Goal: Task Accomplishment & Management: Manage account settings

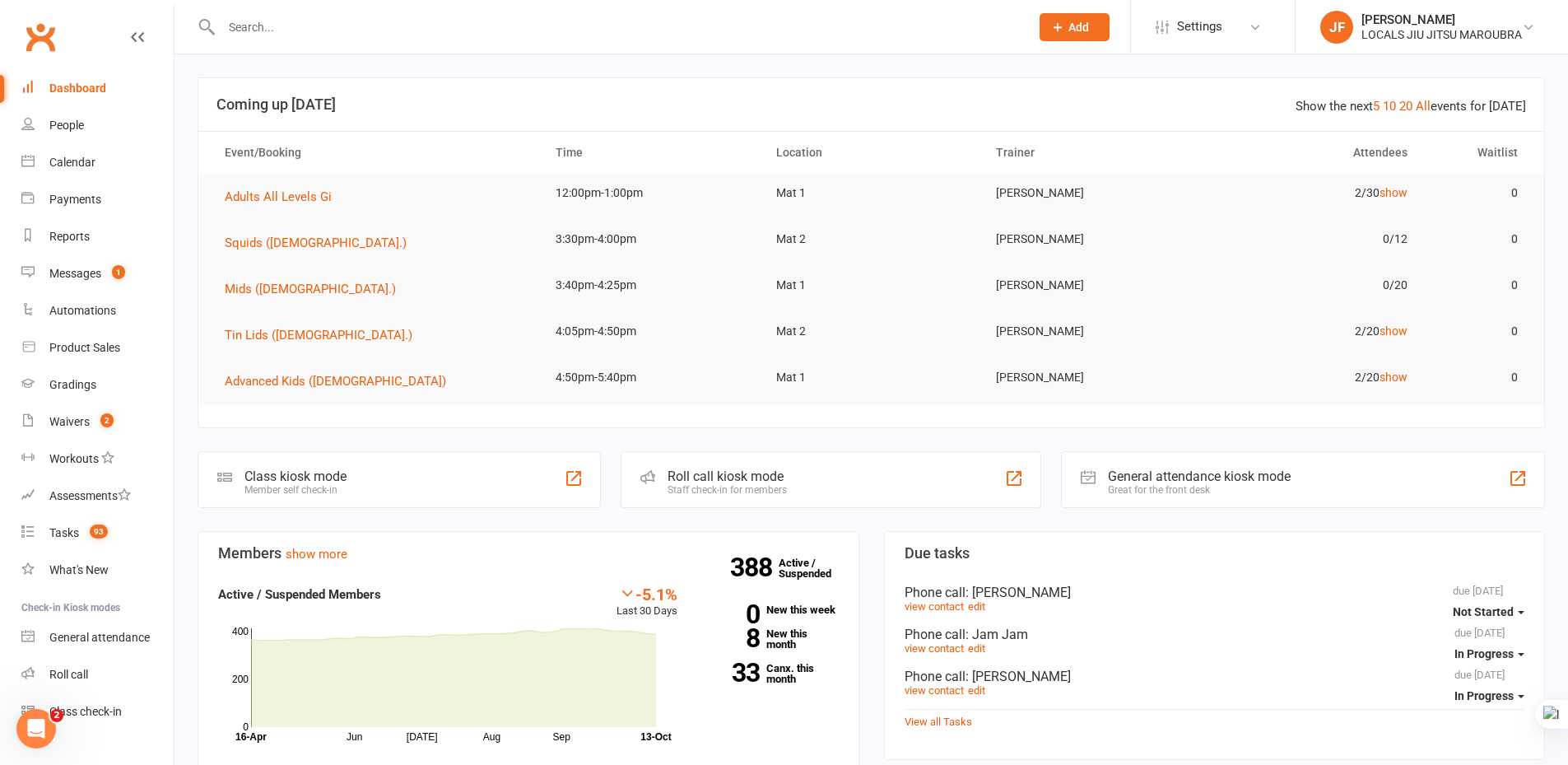
click at [488, 34] on div at bounding box center [608, 27] width 820 height 53
click at [488, 32] on input "text" at bounding box center [617, 27] width 802 height 23
click at [355, 25] on input "text" at bounding box center [617, 27] width 802 height 23
paste input "Yudasin"
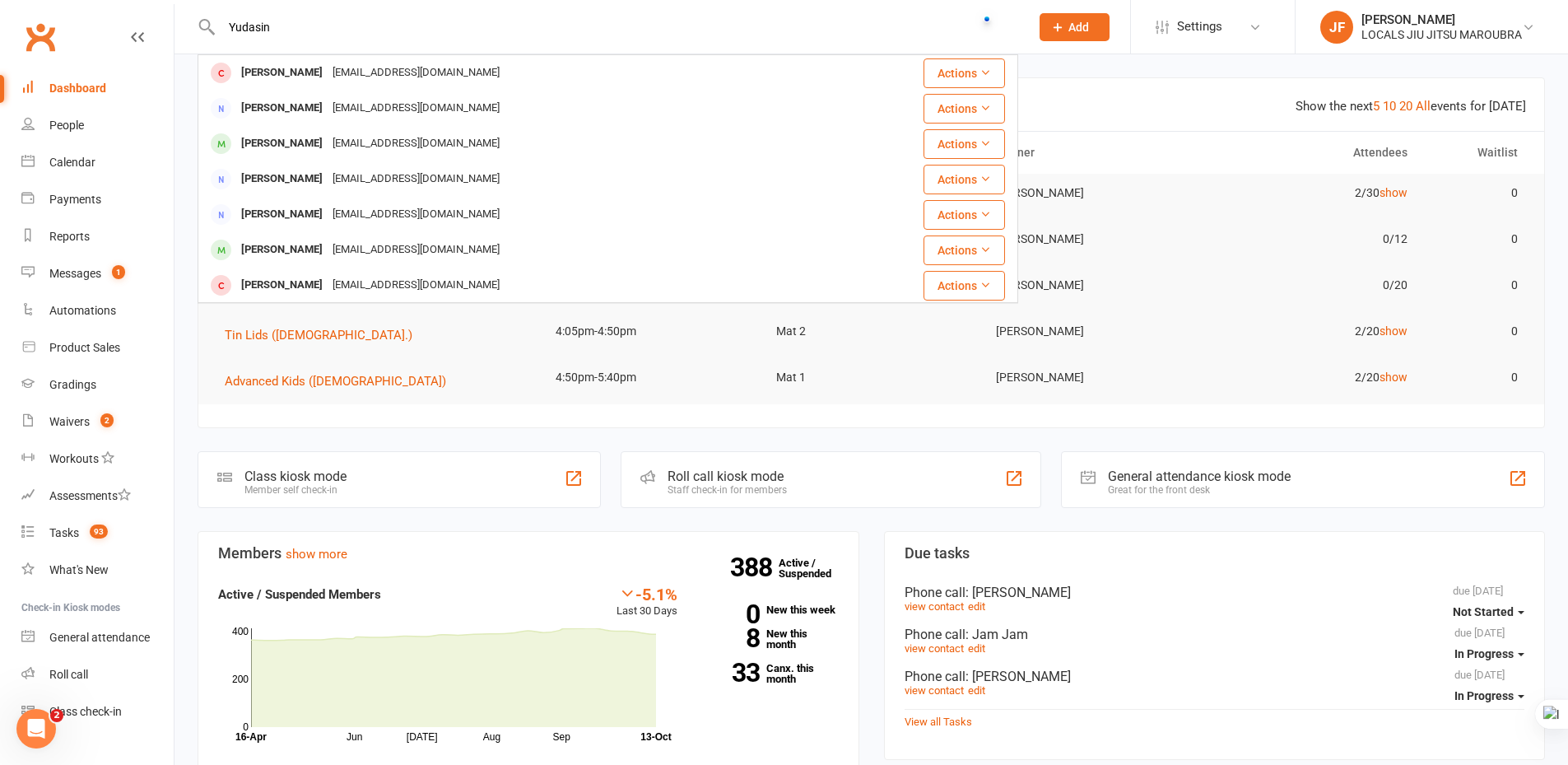
type input "Yudasin"
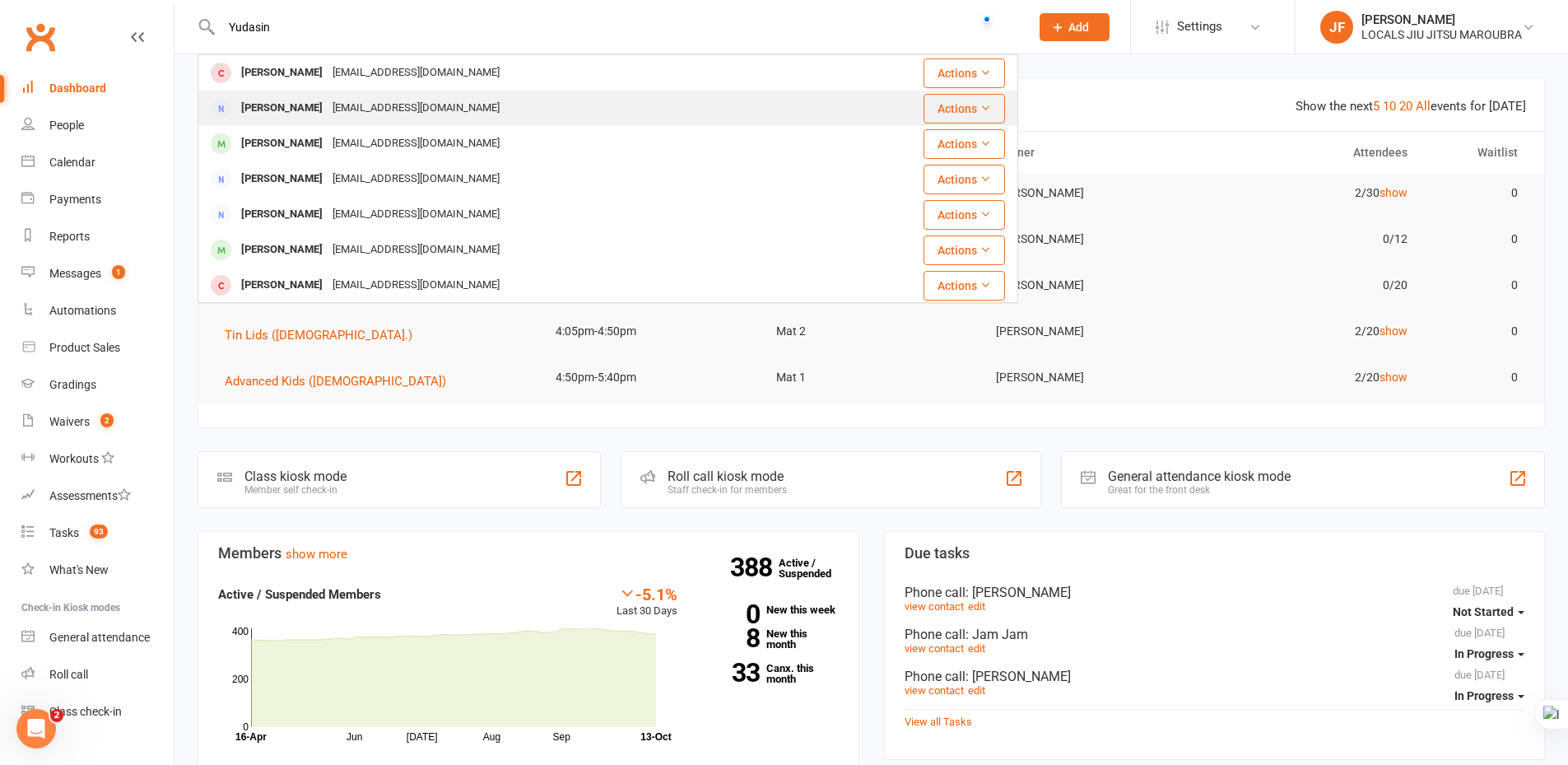
click at [360, 114] on div "joshyudasin@hotmail.com" at bounding box center [416, 108] width 177 height 24
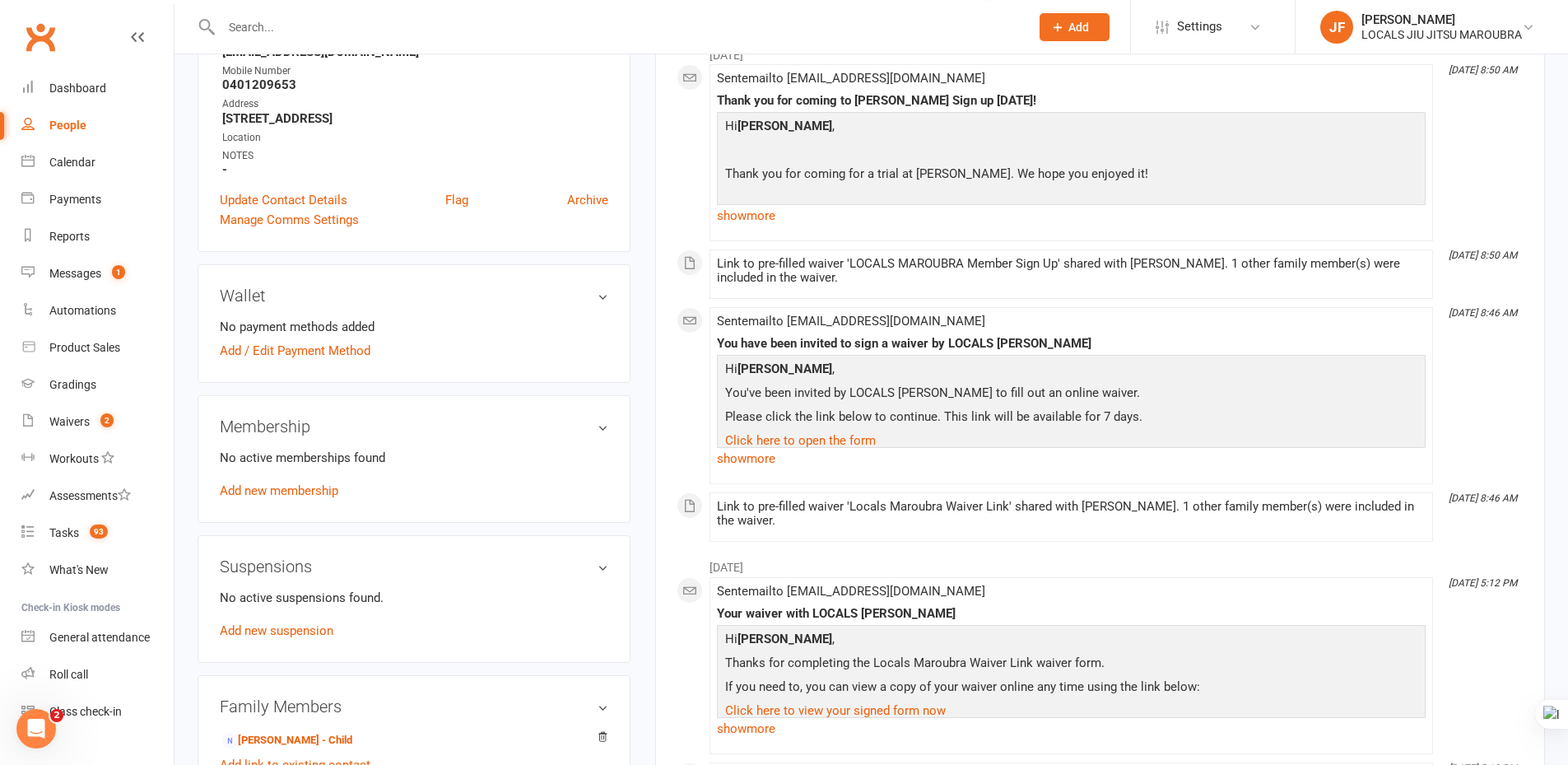
scroll to position [247, 0]
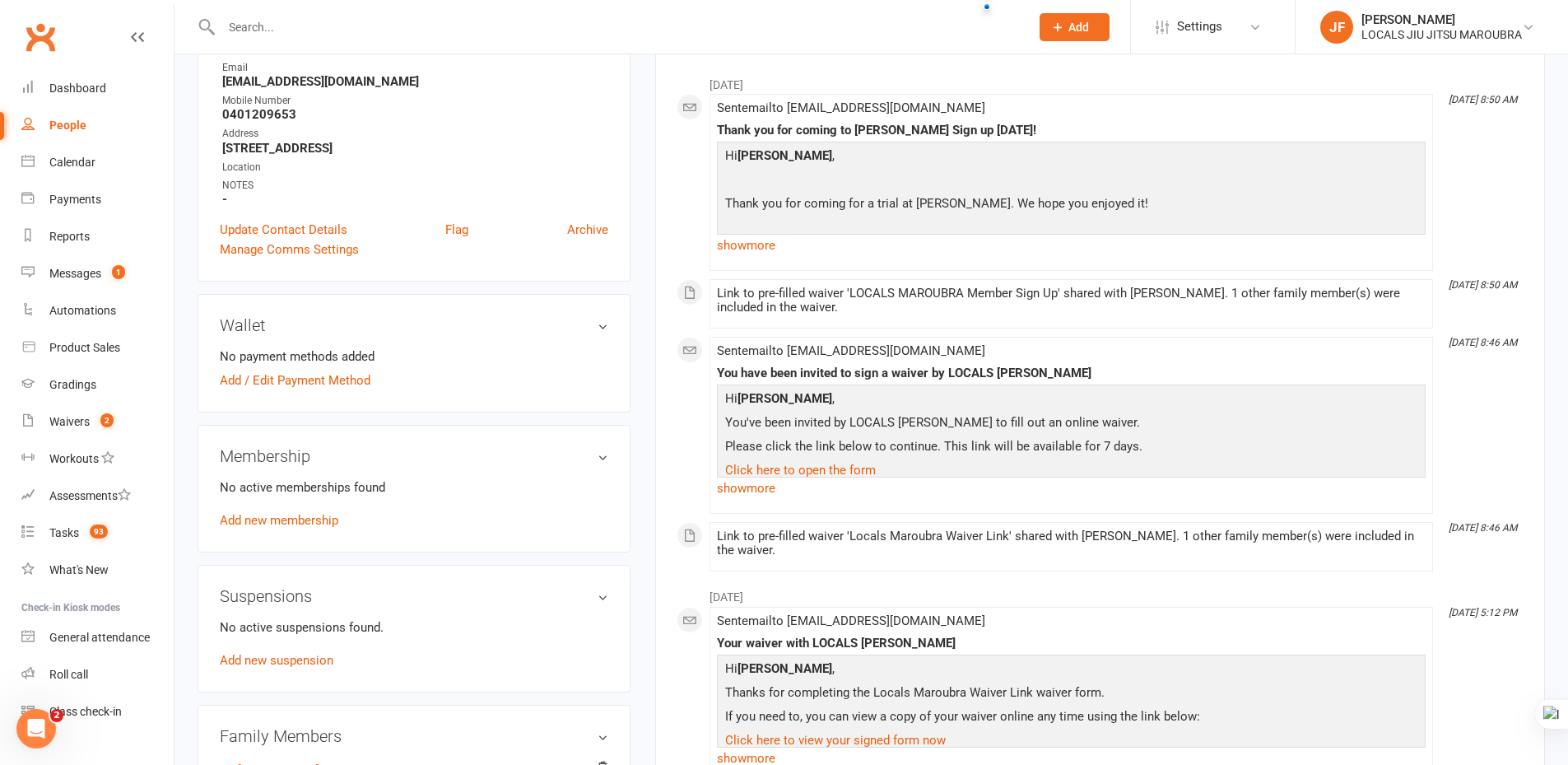
click at [359, 39] on div at bounding box center [608, 27] width 820 height 53
click at [359, 33] on input "text" at bounding box center [617, 27] width 802 height 23
paste input "Yudasin"
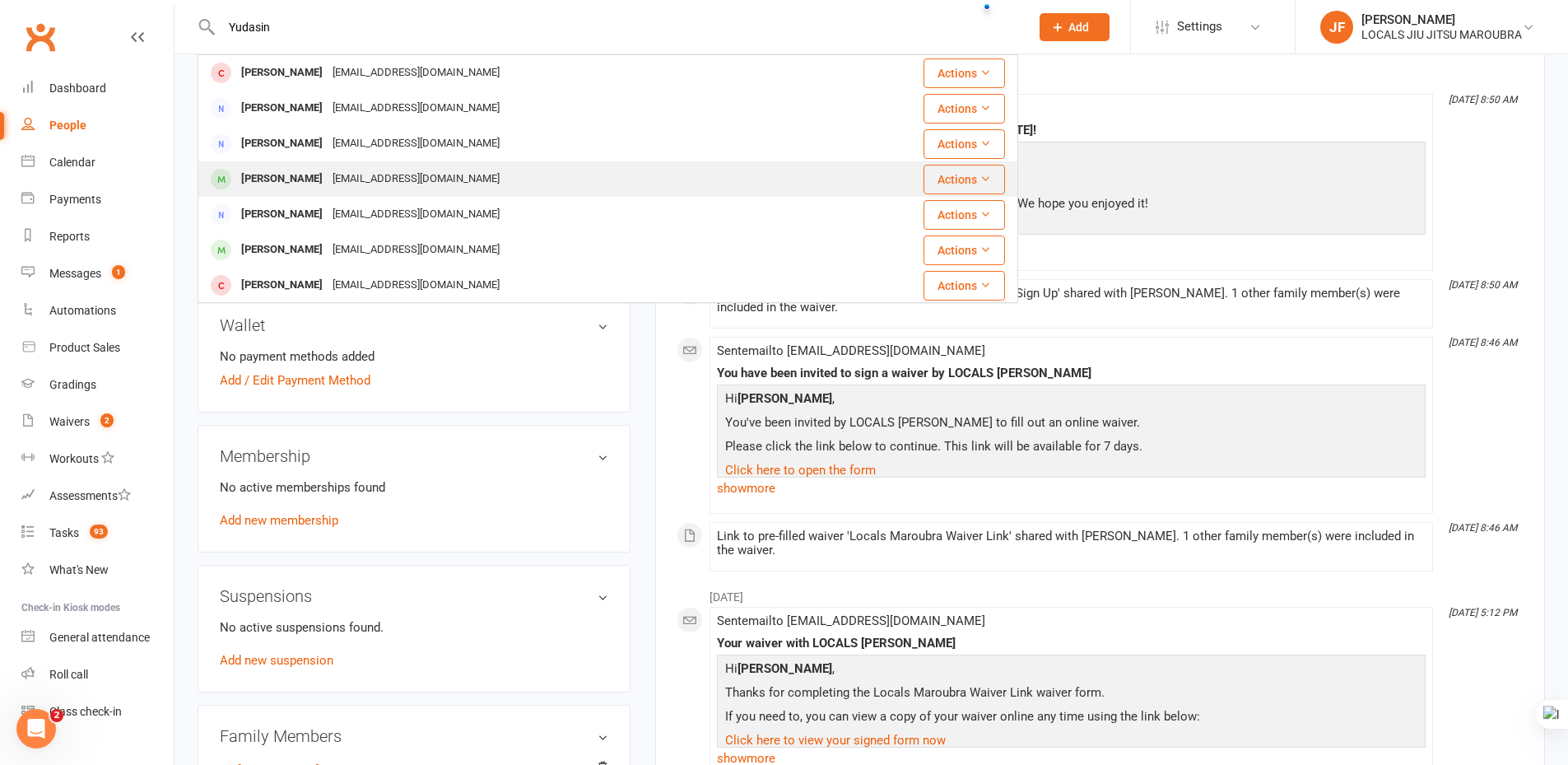
type input "Yudasin"
click at [335, 174] on div "joshyudasin@hotmail.com" at bounding box center [416, 179] width 177 height 24
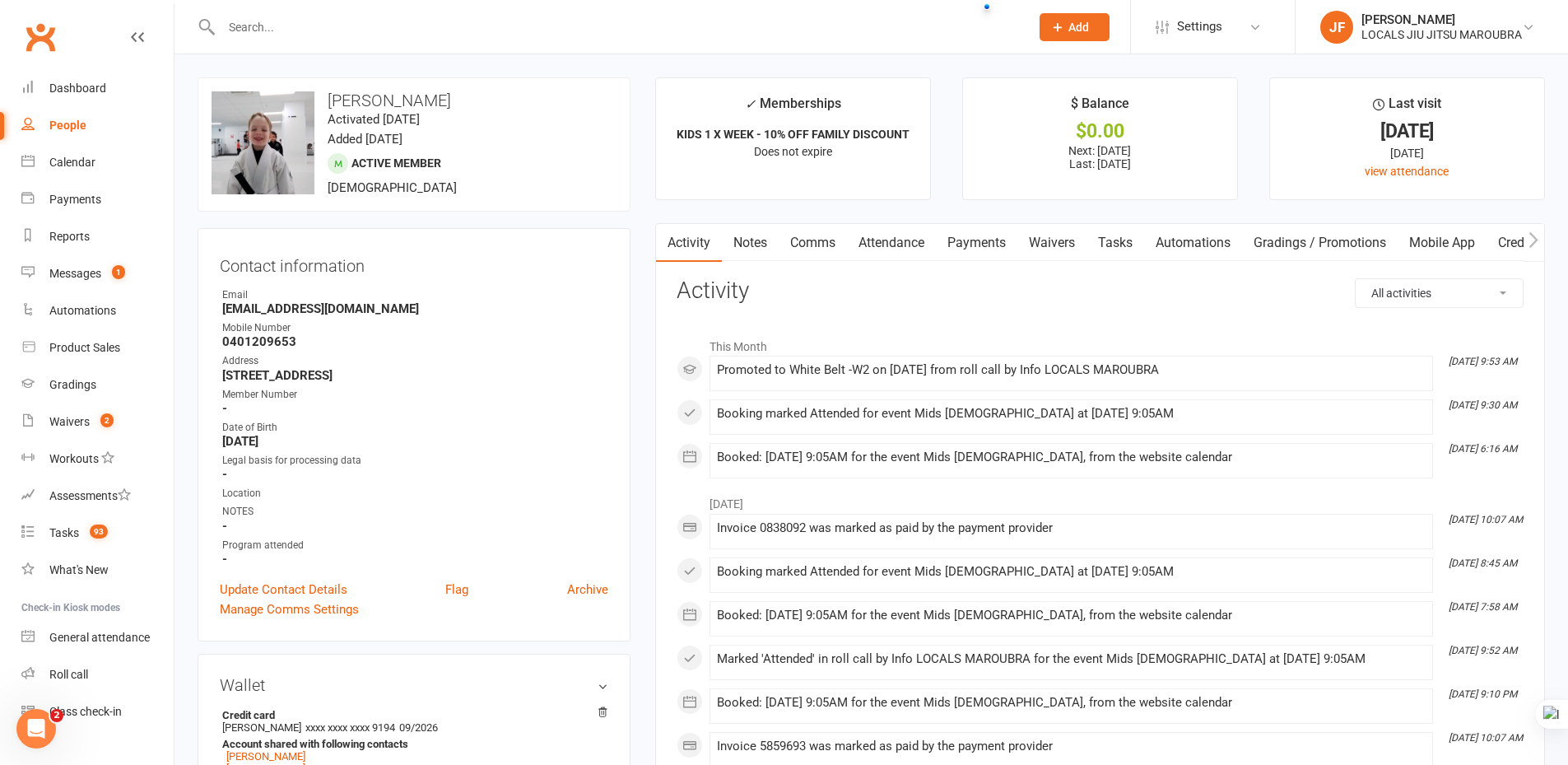
click at [898, 247] on link "Attendance" at bounding box center [891, 242] width 89 height 38
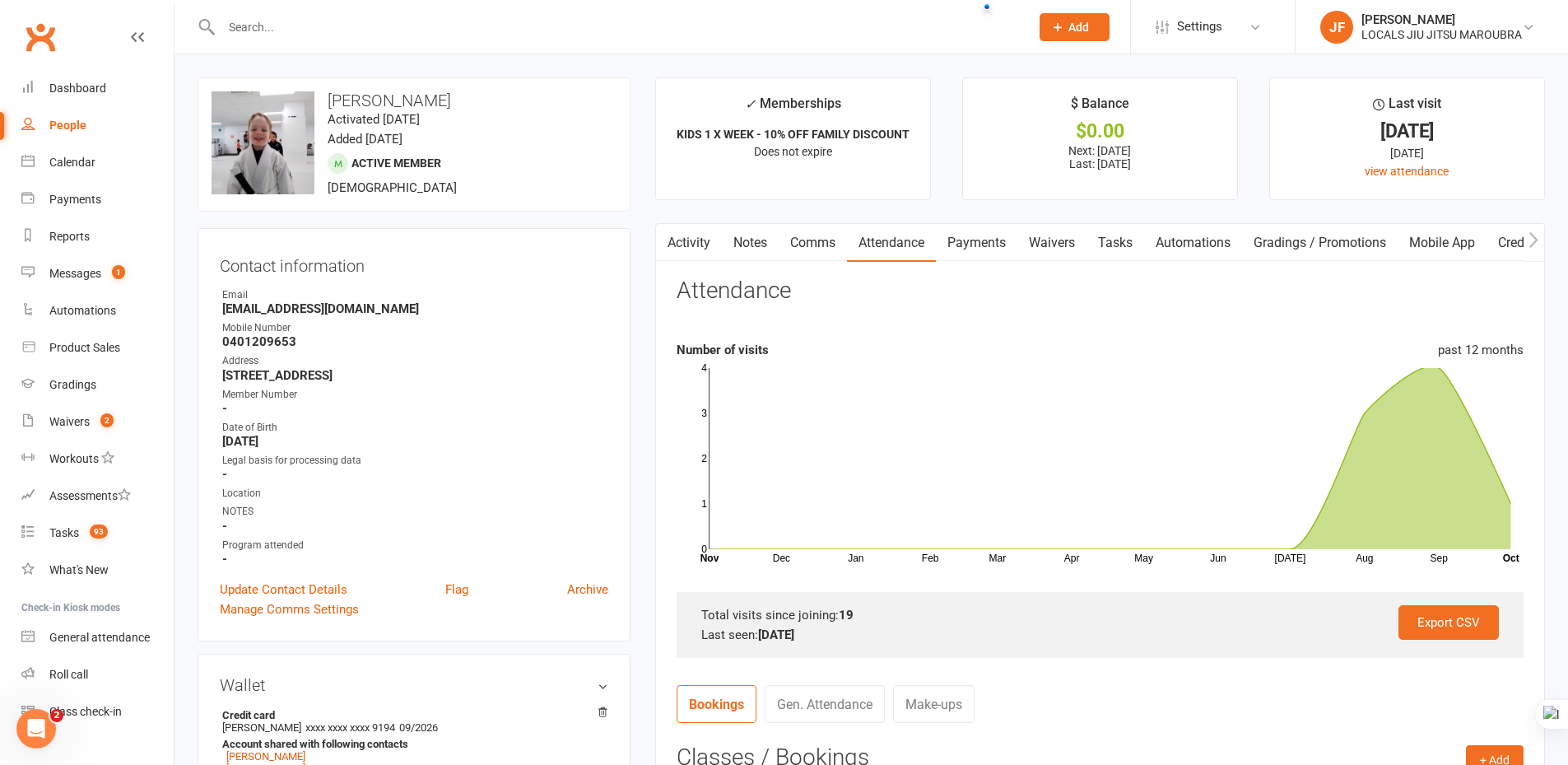
click at [965, 246] on link "Payments" at bounding box center [976, 242] width 81 height 38
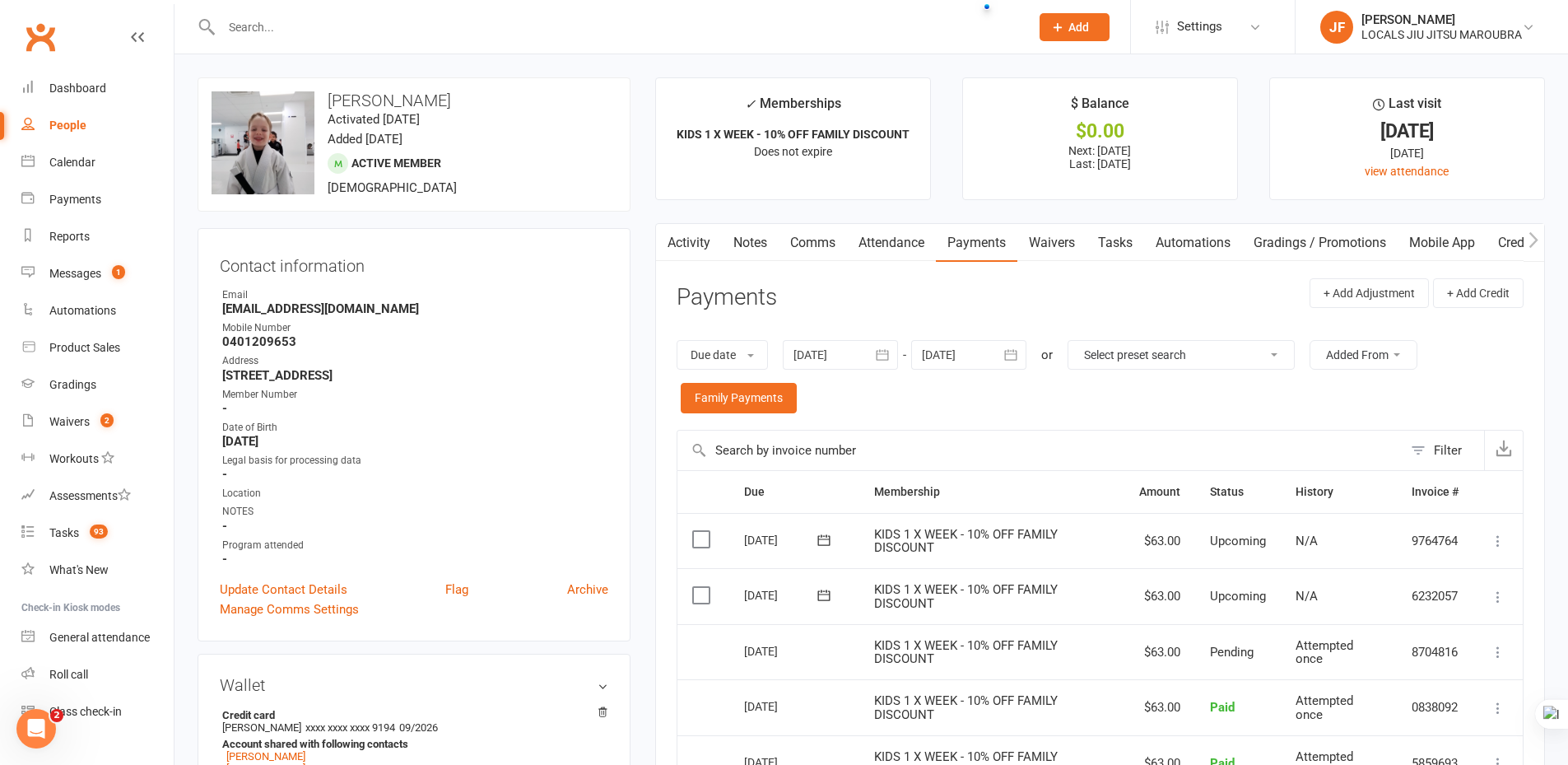
click at [907, 236] on link "Attendance" at bounding box center [891, 242] width 89 height 38
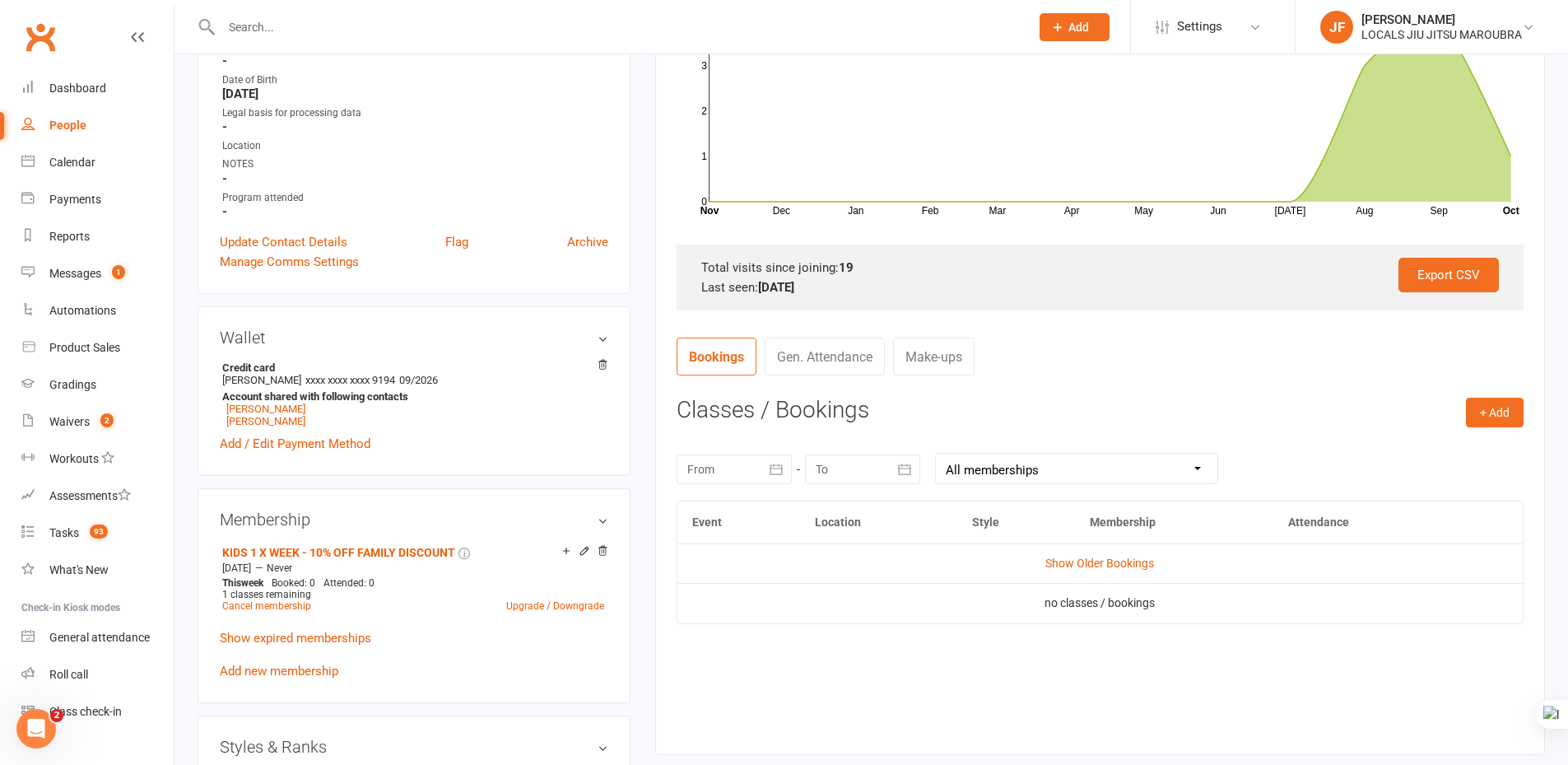
scroll to position [412, 0]
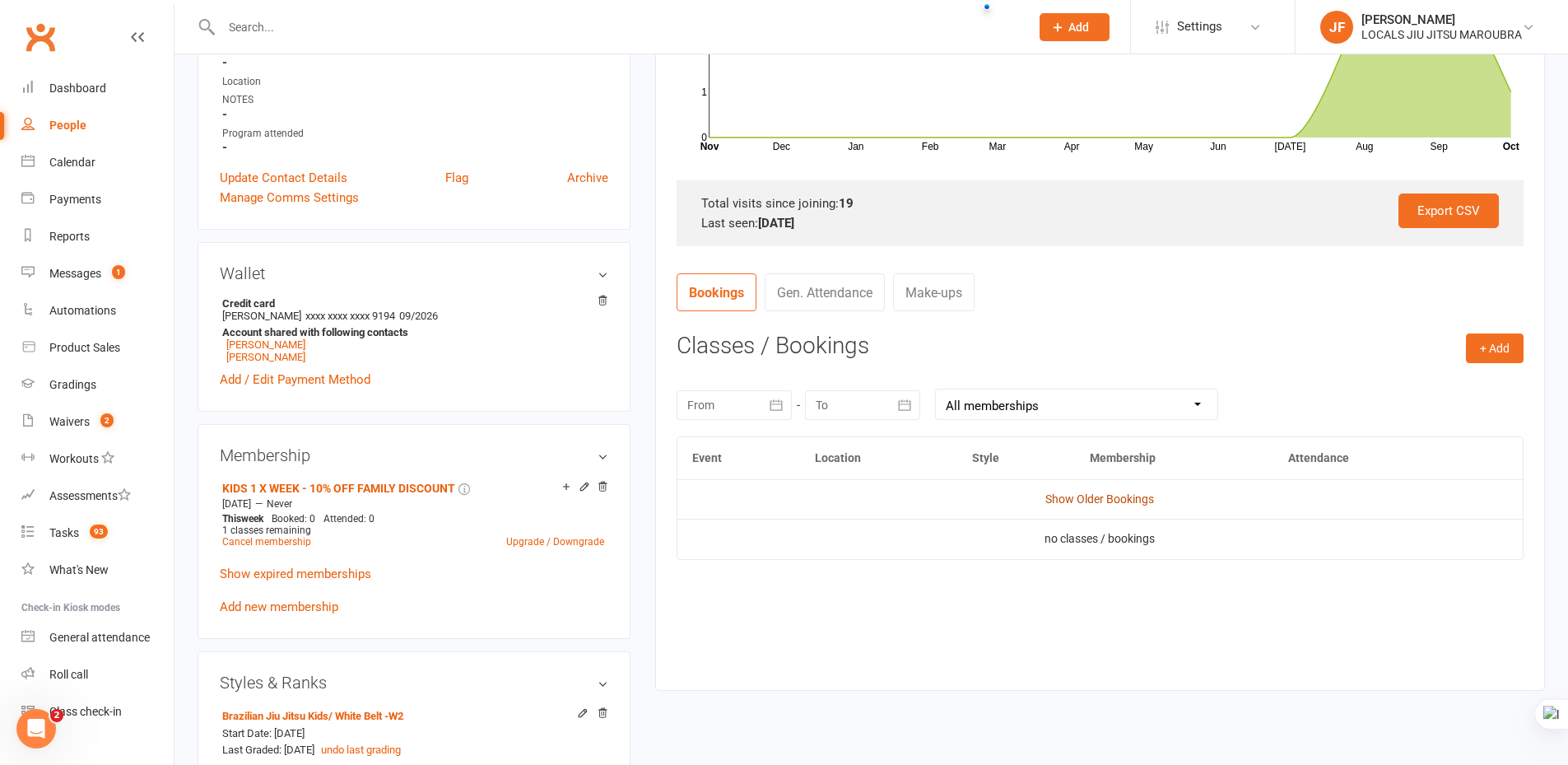
click at [1107, 499] on link "Show Older Bookings" at bounding box center [1100, 499] width 109 height 13
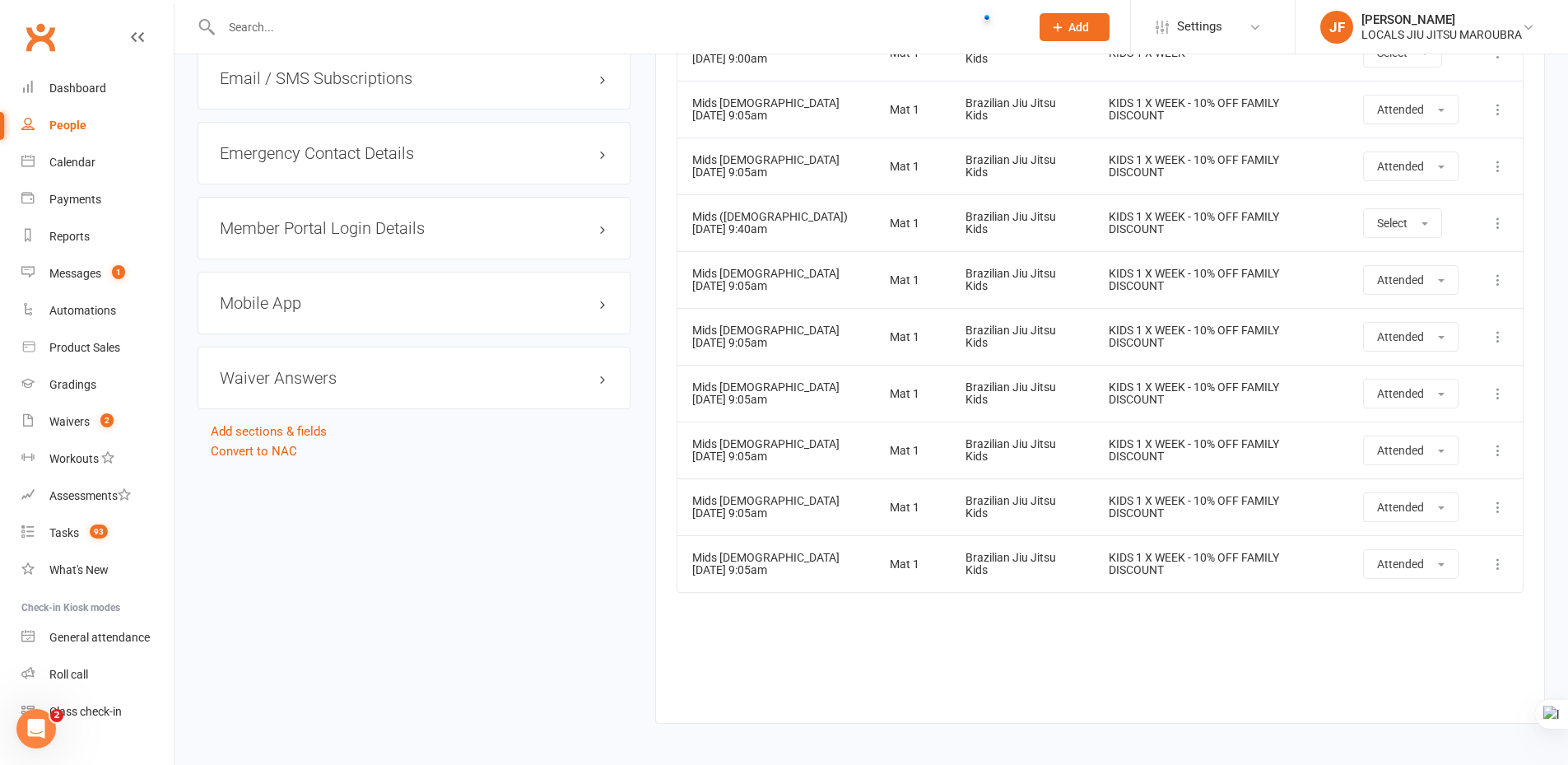
scroll to position [1595, 0]
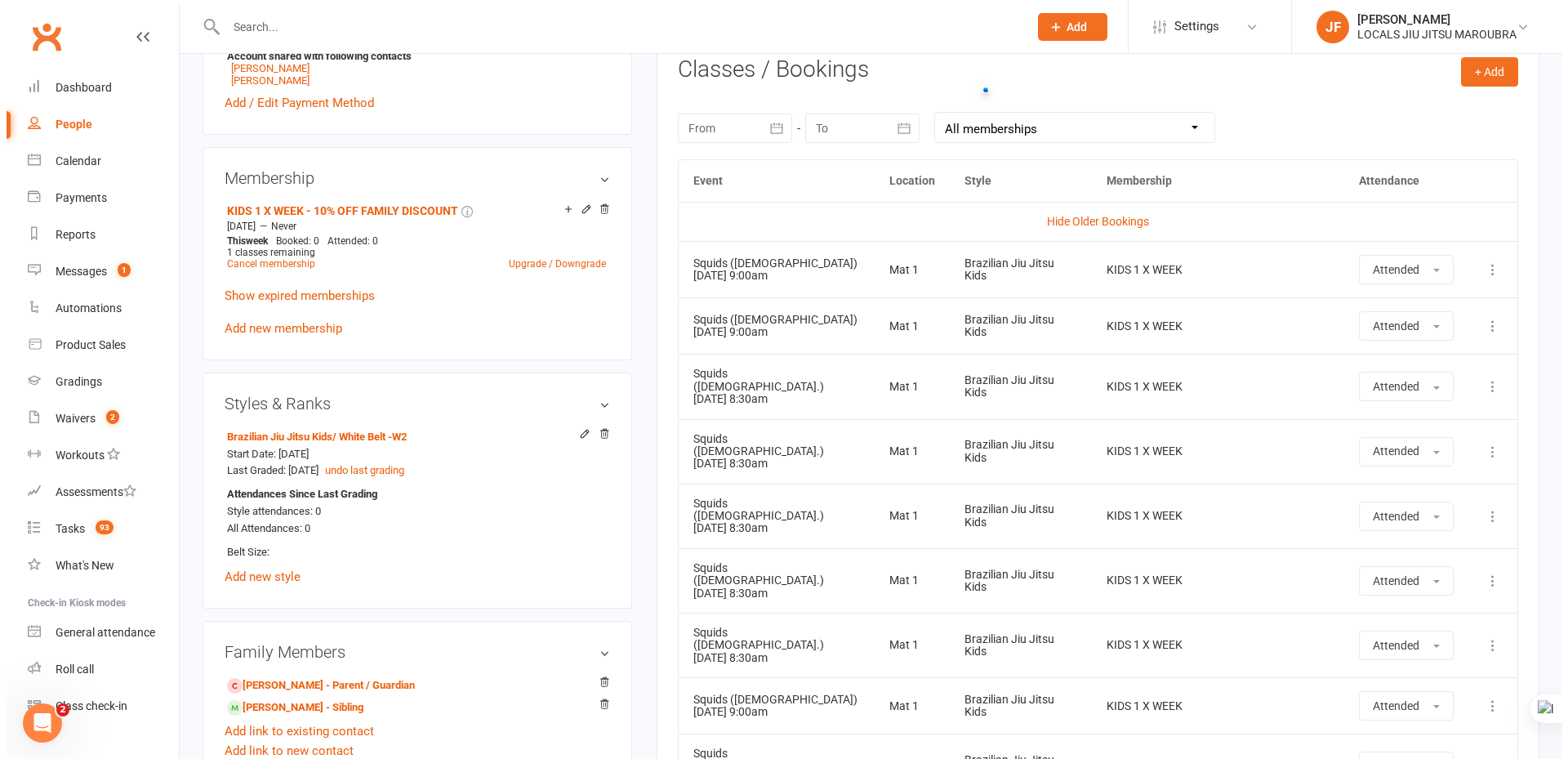
scroll to position [602, 0]
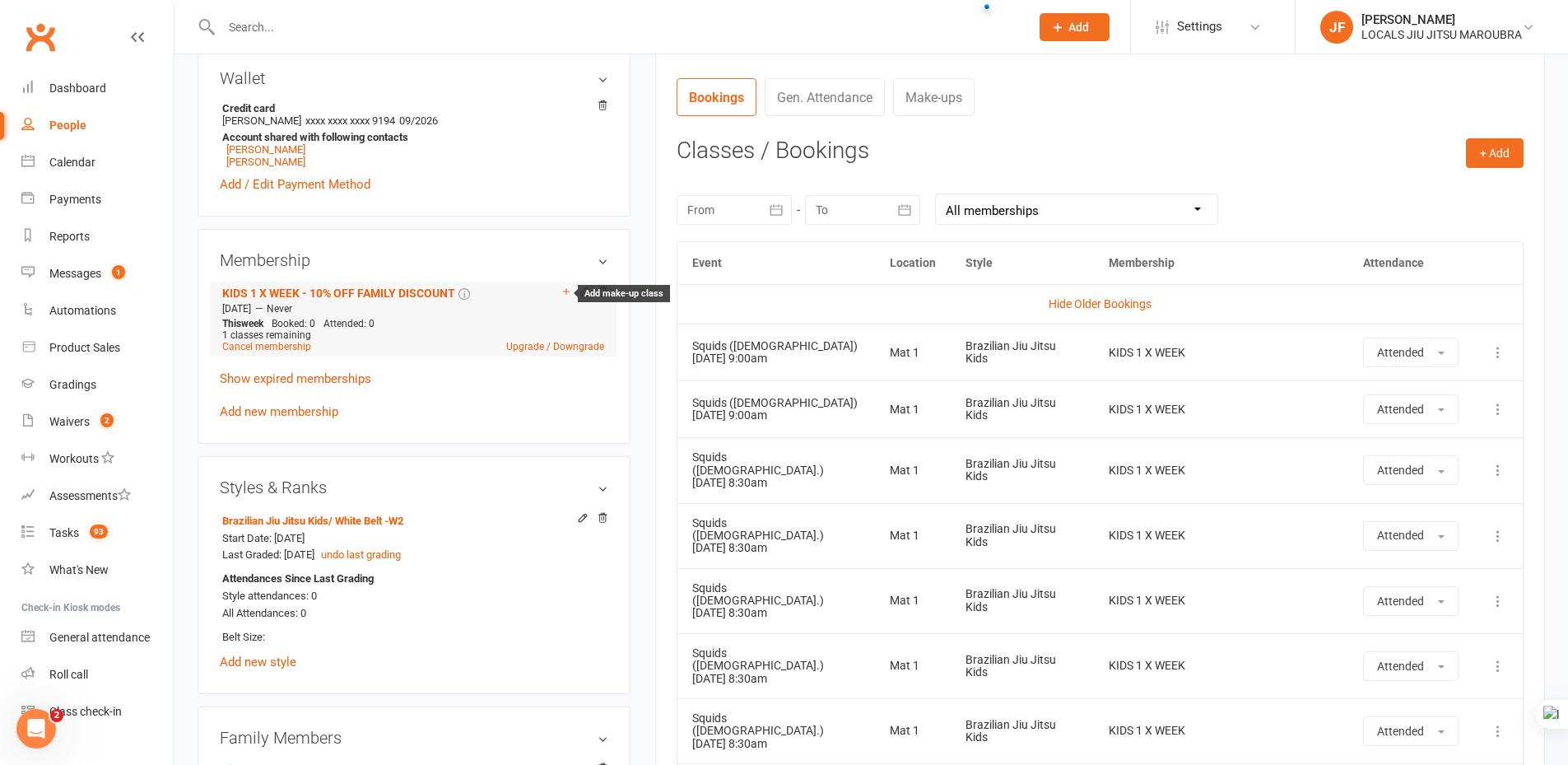
click at [566, 289] on icon at bounding box center [566, 291] width 11 height 11
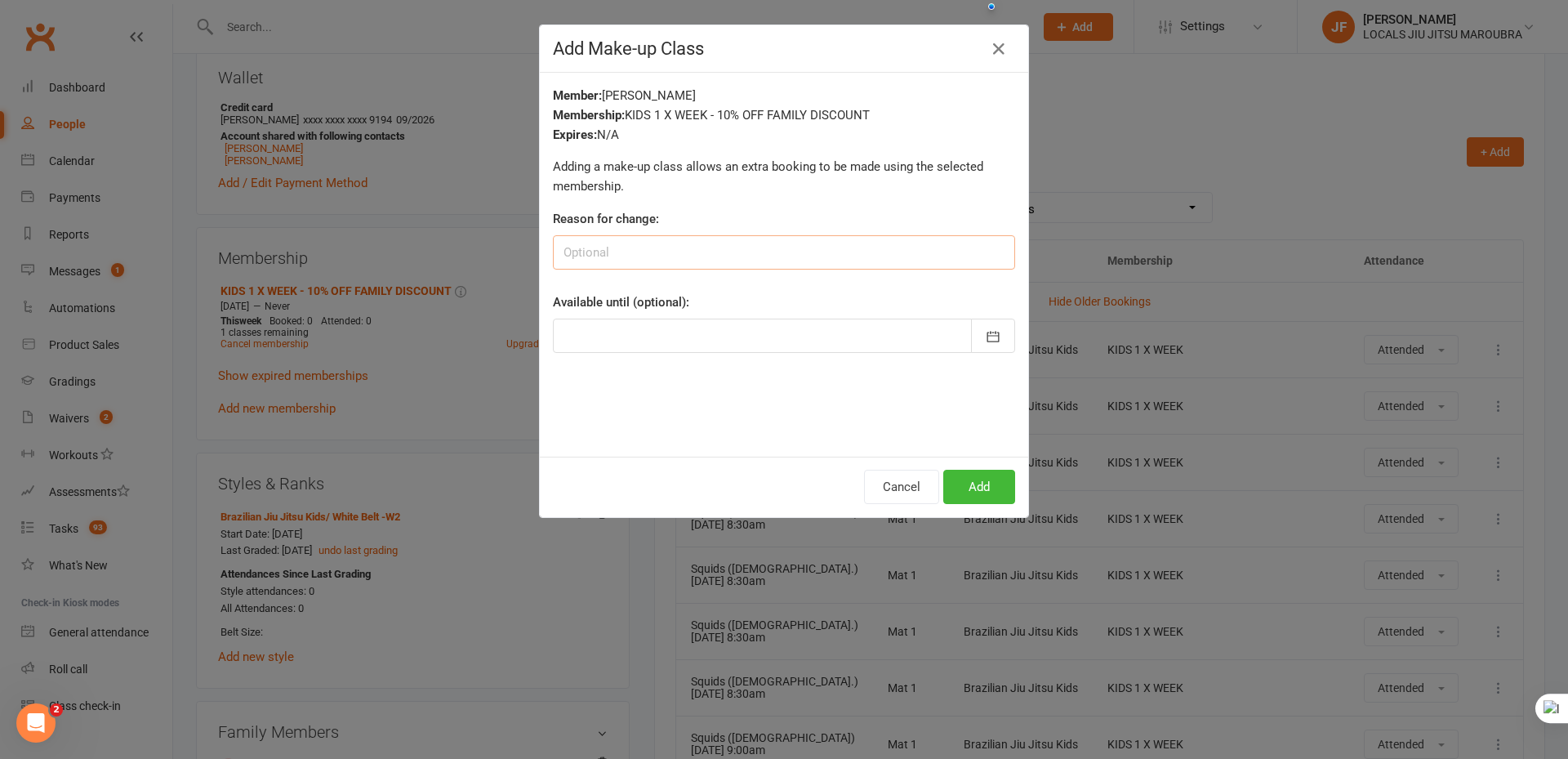
click at [640, 246] on input at bounding box center [784, 252] width 462 height 34
click at [640, 245] on input at bounding box center [784, 252] width 462 height 34
click at [602, 243] on input at bounding box center [784, 252] width 462 height 34
click at [634, 257] on input at bounding box center [784, 252] width 462 height 34
type input "Make-Up Class"
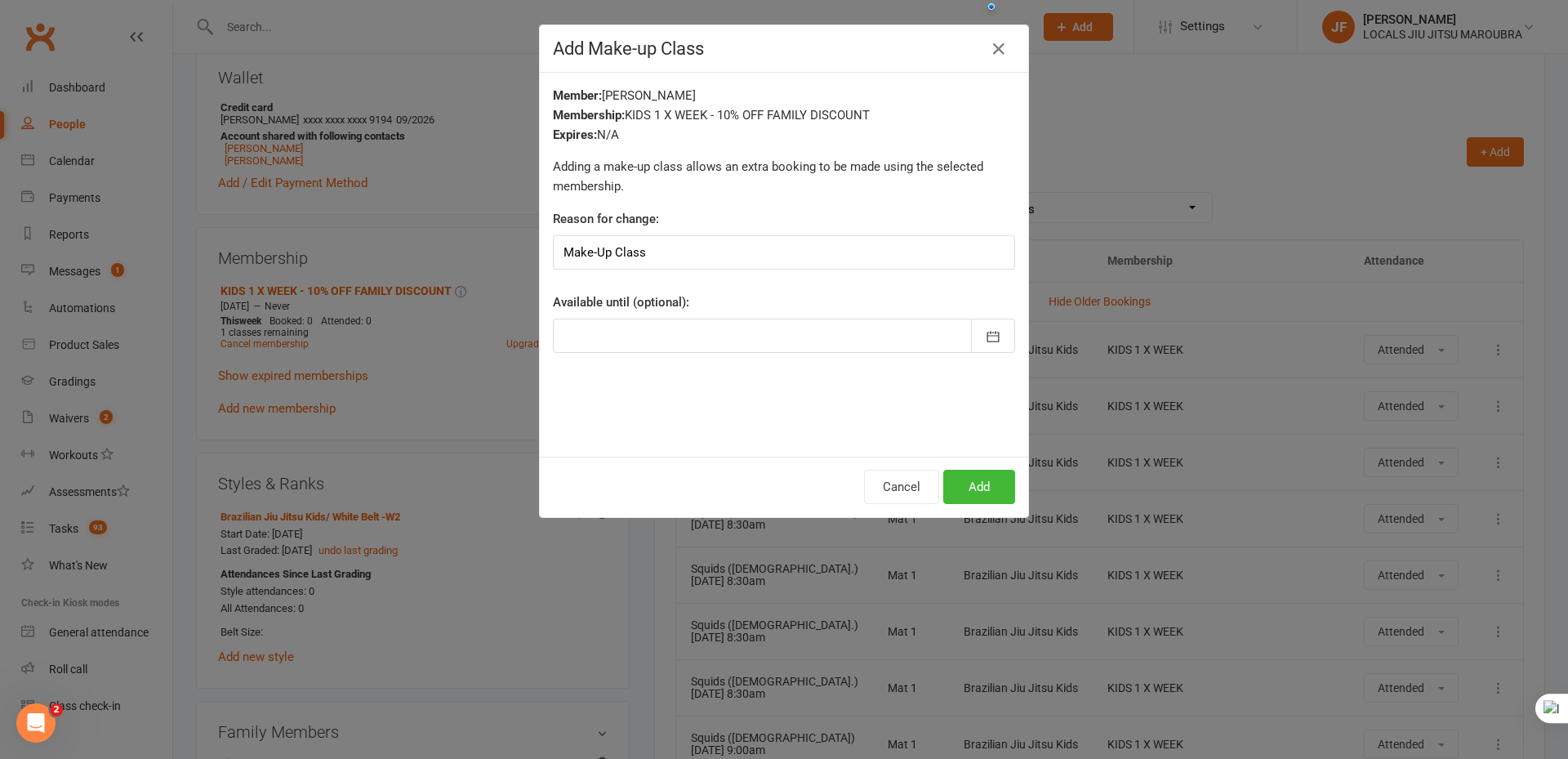
click at [756, 343] on div at bounding box center [784, 336] width 462 height 34
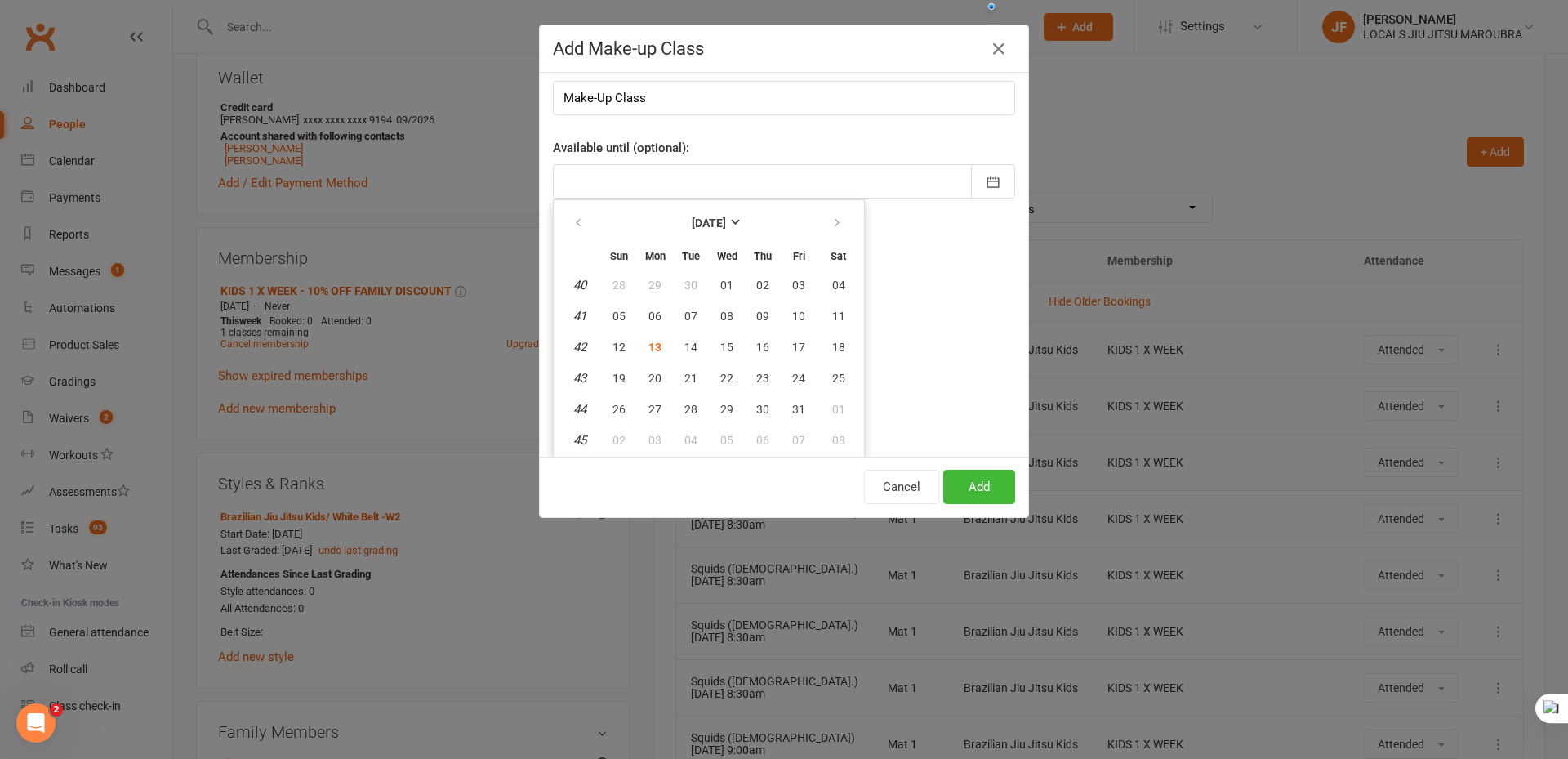
click at [559, 379] on td "43" at bounding box center [579, 378] width 42 height 30
click at [614, 382] on span "19" at bounding box center [619, 377] width 13 height 13
type input "19 Oct 2025"
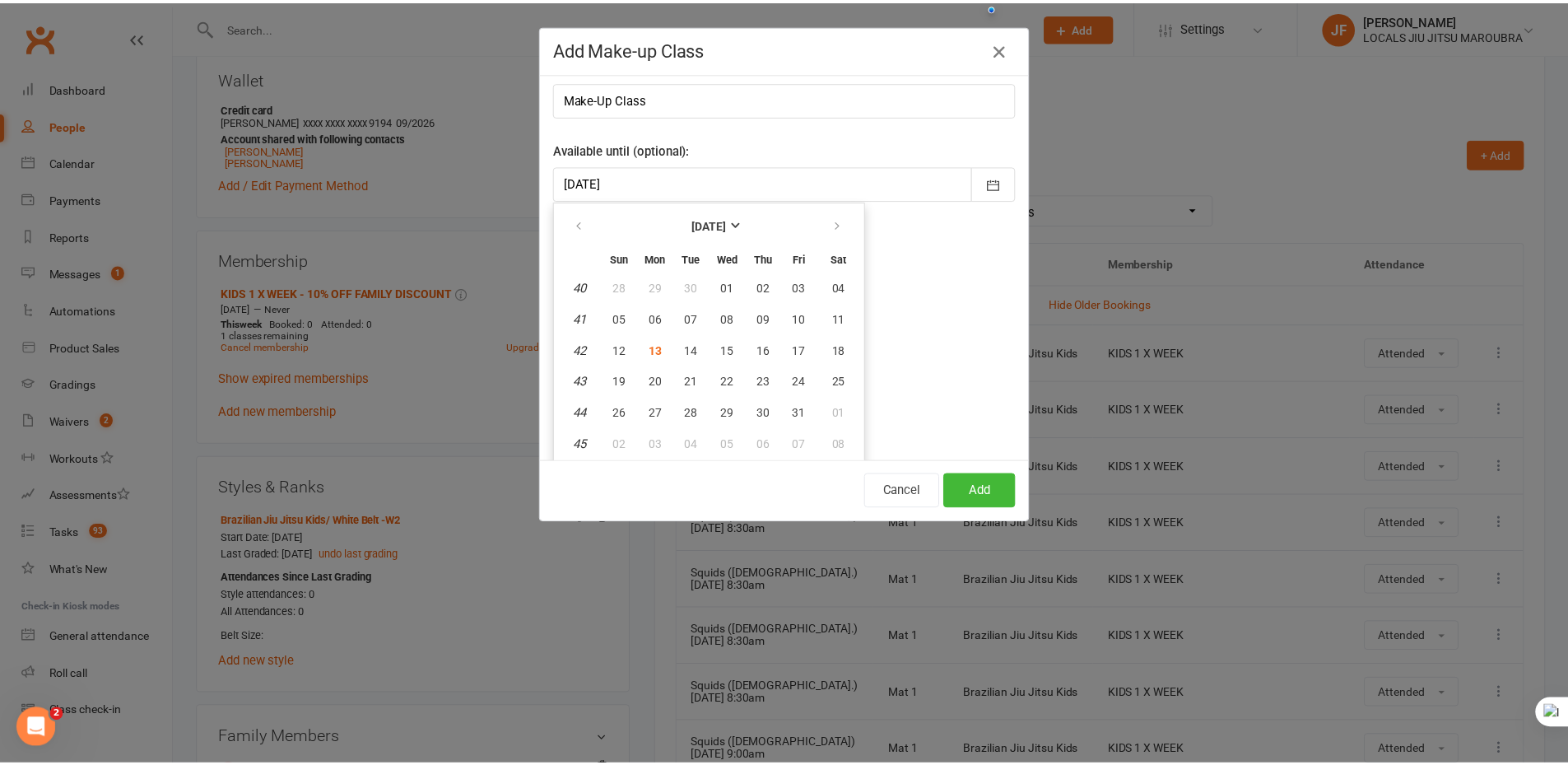
scroll to position [0, 0]
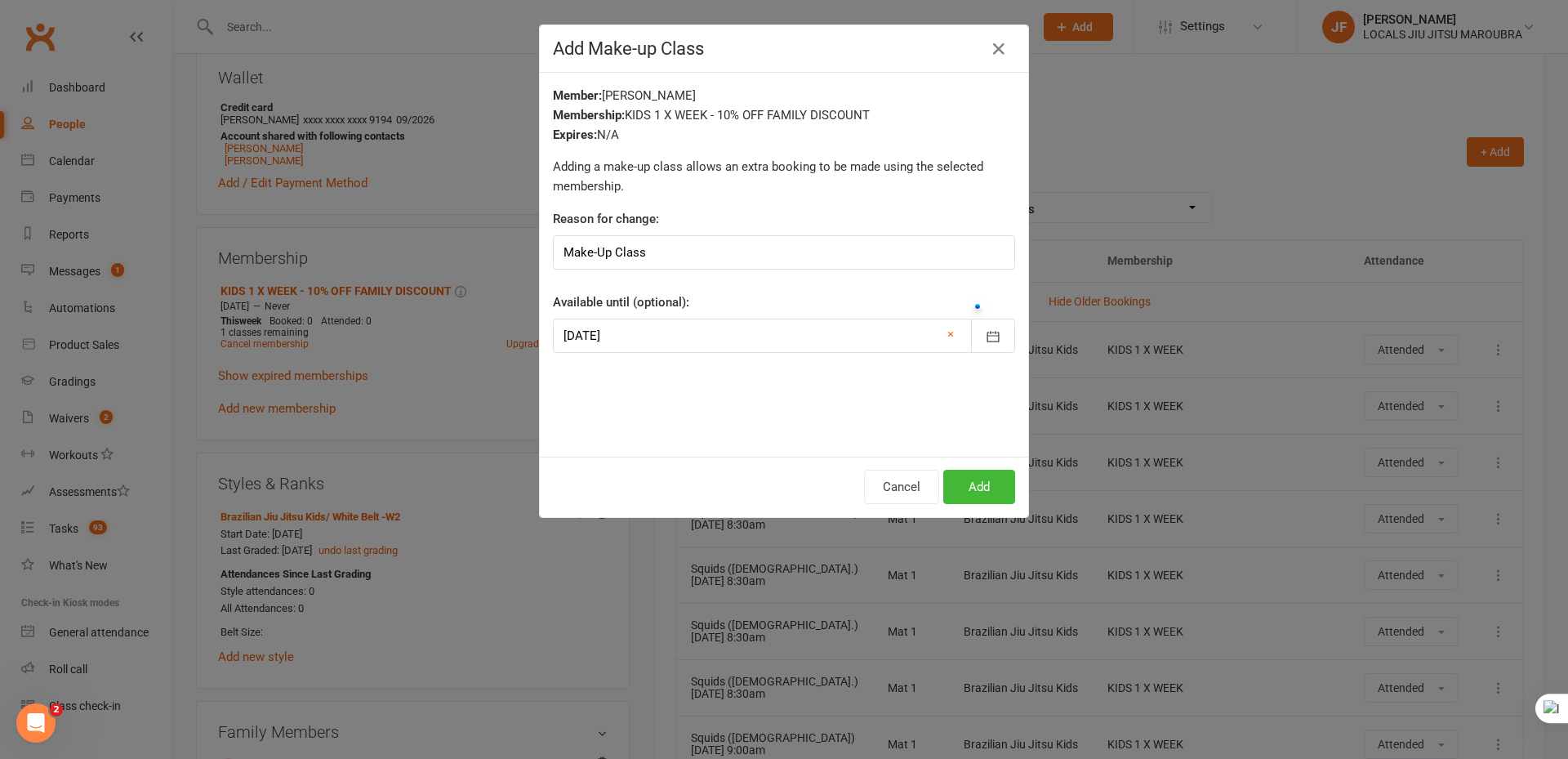
click at [804, 397] on div "Member: Noah Yudasin Membership: KIDS 1 X WEEK - 10% OFF FAMILY DISCOUNT Expire…" at bounding box center [784, 265] width 489 height 384
click at [962, 477] on button "Add" at bounding box center [979, 487] width 72 height 34
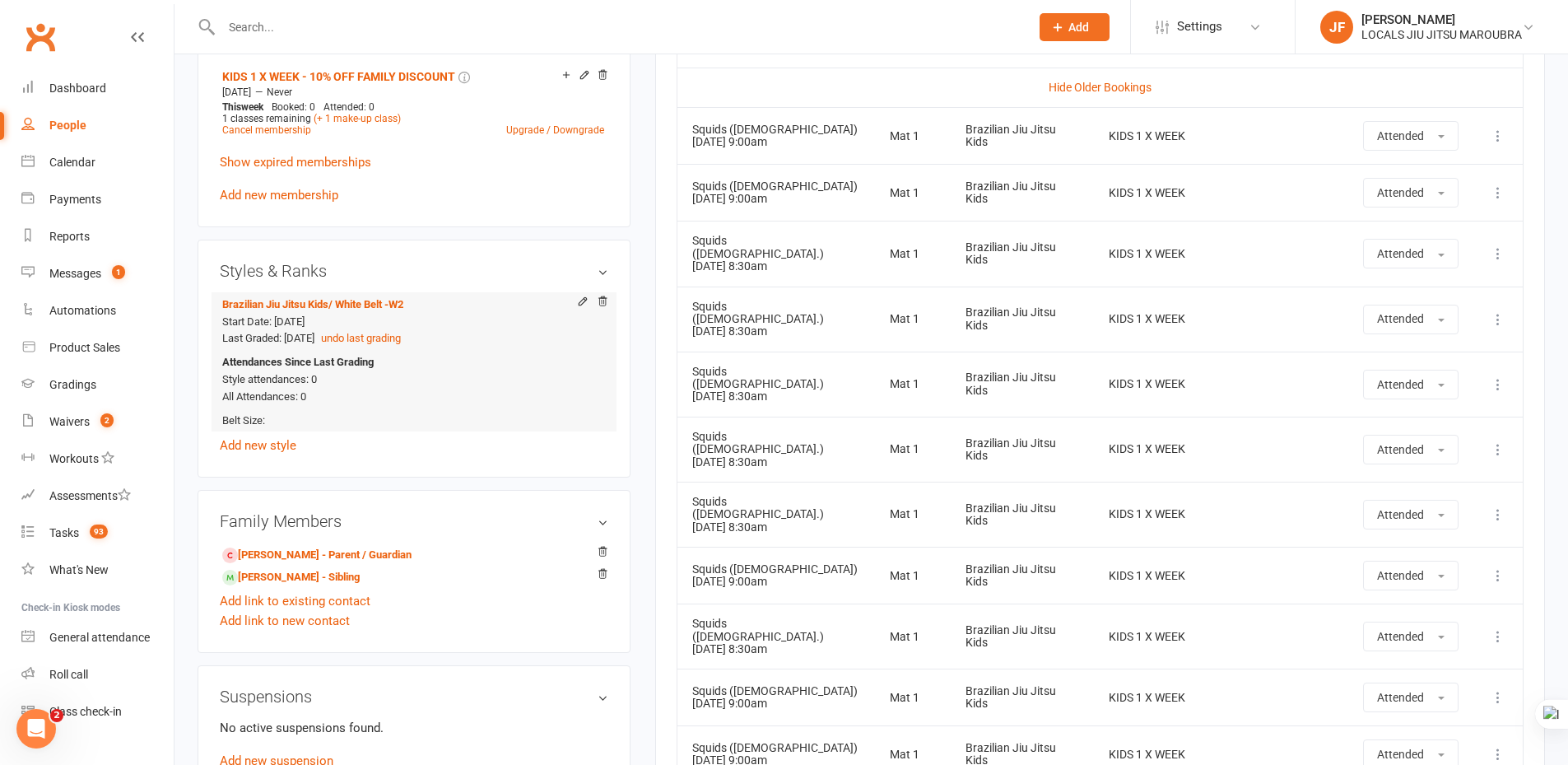
scroll to position [905, 0]
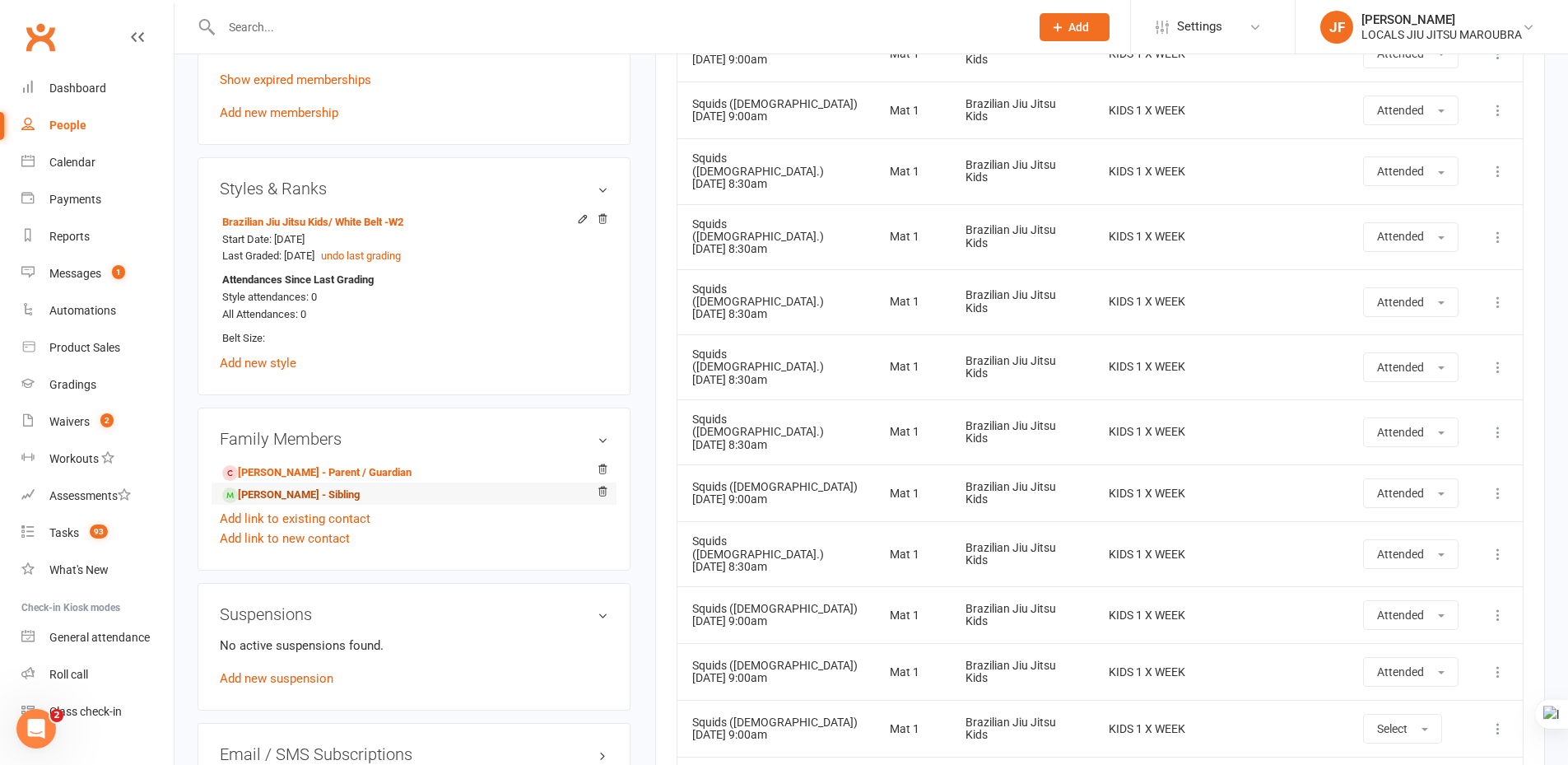
click at [269, 493] on link "Rafael Yudasin - Sibling" at bounding box center [291, 495] width 138 height 17
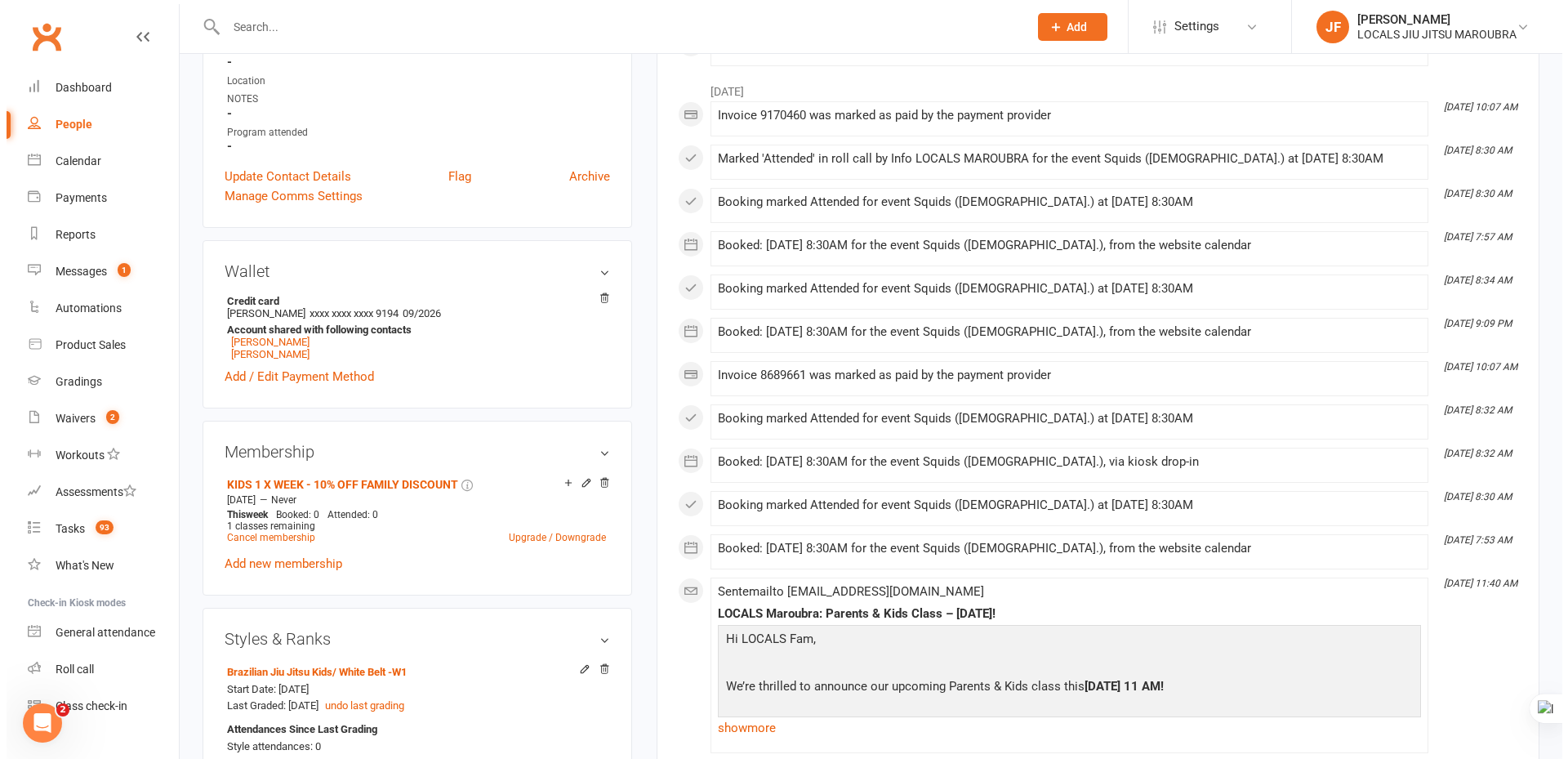
scroll to position [490, 0]
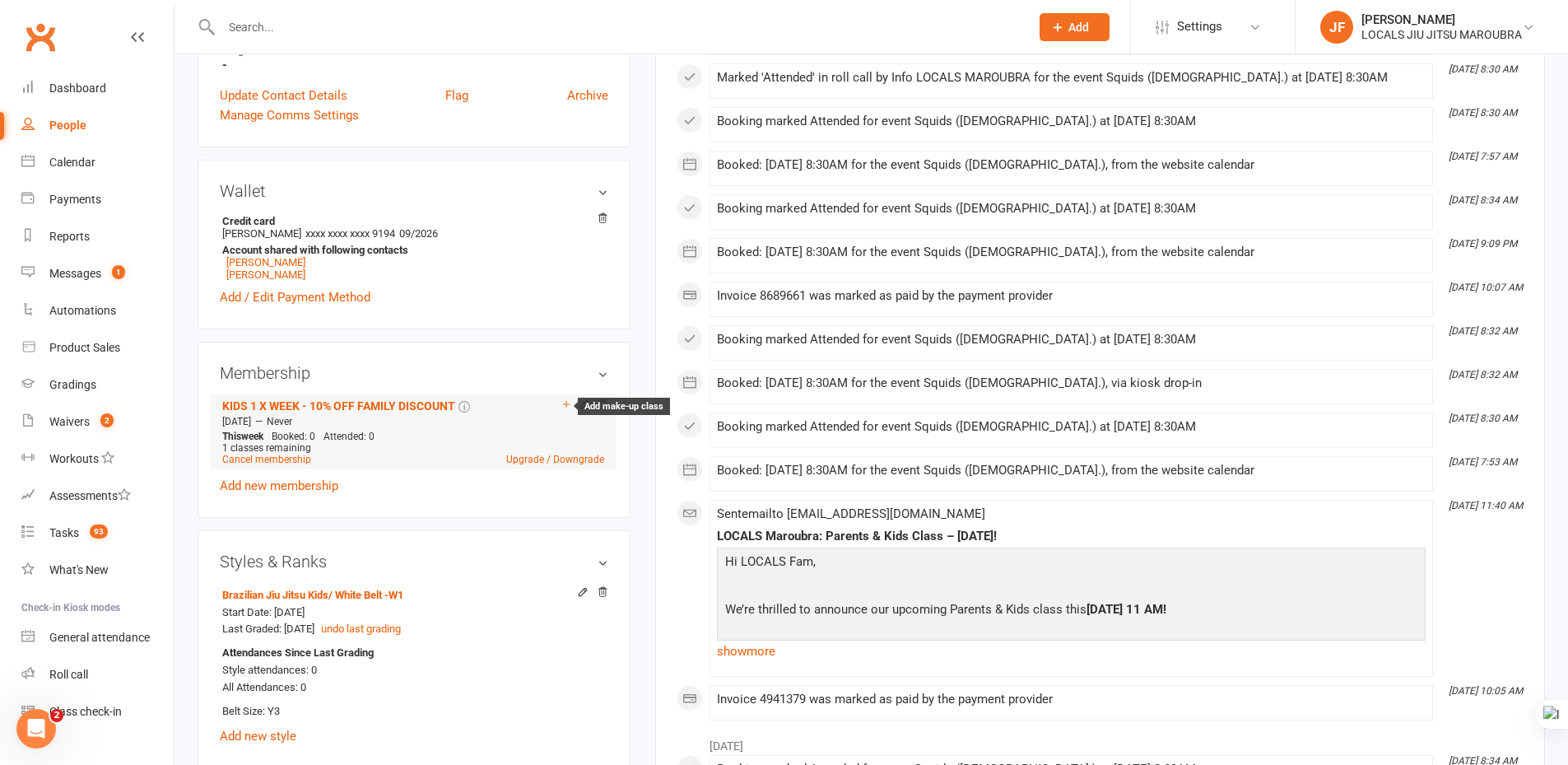
click at [565, 408] on icon at bounding box center [566, 403] width 11 height 11
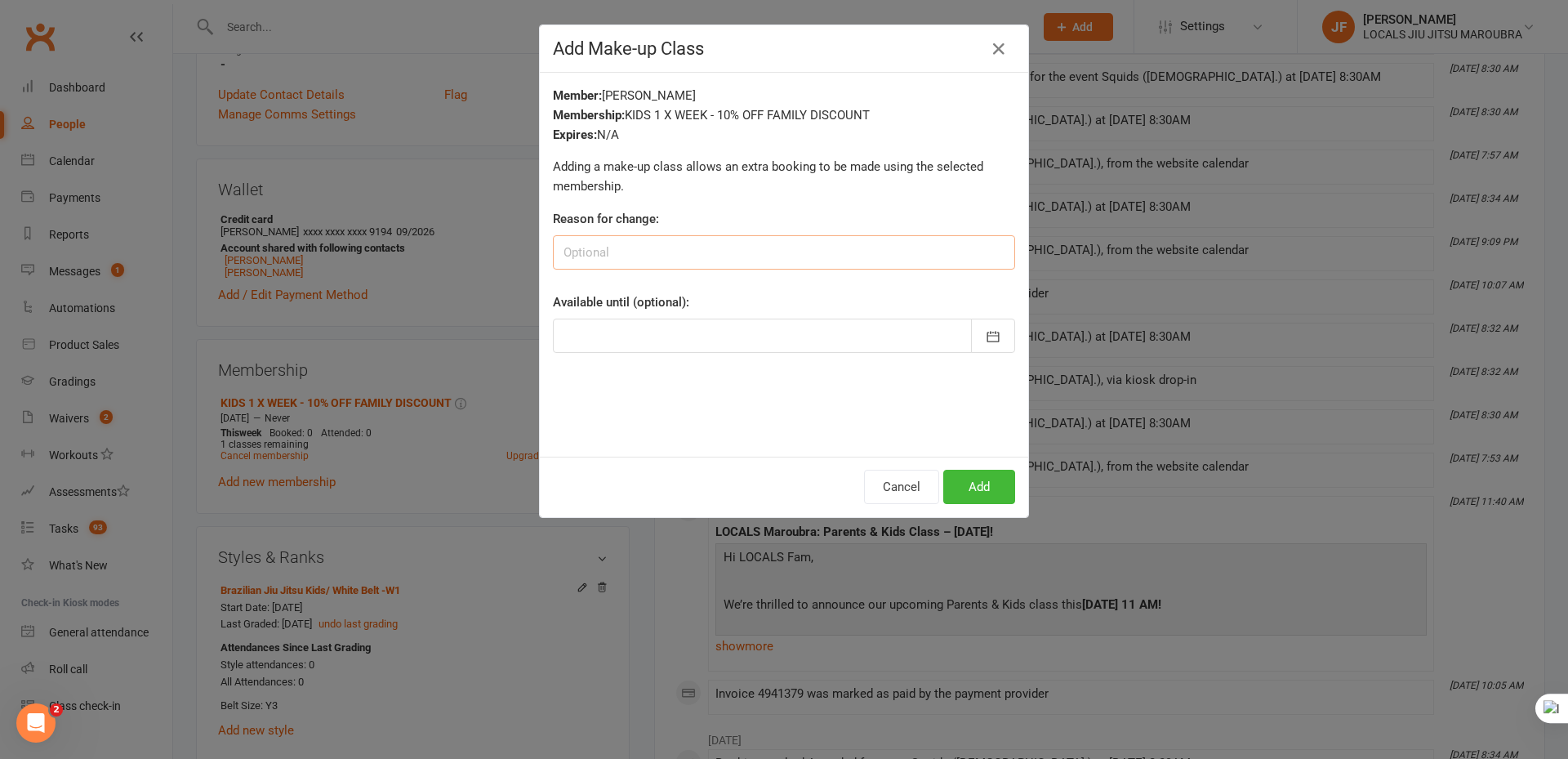
click at [648, 239] on input at bounding box center [784, 252] width 462 height 34
type input "Make-Up Class"
click at [985, 329] on icon "button" at bounding box center [993, 336] width 16 height 16
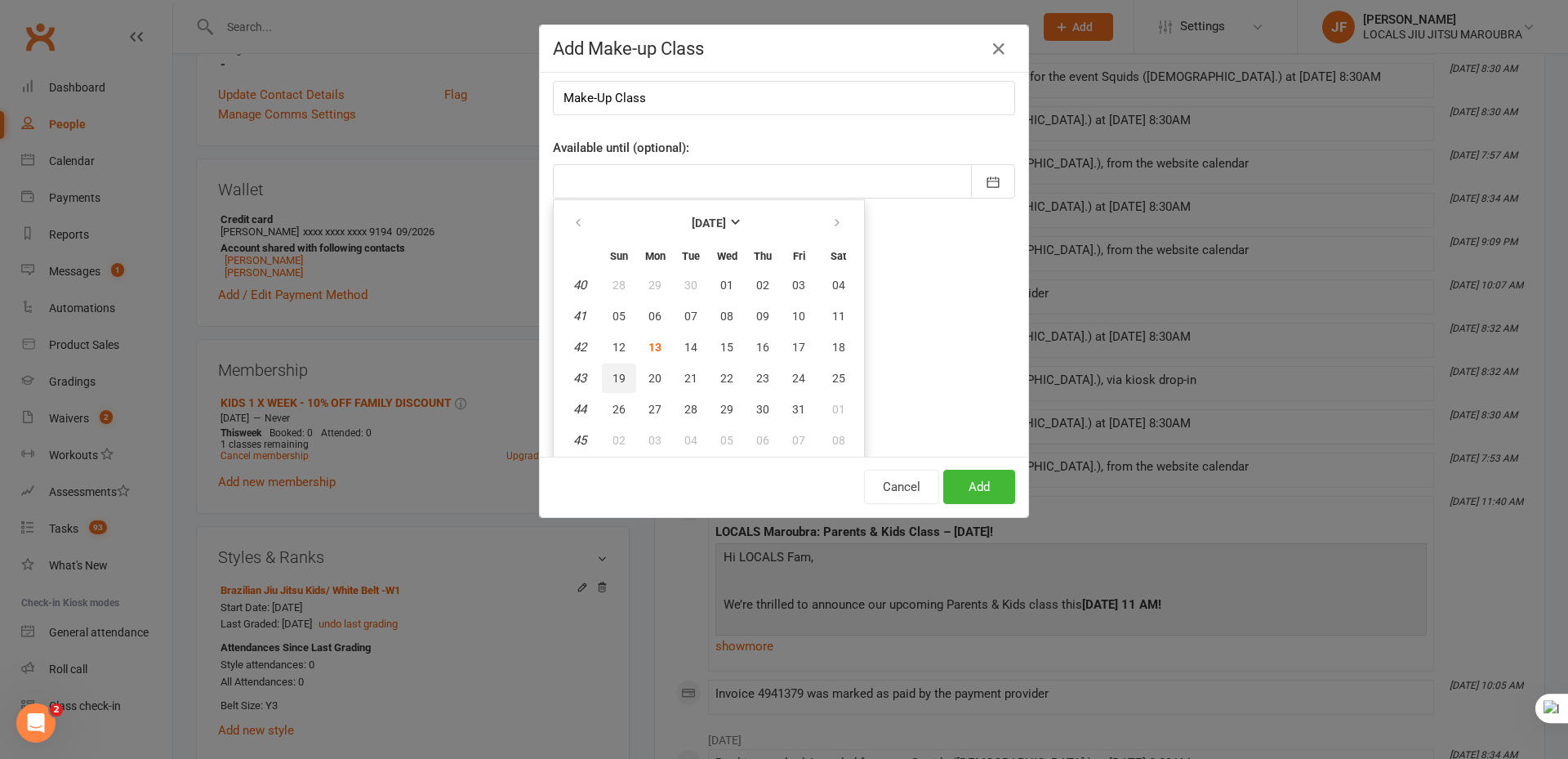
click at [603, 376] on button "19" at bounding box center [619, 378] width 34 height 30
type input "19 Oct 2025"
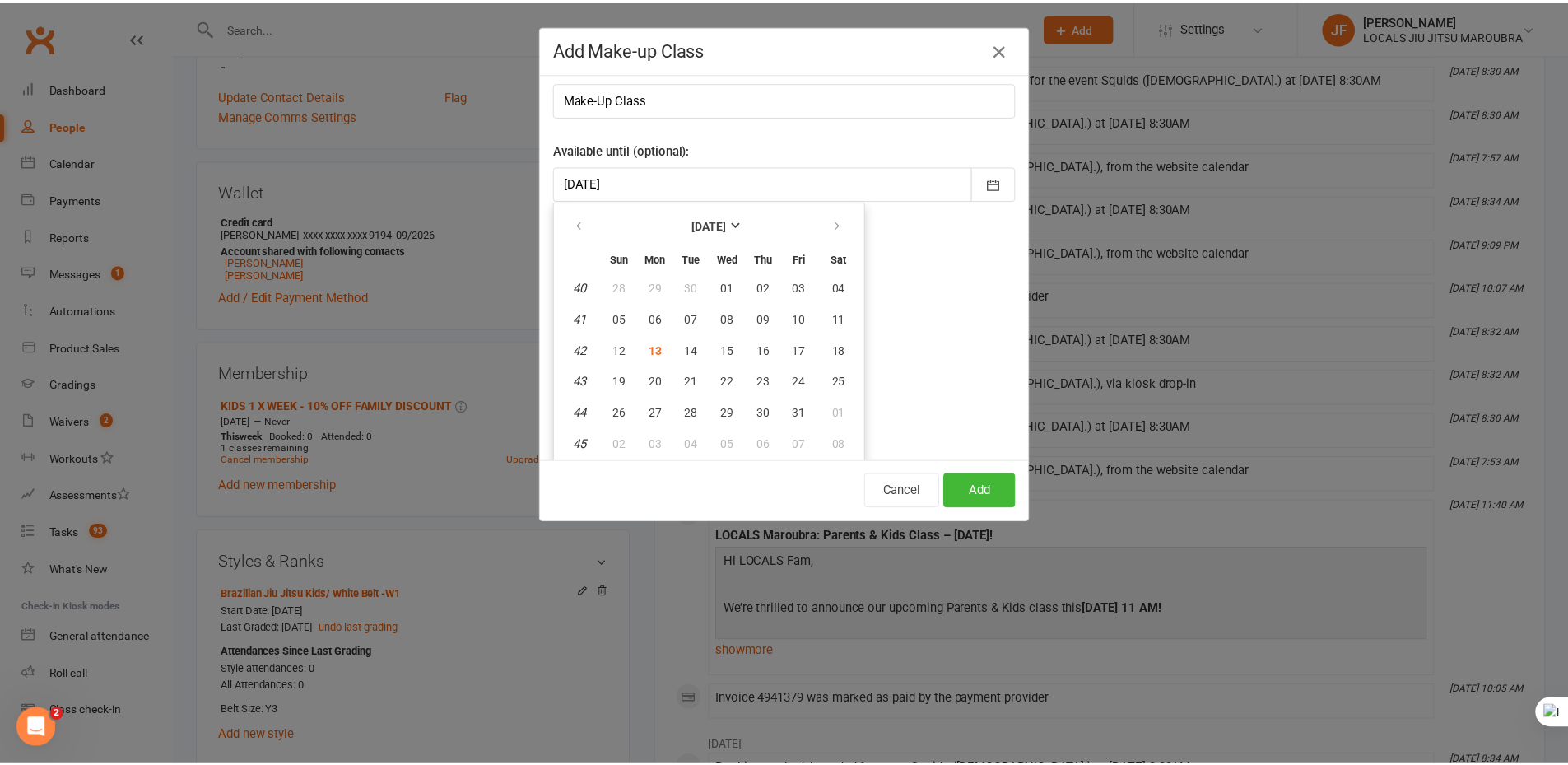
scroll to position [0, 0]
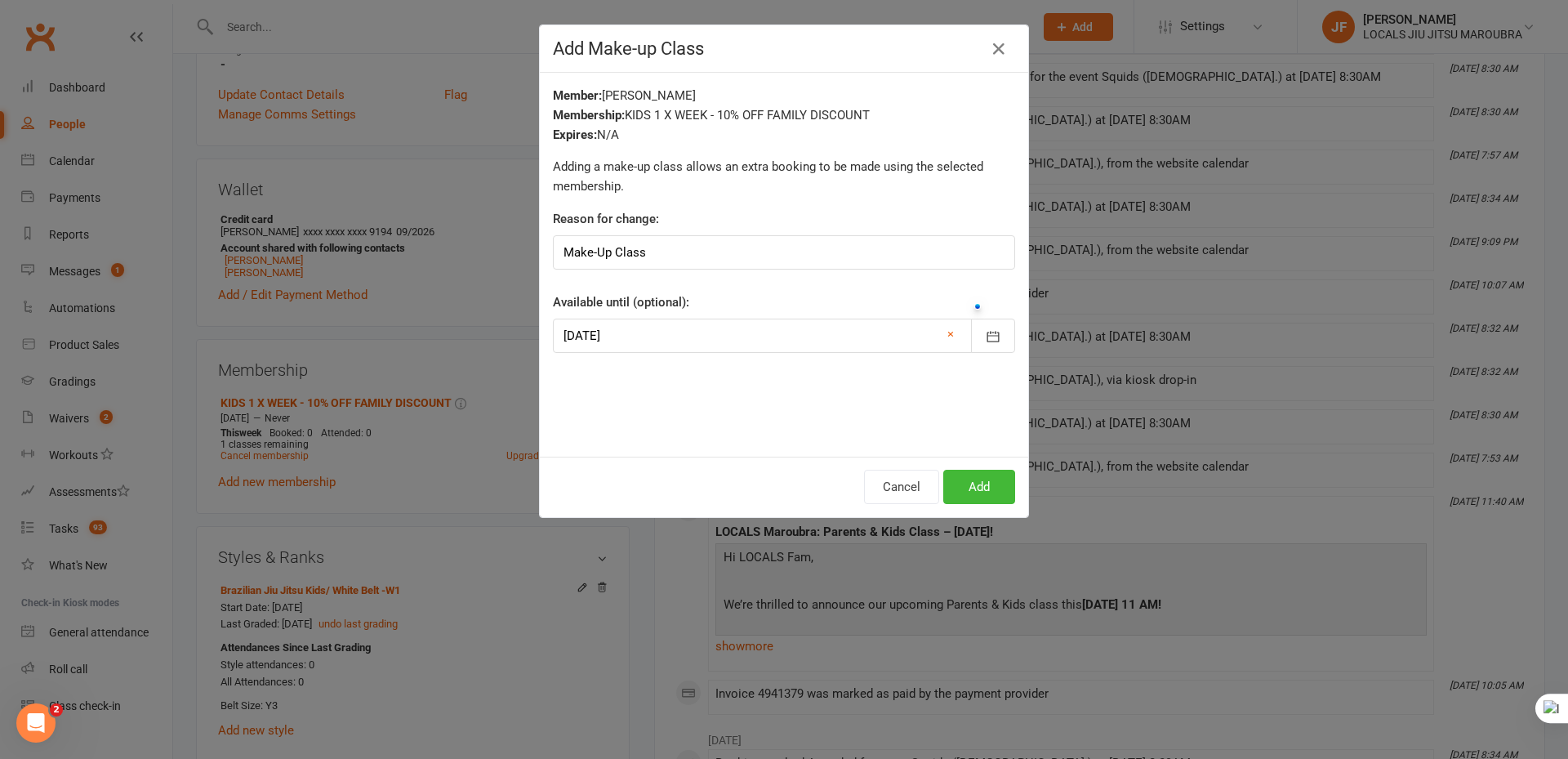
drag, startPoint x: 774, startPoint y: 414, endPoint x: 930, endPoint y: 447, distance: 159.5
click at [773, 413] on div "Member: Rafael Yudasin Membership: KIDS 1 X WEEK - 10% OFF FAMILY DISCOUNT Expi…" at bounding box center [784, 265] width 489 height 384
click at [974, 482] on button "Add" at bounding box center [979, 487] width 72 height 34
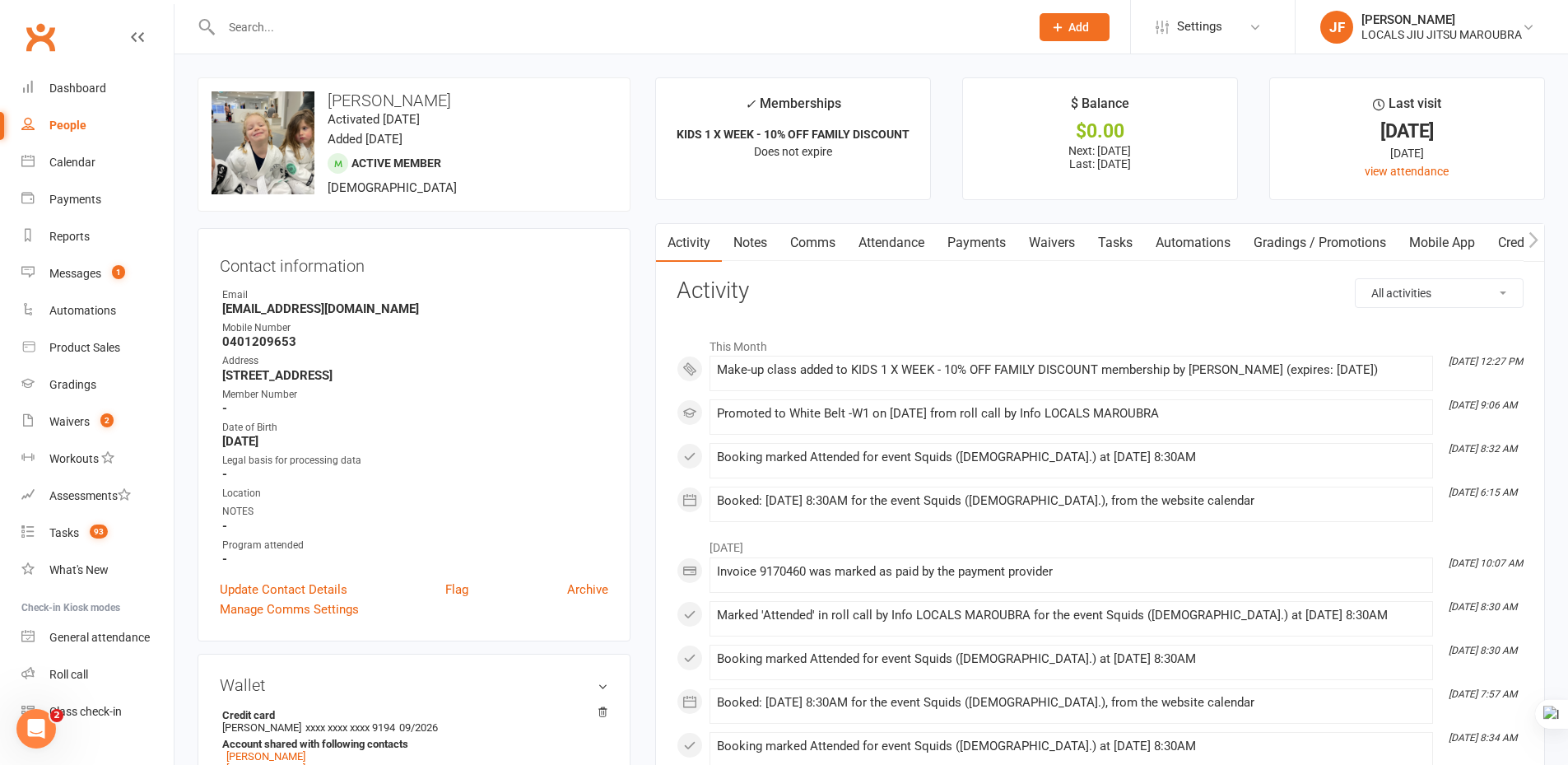
click at [896, 242] on link "Attendance" at bounding box center [891, 242] width 89 height 38
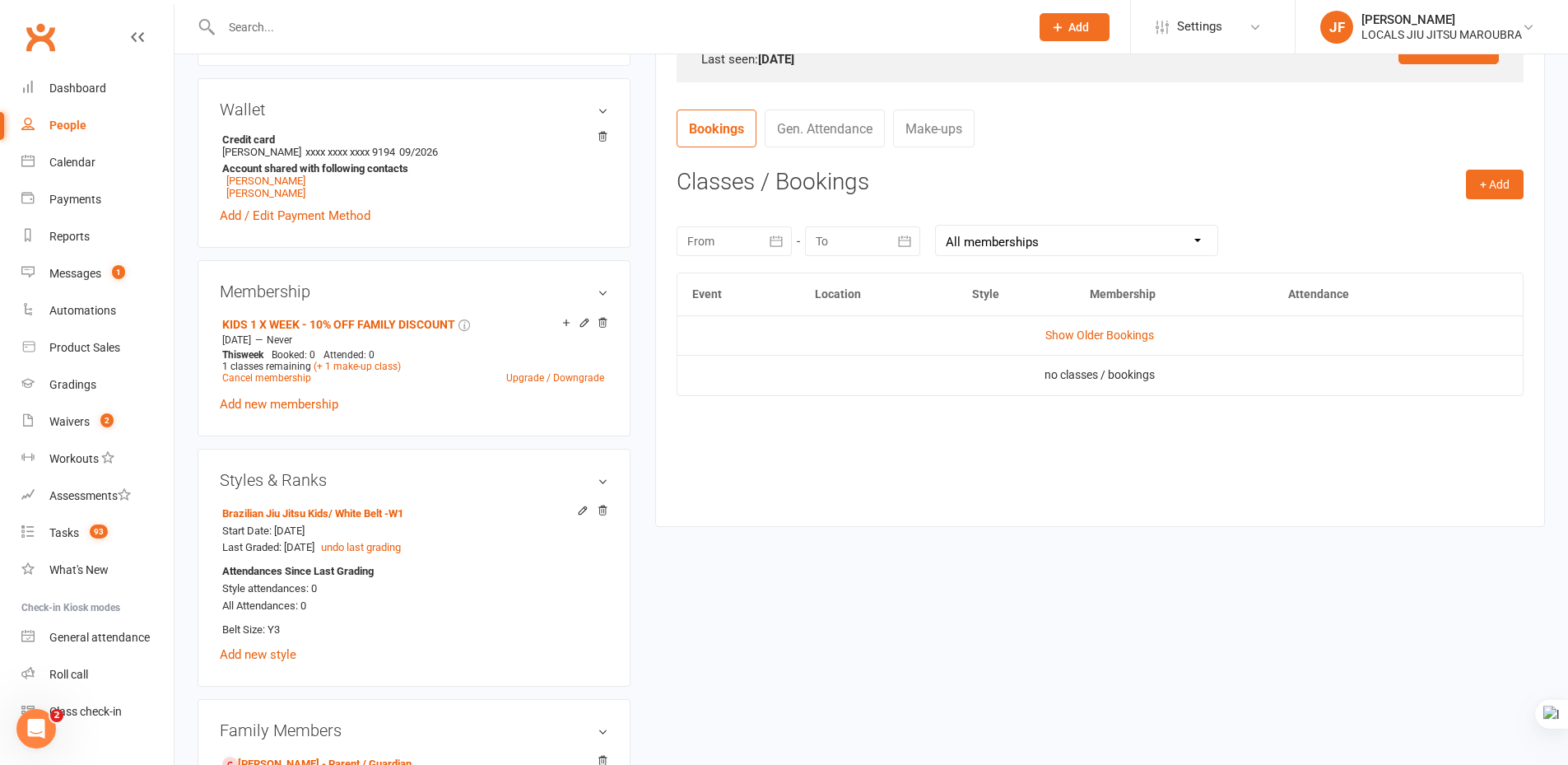
scroll to position [577, 0]
click at [1099, 336] on link "Show Older Bookings" at bounding box center [1100, 334] width 109 height 13
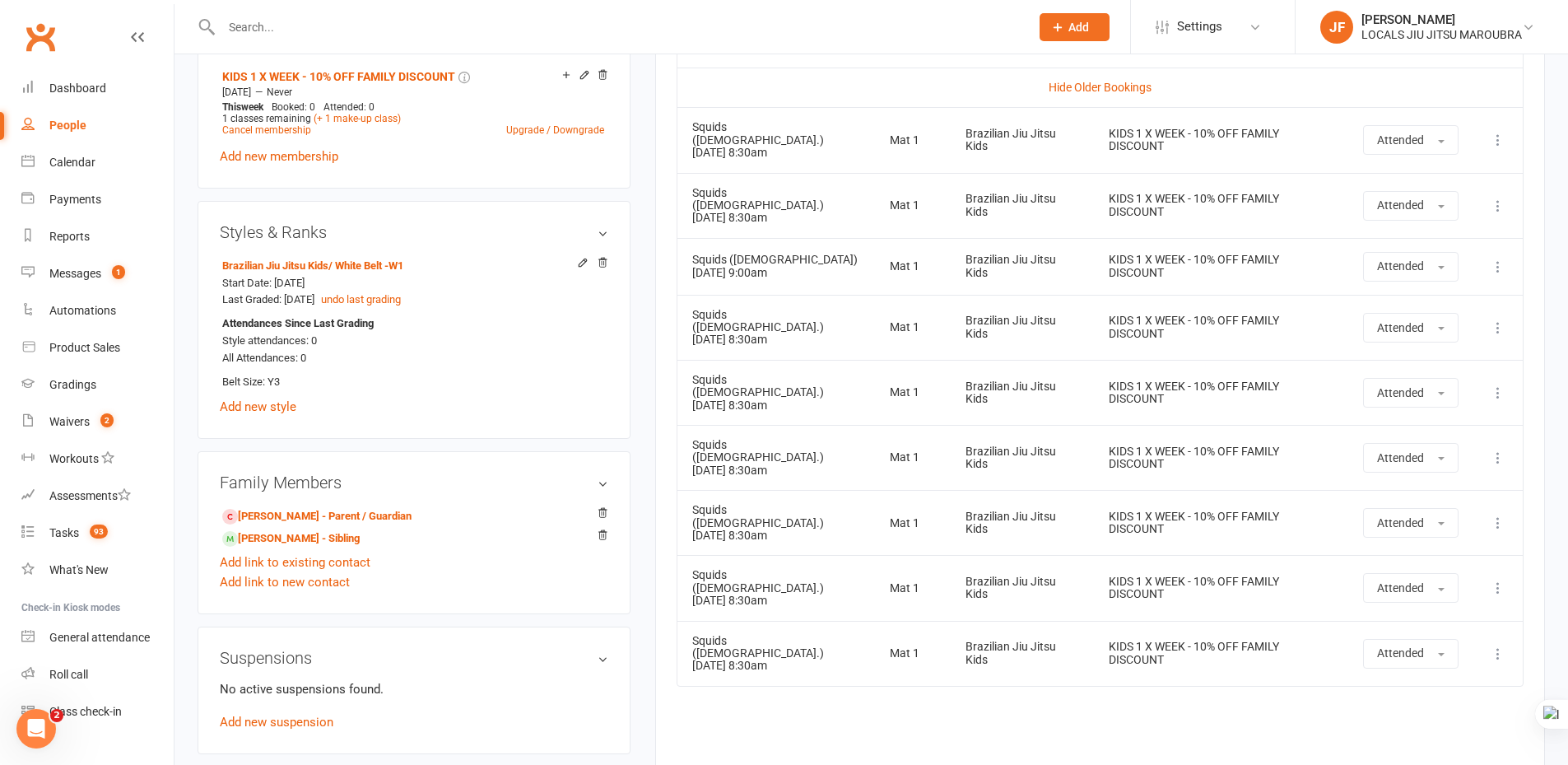
scroll to position [659, 0]
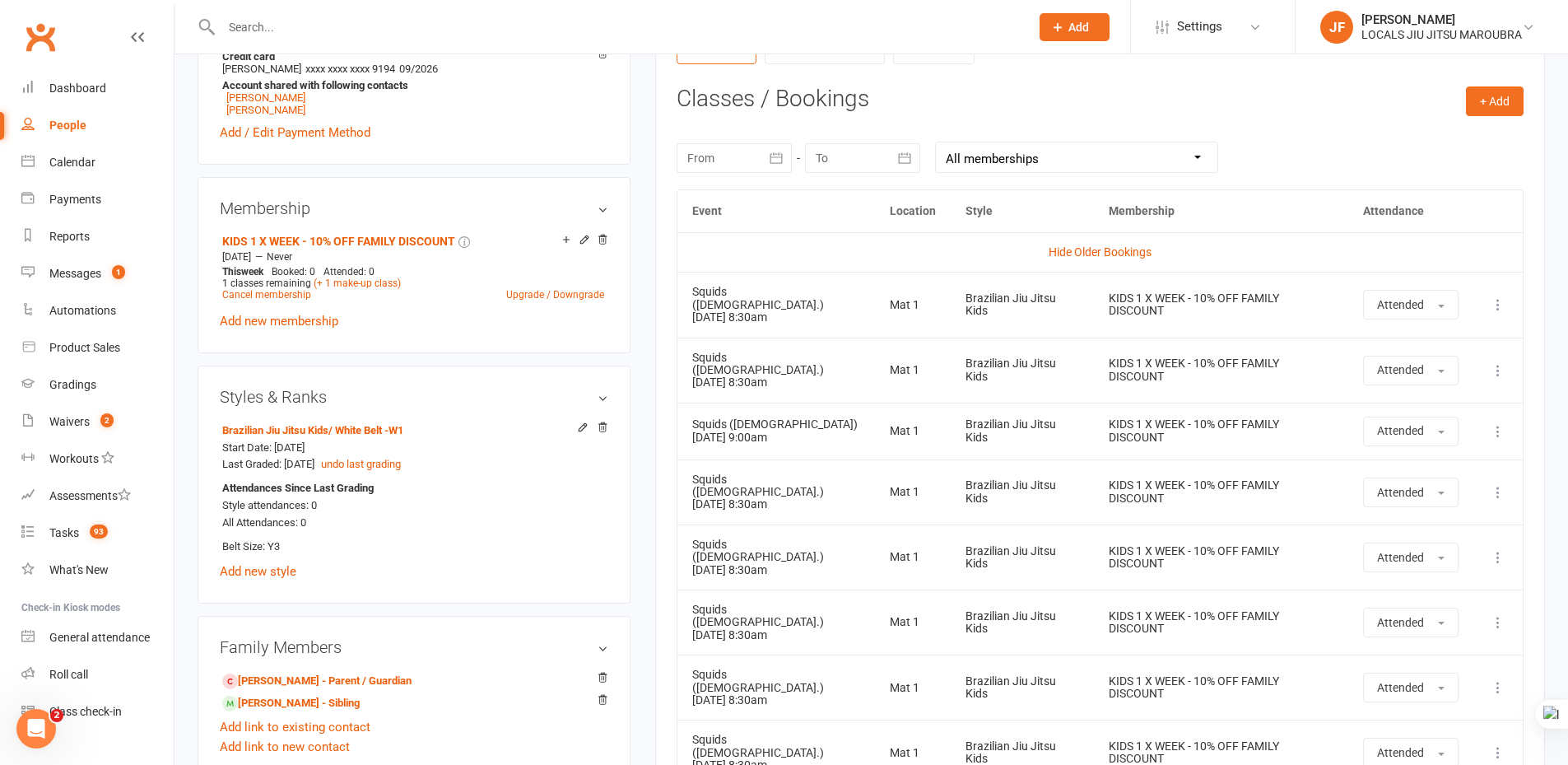
click at [1314, 154] on div "October 2025 Sun Mon Tue Wed Thu Fri Sat 40 28 29 30 01 02 03 04 41 05 06 07 08…" at bounding box center [1100, 157] width 847 height 64
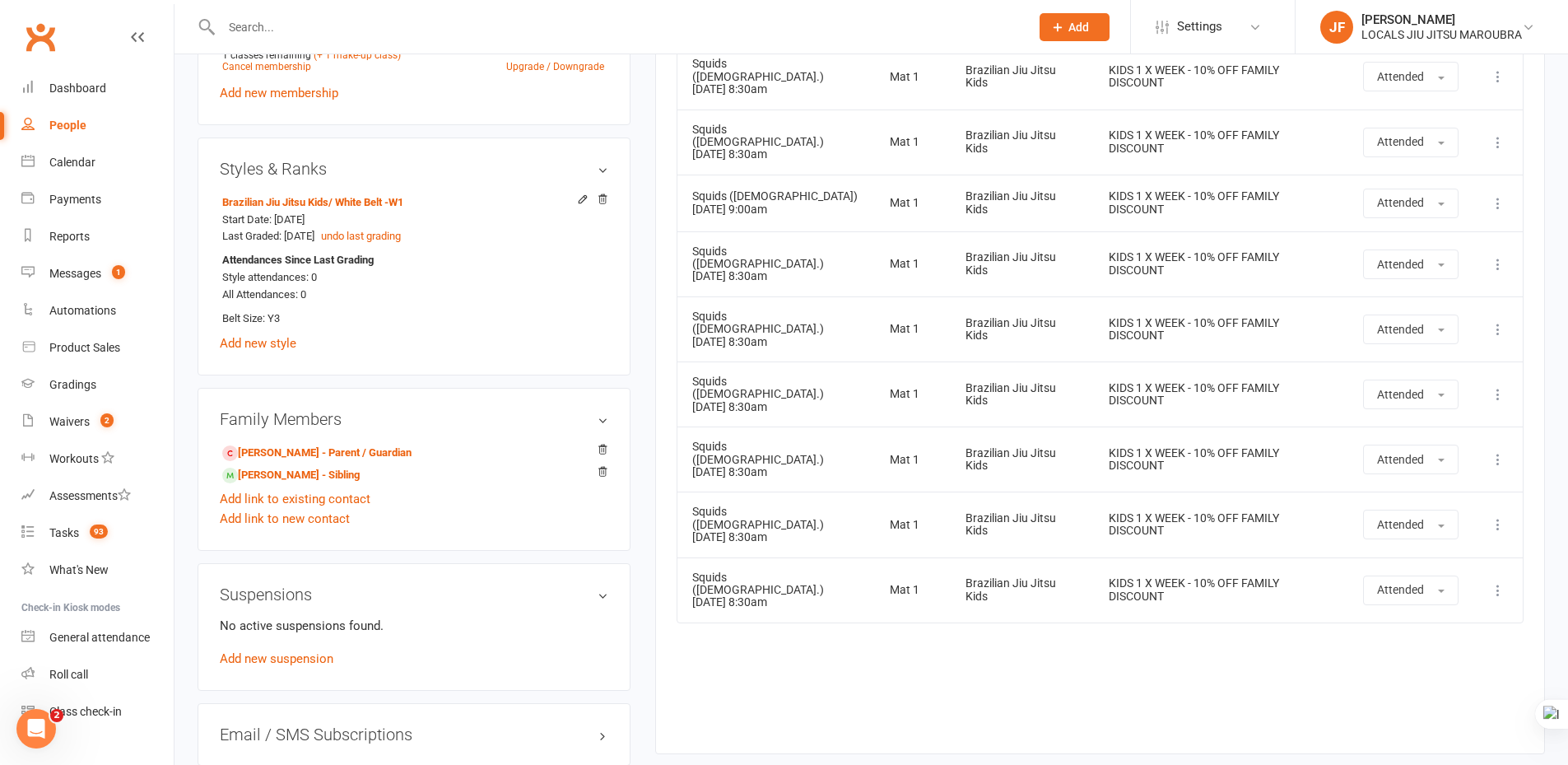
scroll to position [905, 0]
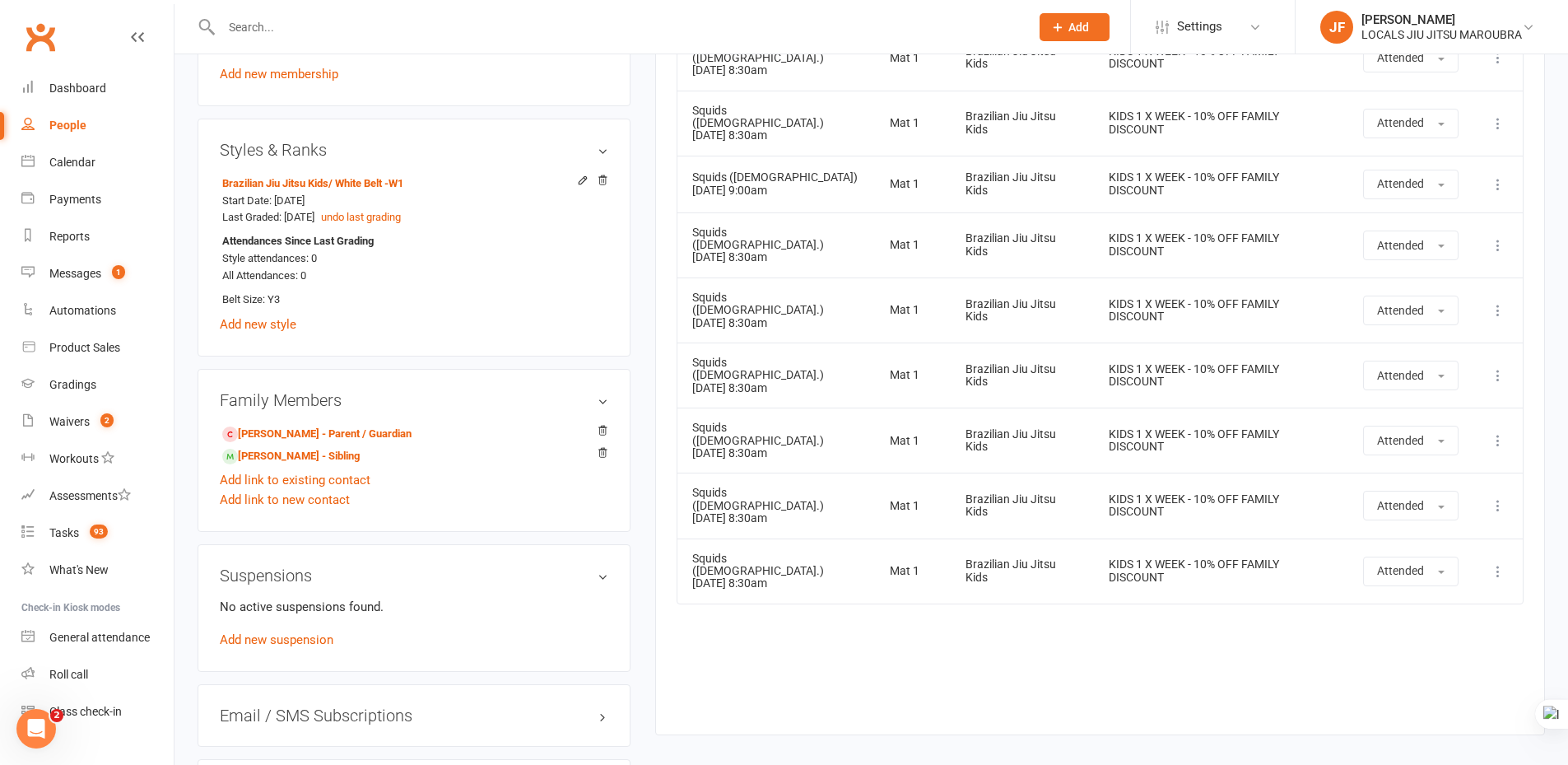
drag, startPoint x: 1208, startPoint y: 640, endPoint x: 773, endPoint y: 690, distance: 437.9
click at [1211, 642] on div "Event Location Style Membership Attendance Hide Older Bookings Squids (3-5yo.) …" at bounding box center [1100, 326] width 847 height 768
click at [967, 640] on div "Event Location Style Membership Attendance Hide Older Bookings Squids (3-5yo.) …" at bounding box center [1100, 326] width 847 height 768
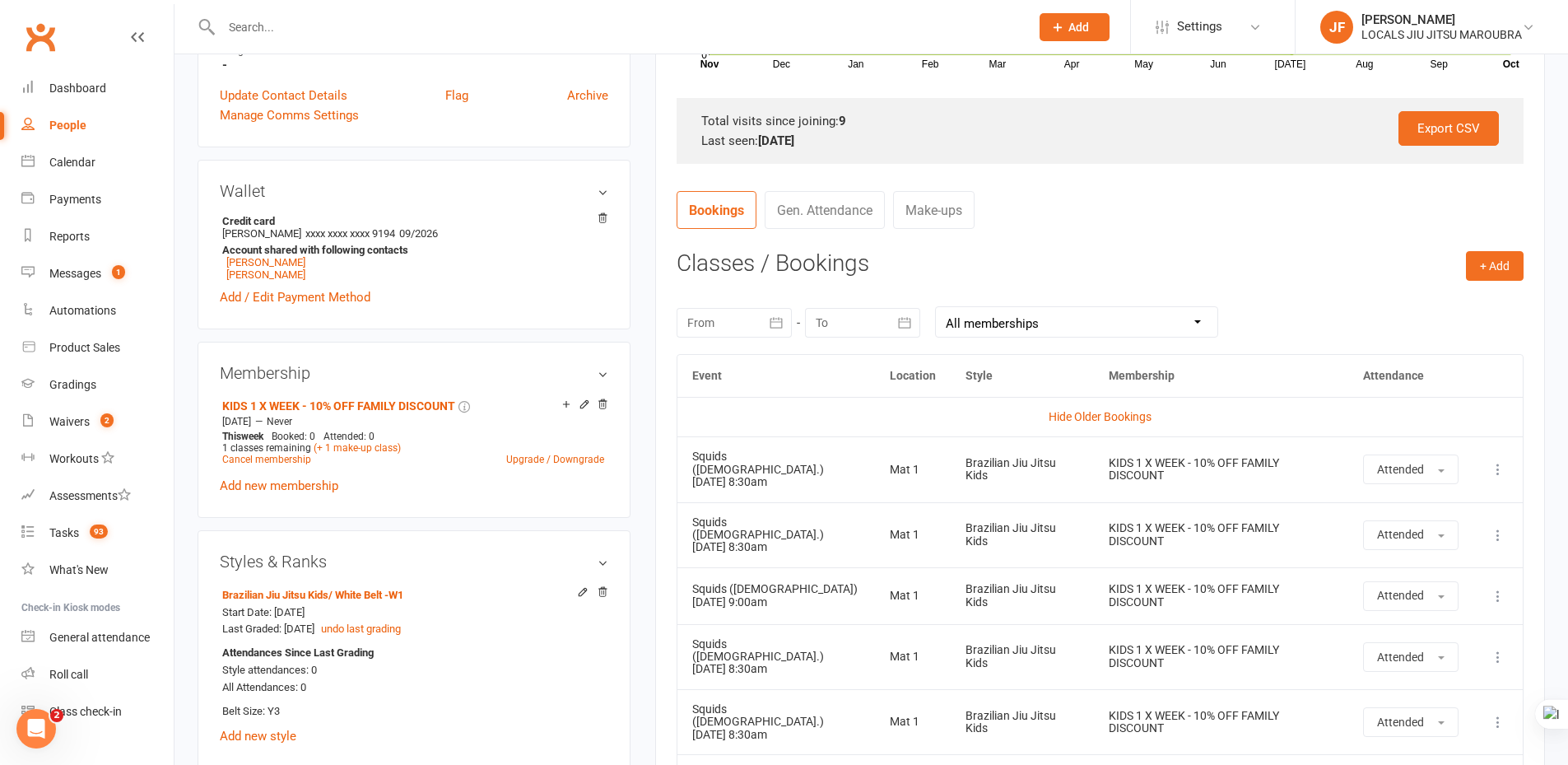
click at [1304, 340] on div "October 2025 Sun Mon Tue Wed Thu Fri Sat 40 28 29 30 01 02 03 04 41 05 06 07 08…" at bounding box center [1100, 321] width 847 height 64
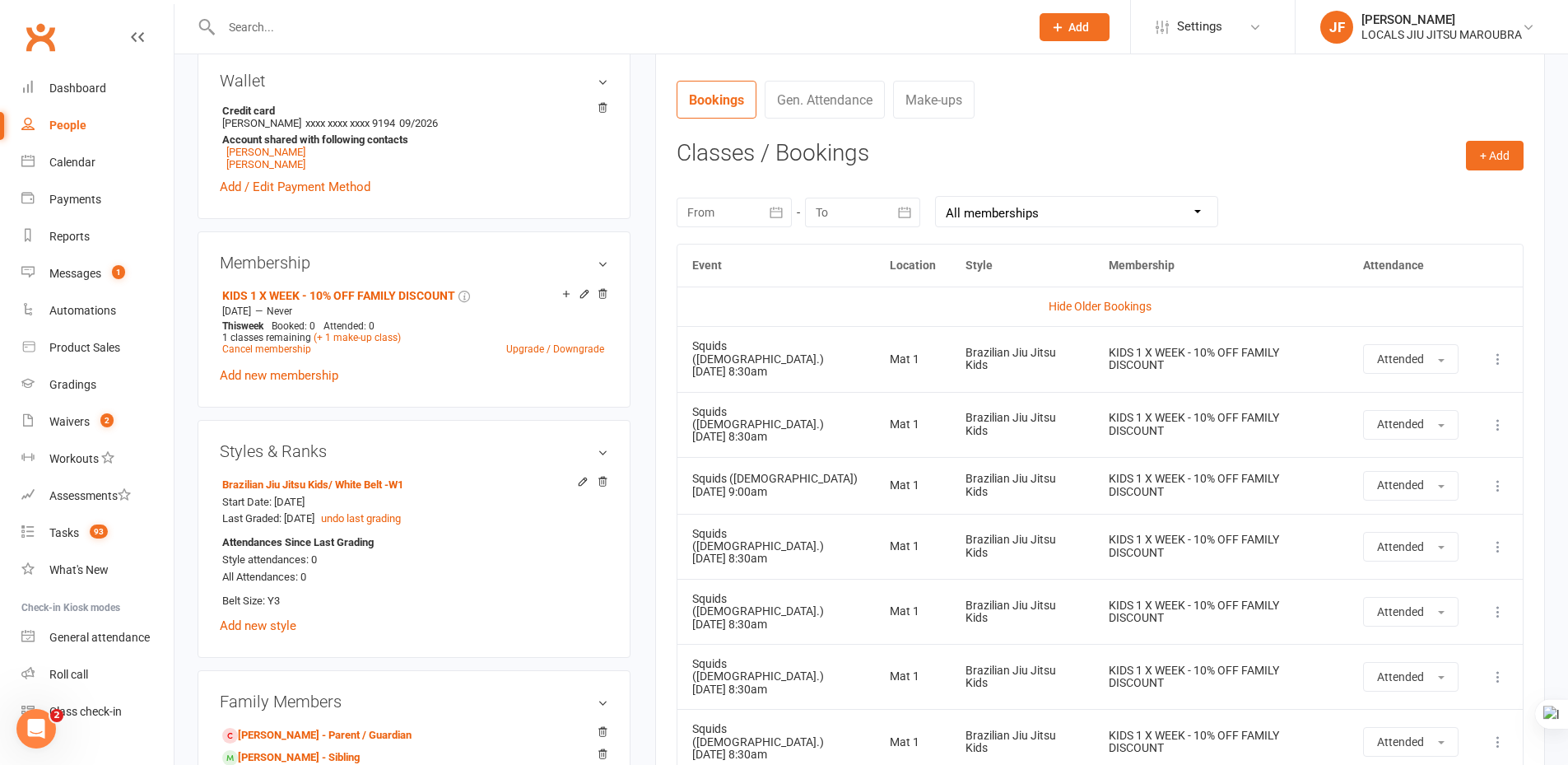
scroll to position [823, 0]
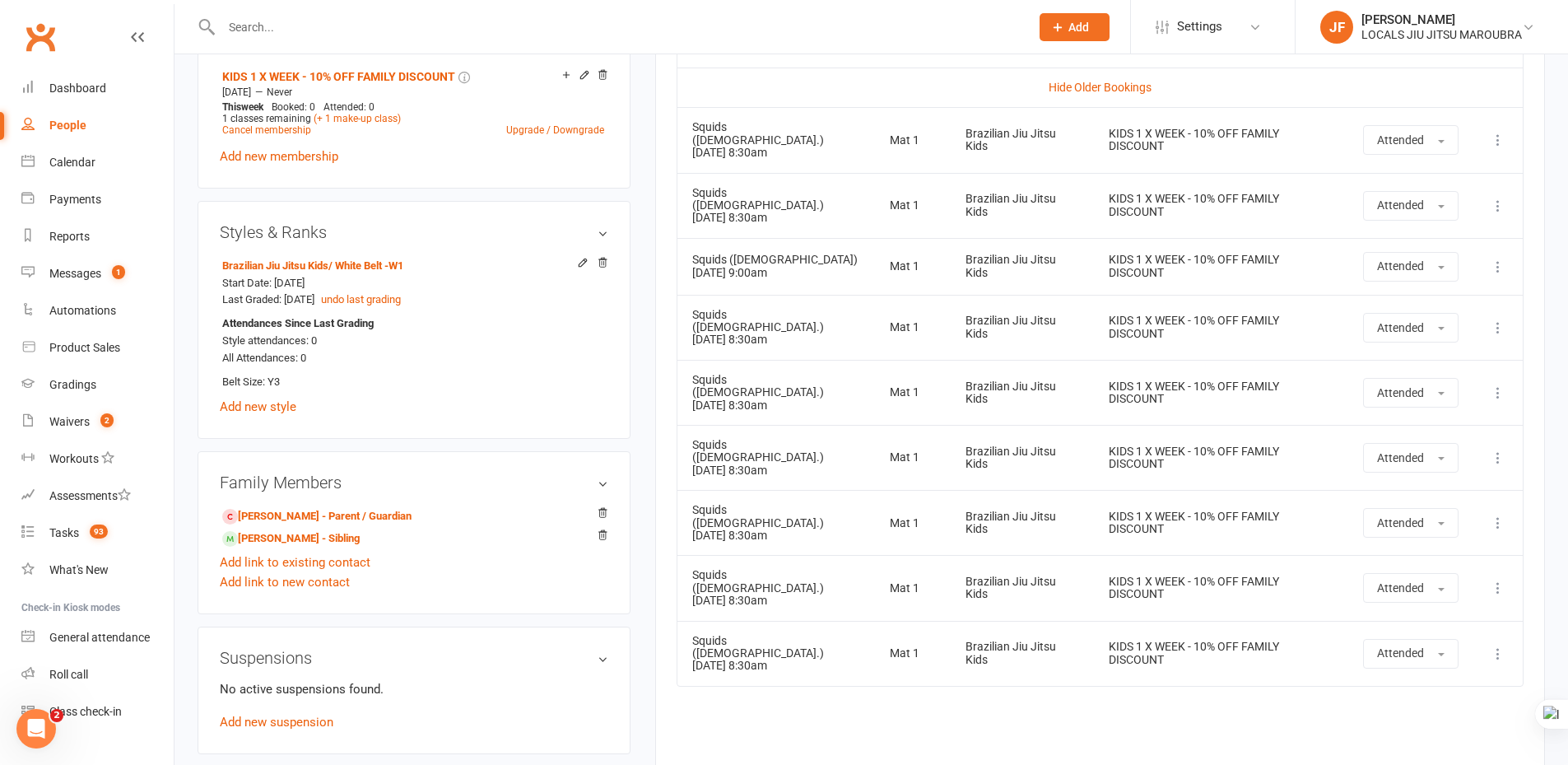
click at [1167, 698] on div "Event Location Style Membership Attendance Hide Older Bookings Squids (3-5yo.) …" at bounding box center [1100, 409] width 847 height 768
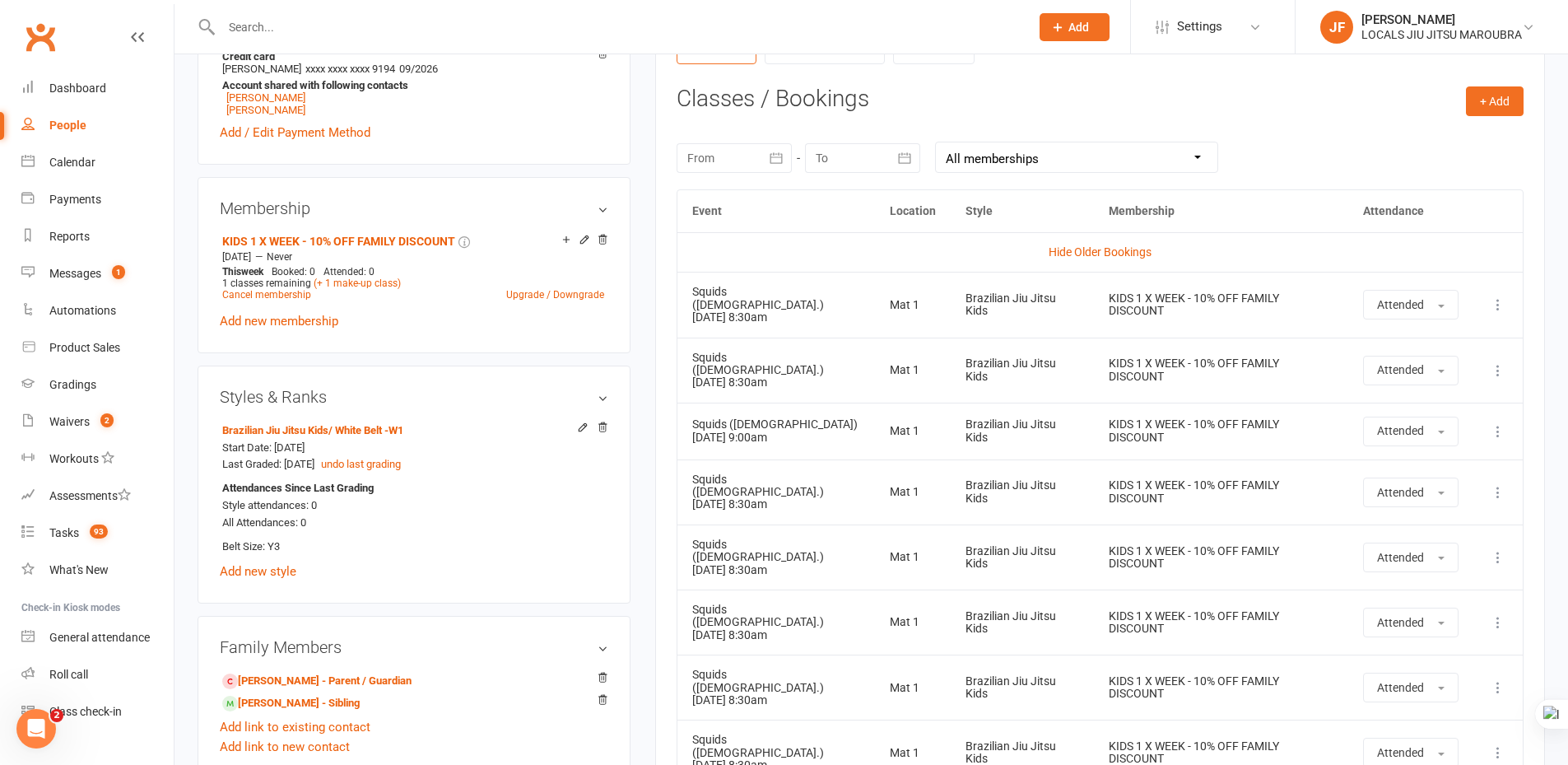
click at [1305, 176] on div "October 2025 Sun Mon Tue Wed Thu Fri Sat 40 28 29 30 01 02 03 04 41 05 06 07 08…" at bounding box center [1100, 157] width 847 height 64
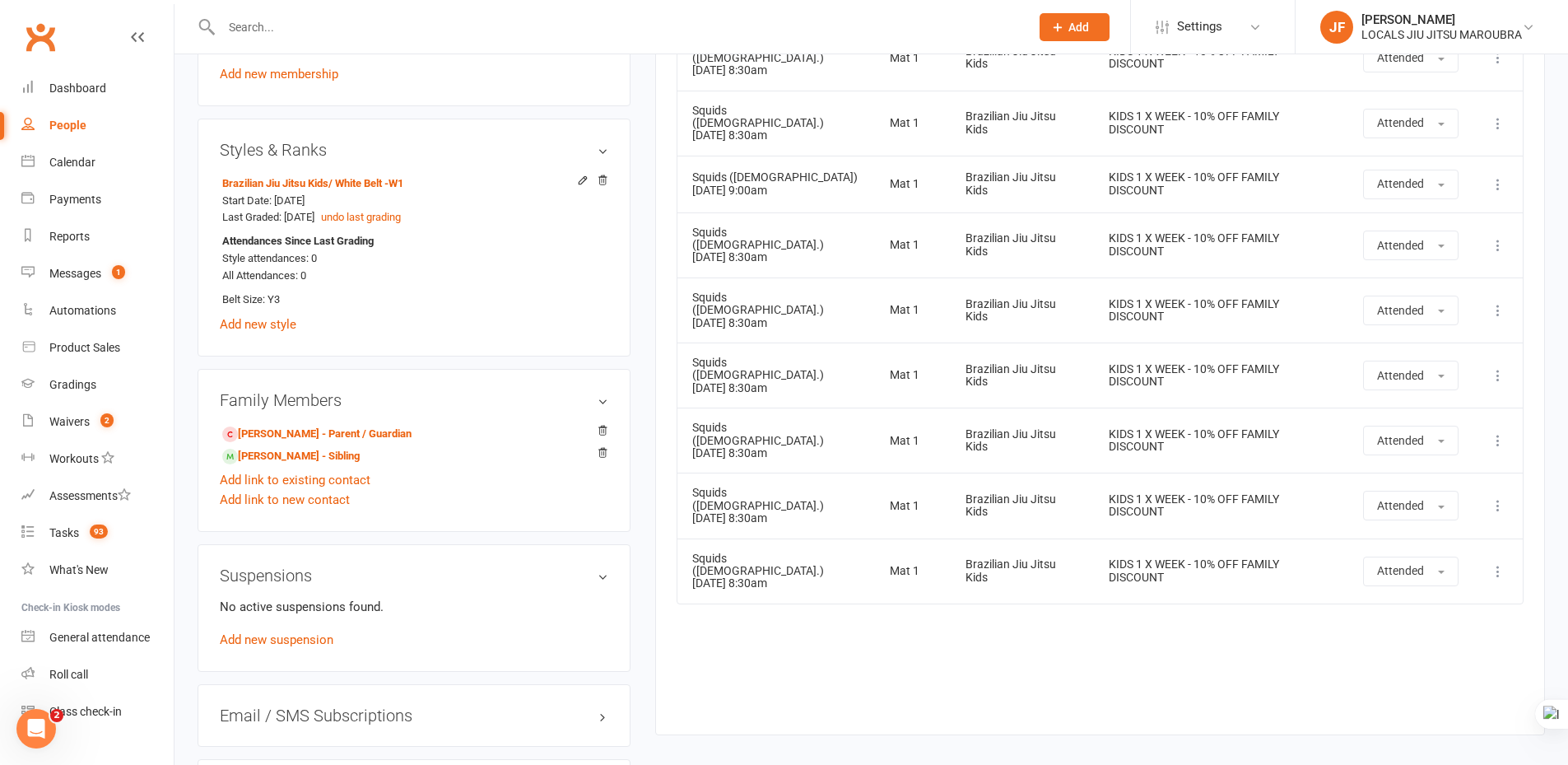
click at [919, 628] on div "Event Location Style Membership Attendance Hide Older Bookings Squids (3-5yo.) …" at bounding box center [1100, 326] width 847 height 768
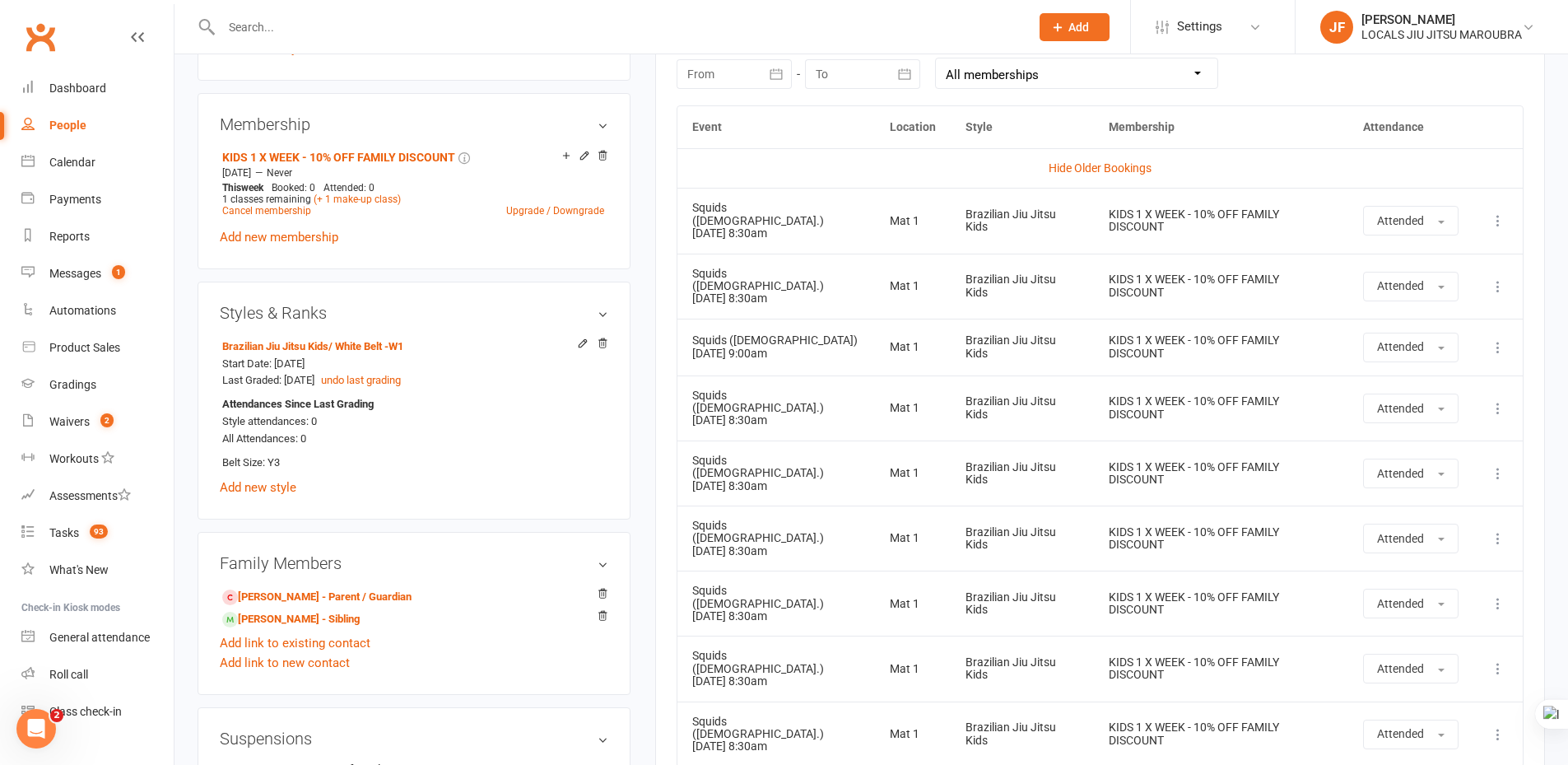
scroll to position [741, 0]
click at [659, 462] on div "Activity Notes Comms Attendance Payments Waivers Tasks Automations Gradings / P…" at bounding box center [1100, 190] width 890 height 1417
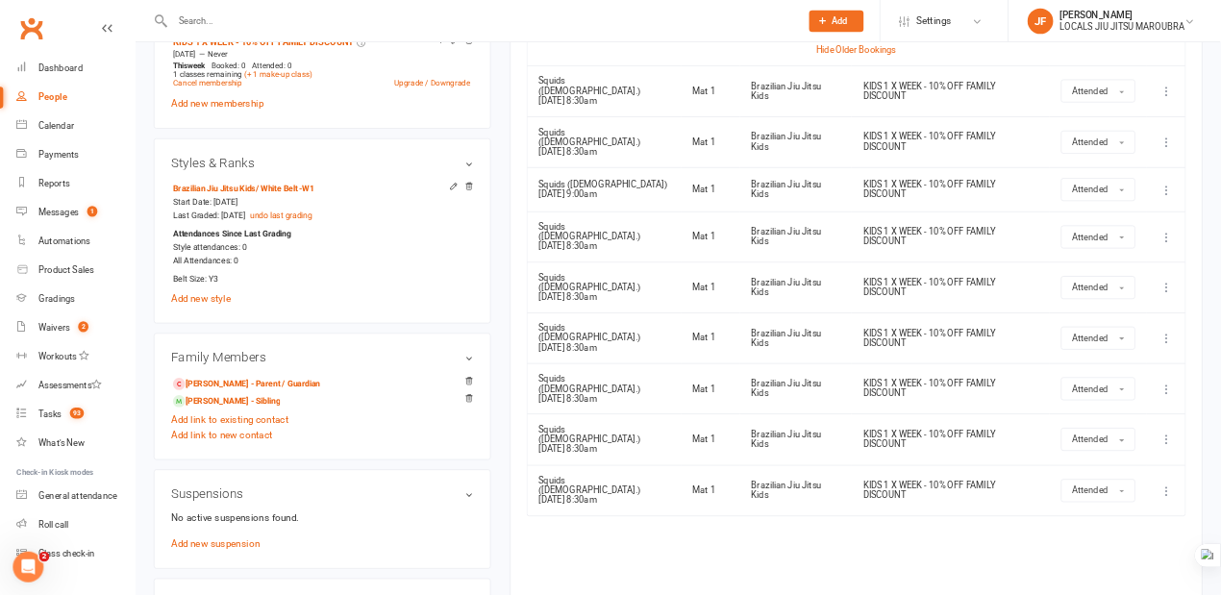
scroll to position [1153, 0]
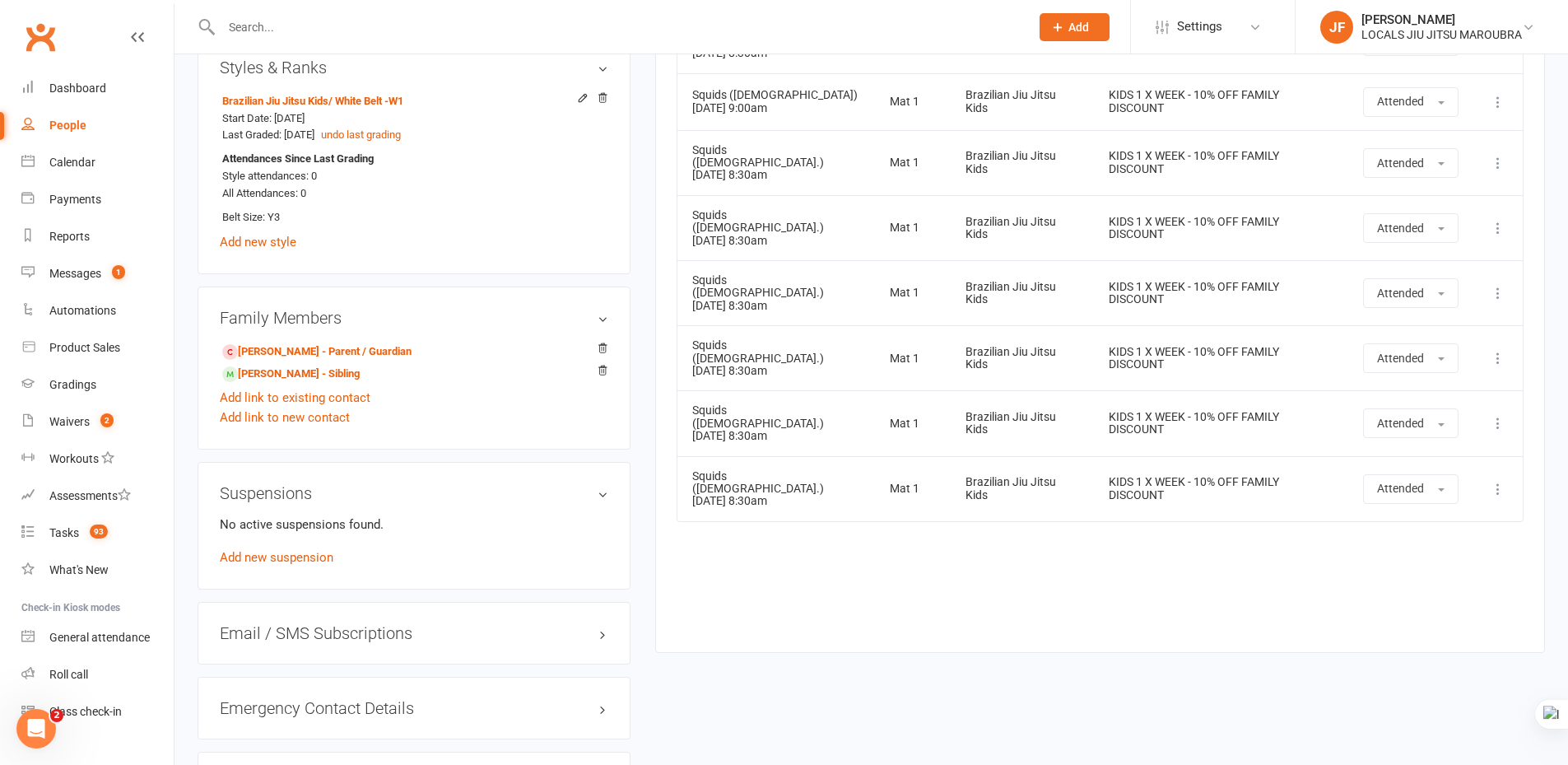
click at [886, 538] on div "Event Location Style Membership Attendance Hide Older Bookings Squids (3-5yo.) …" at bounding box center [1100, 244] width 847 height 768
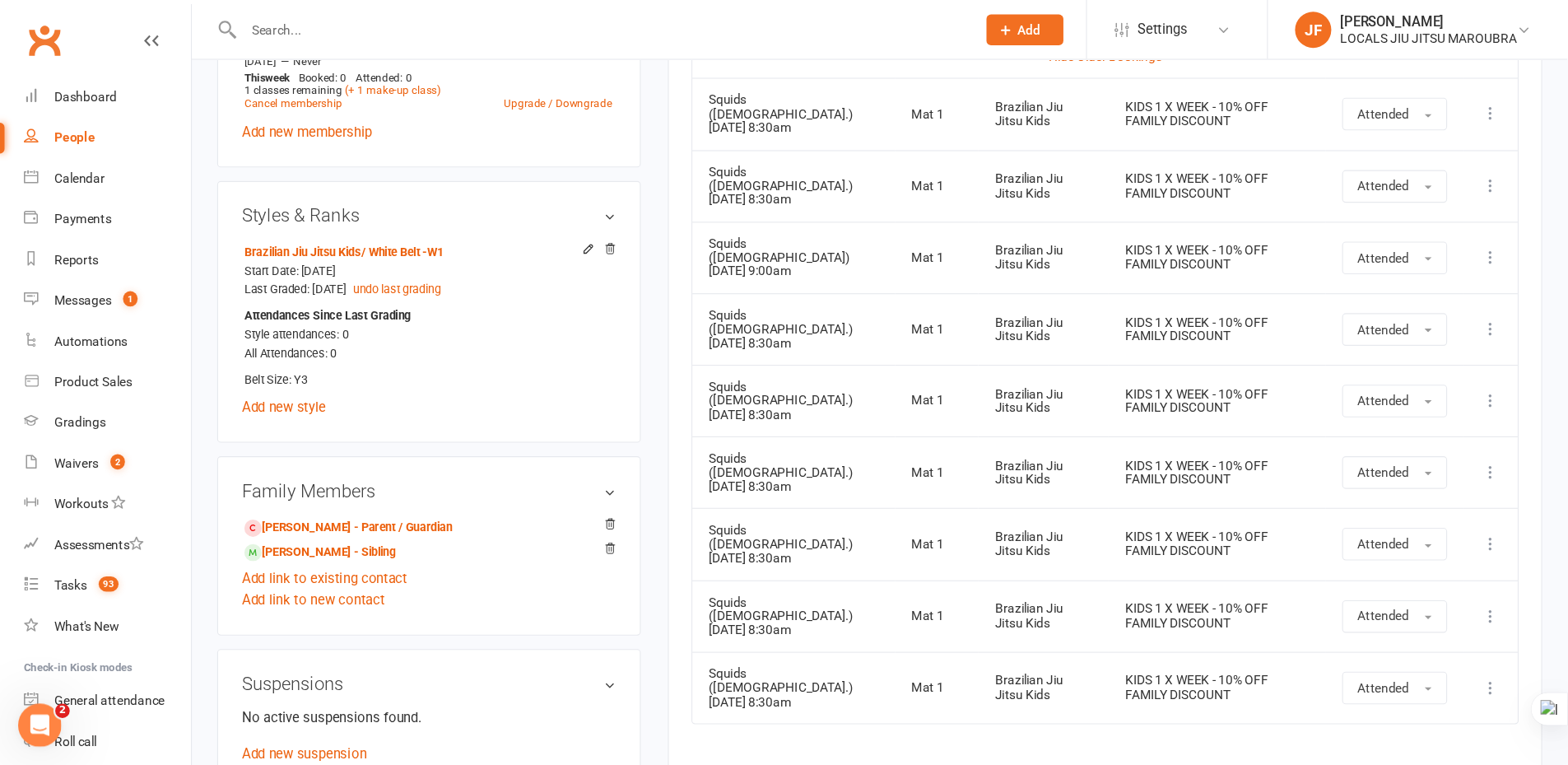
scroll to position [1013, 0]
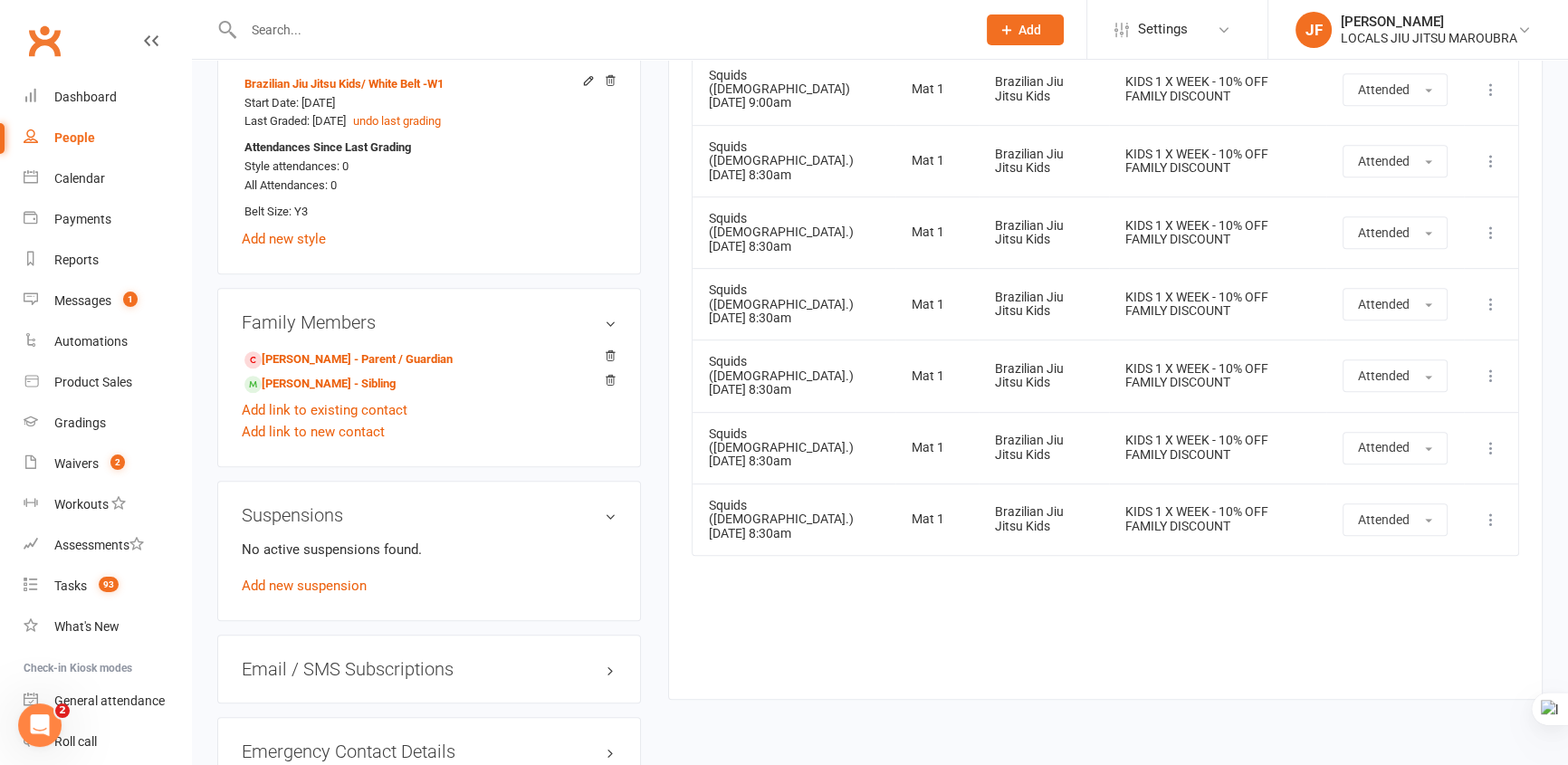
click at [882, 637] on div "Event Location Style Membership Attendance Hide Older Bookings Squids (3-5yo.) …" at bounding box center [1105, 245] width 827 height 853
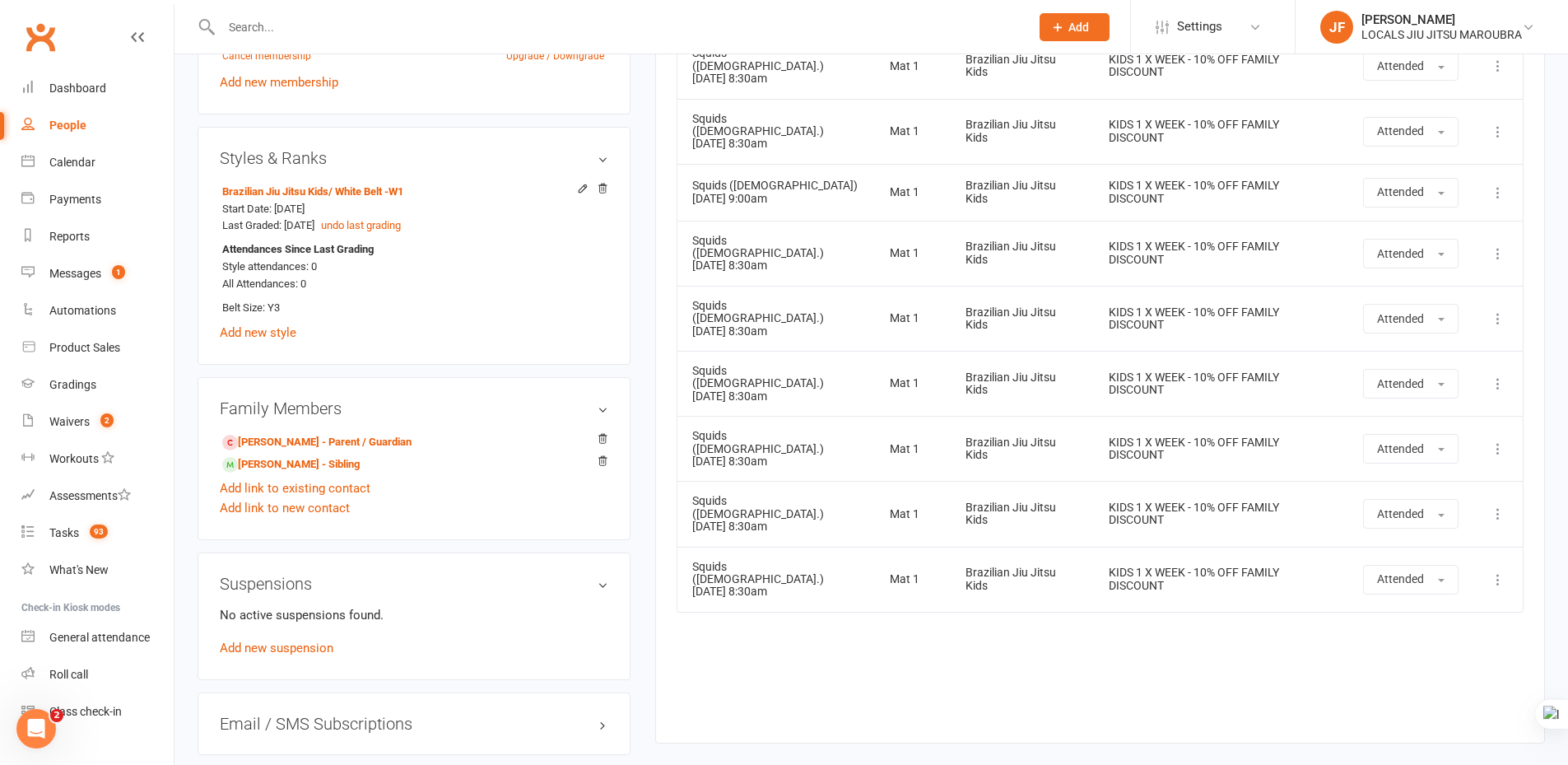
scroll to position [988, 0]
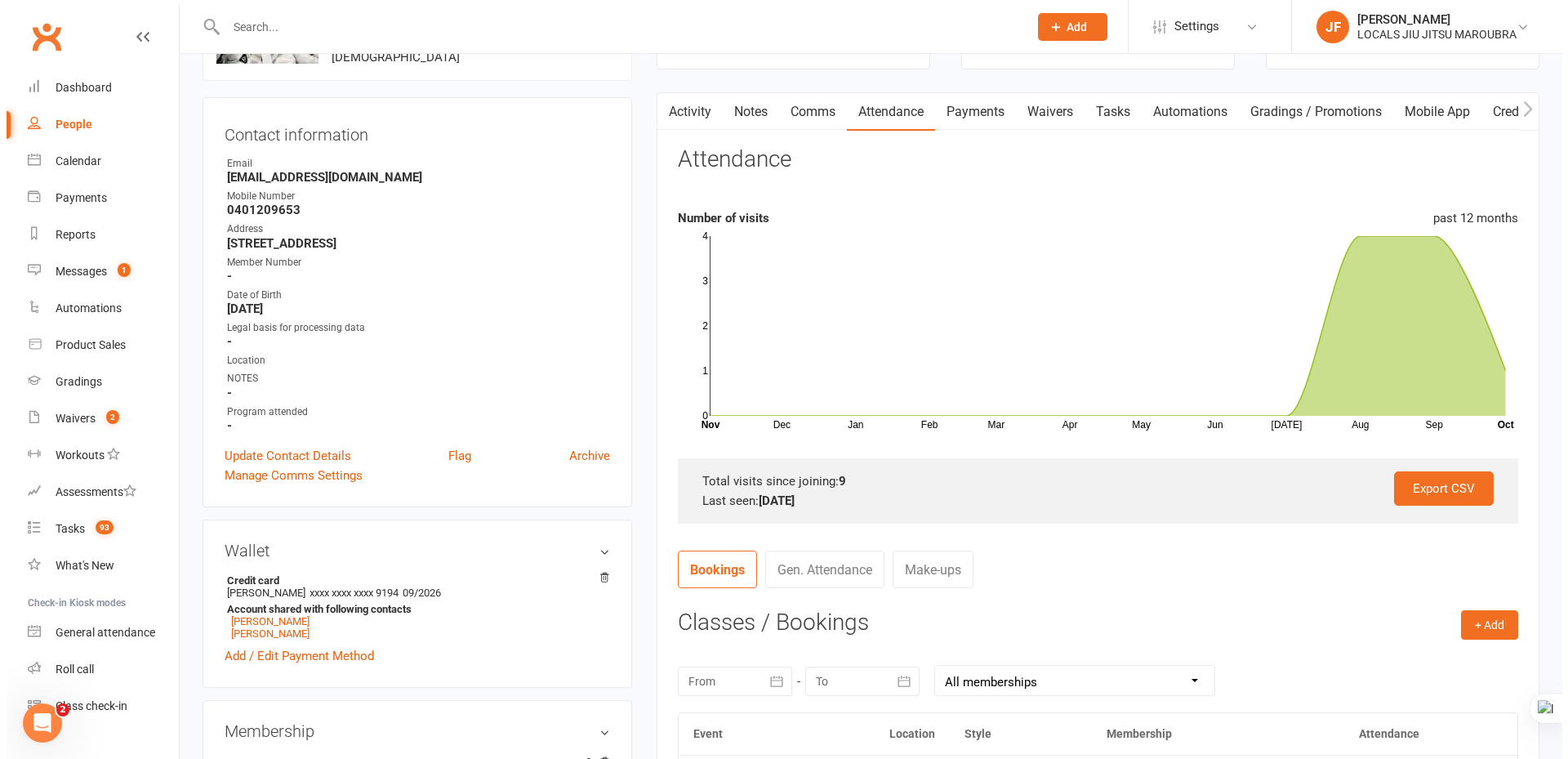
scroll to position [0, 0]
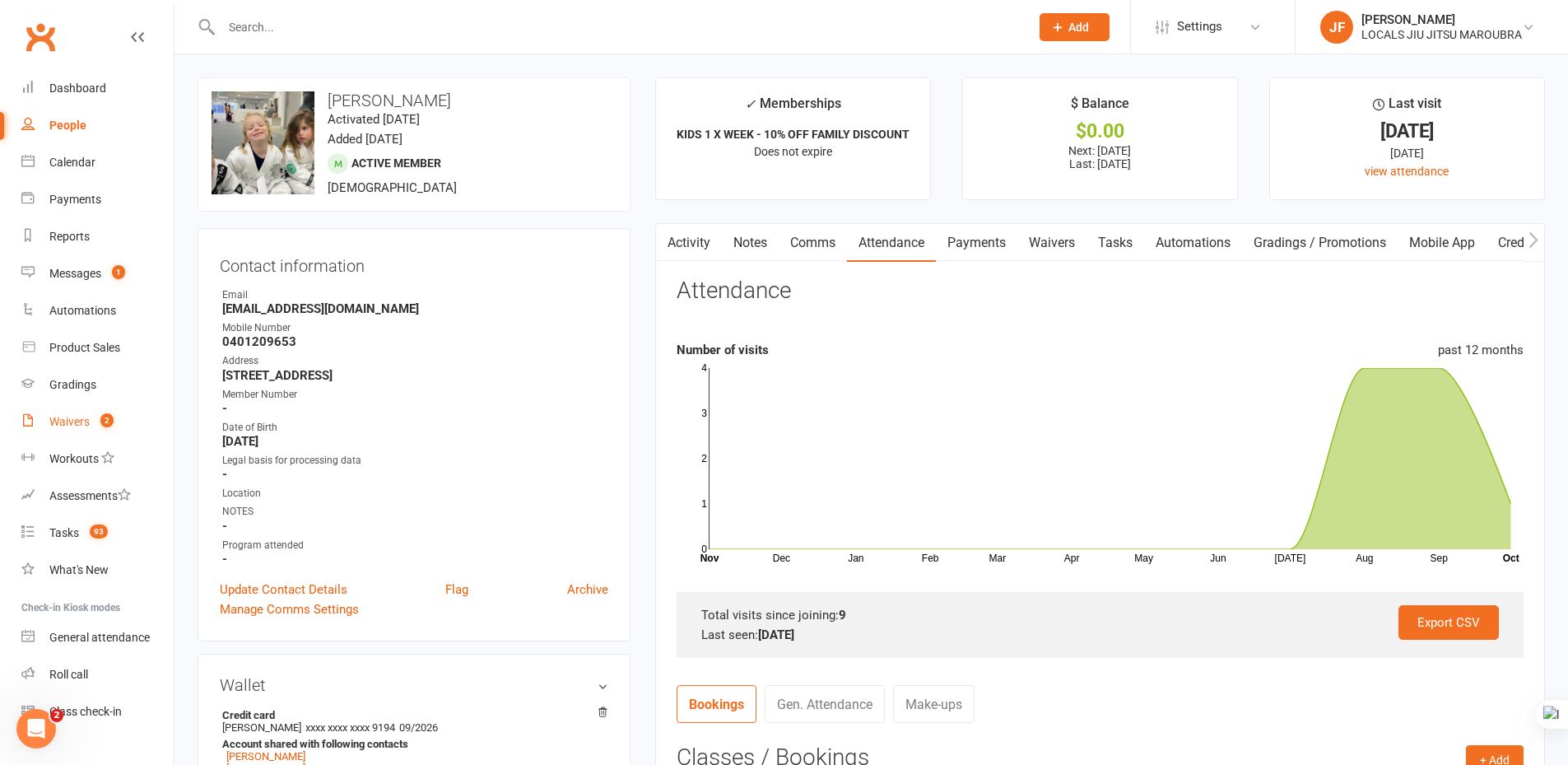
click at [76, 426] on div "Waivers" at bounding box center [69, 421] width 40 height 13
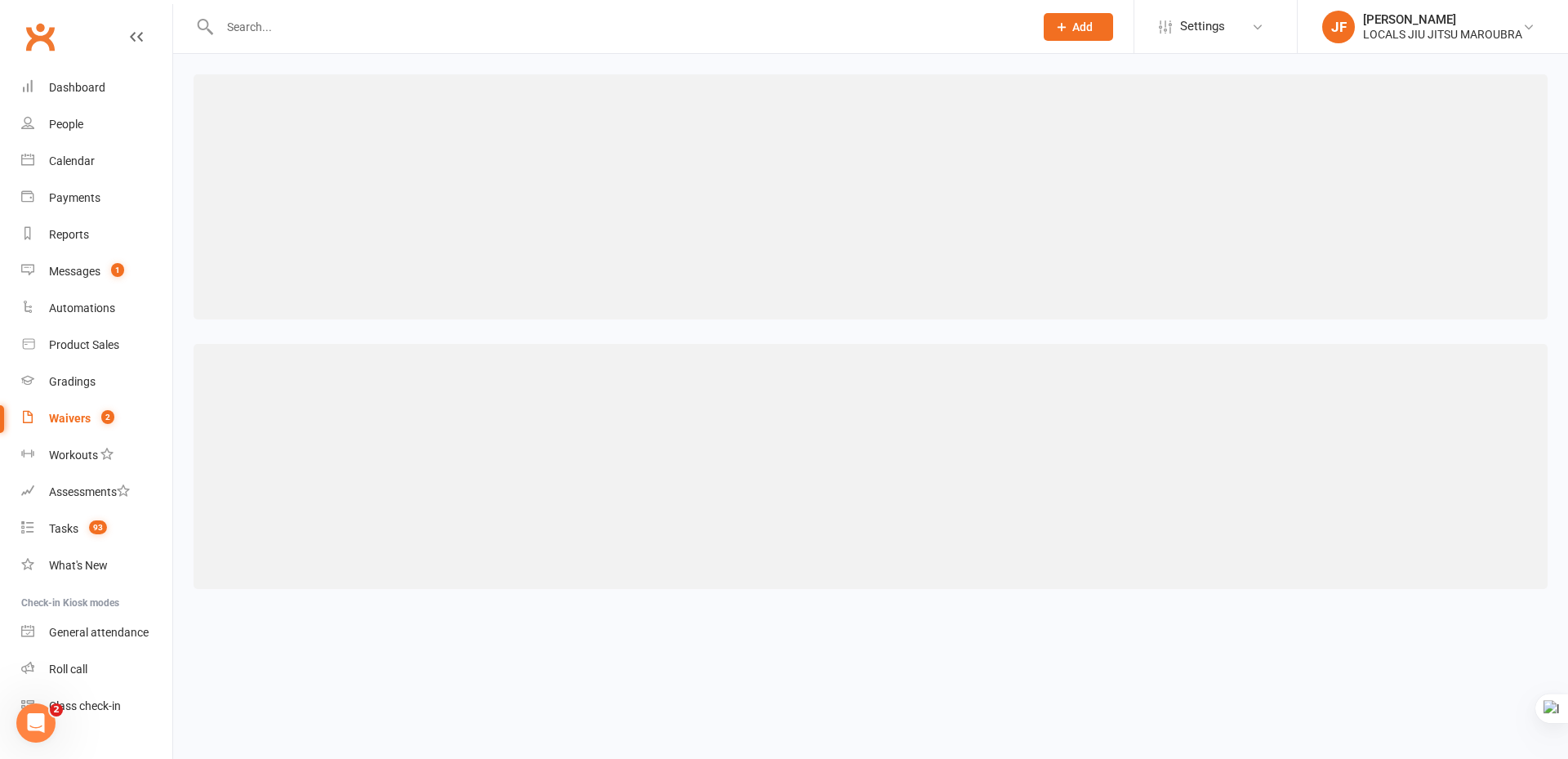
select select "100"
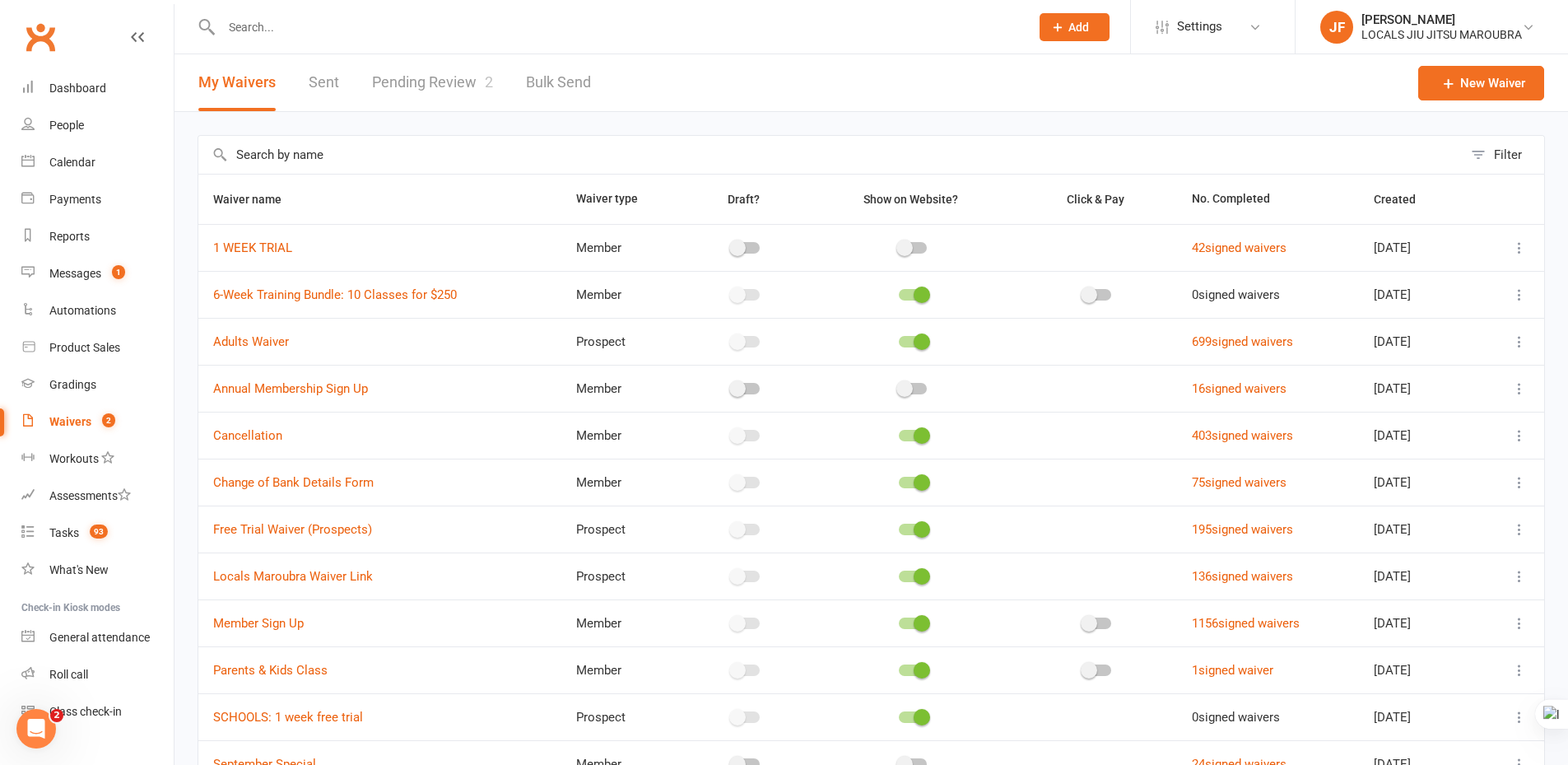
click at [454, 85] on link "Pending Review 2" at bounding box center [432, 82] width 121 height 57
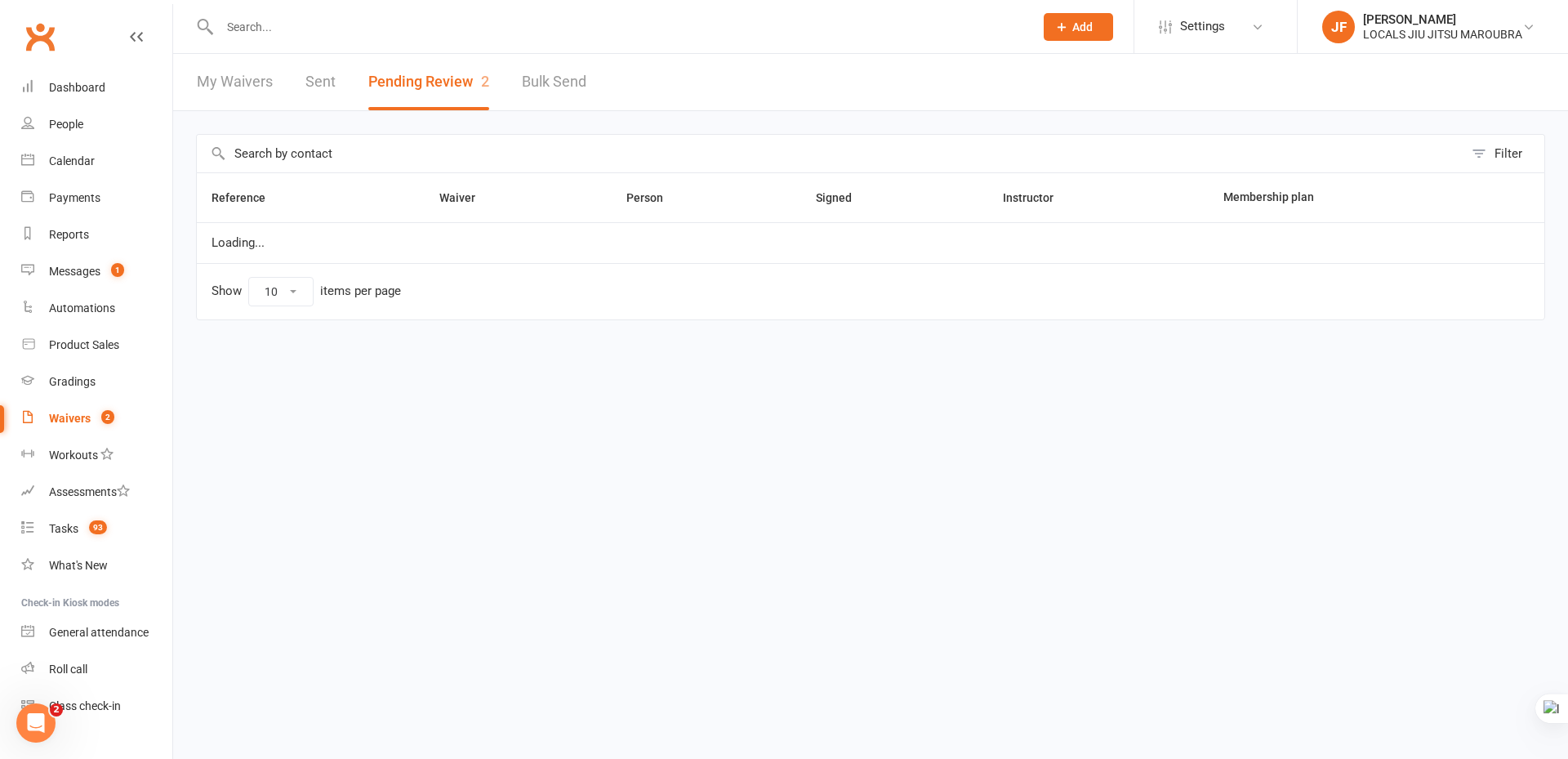
select select "50"
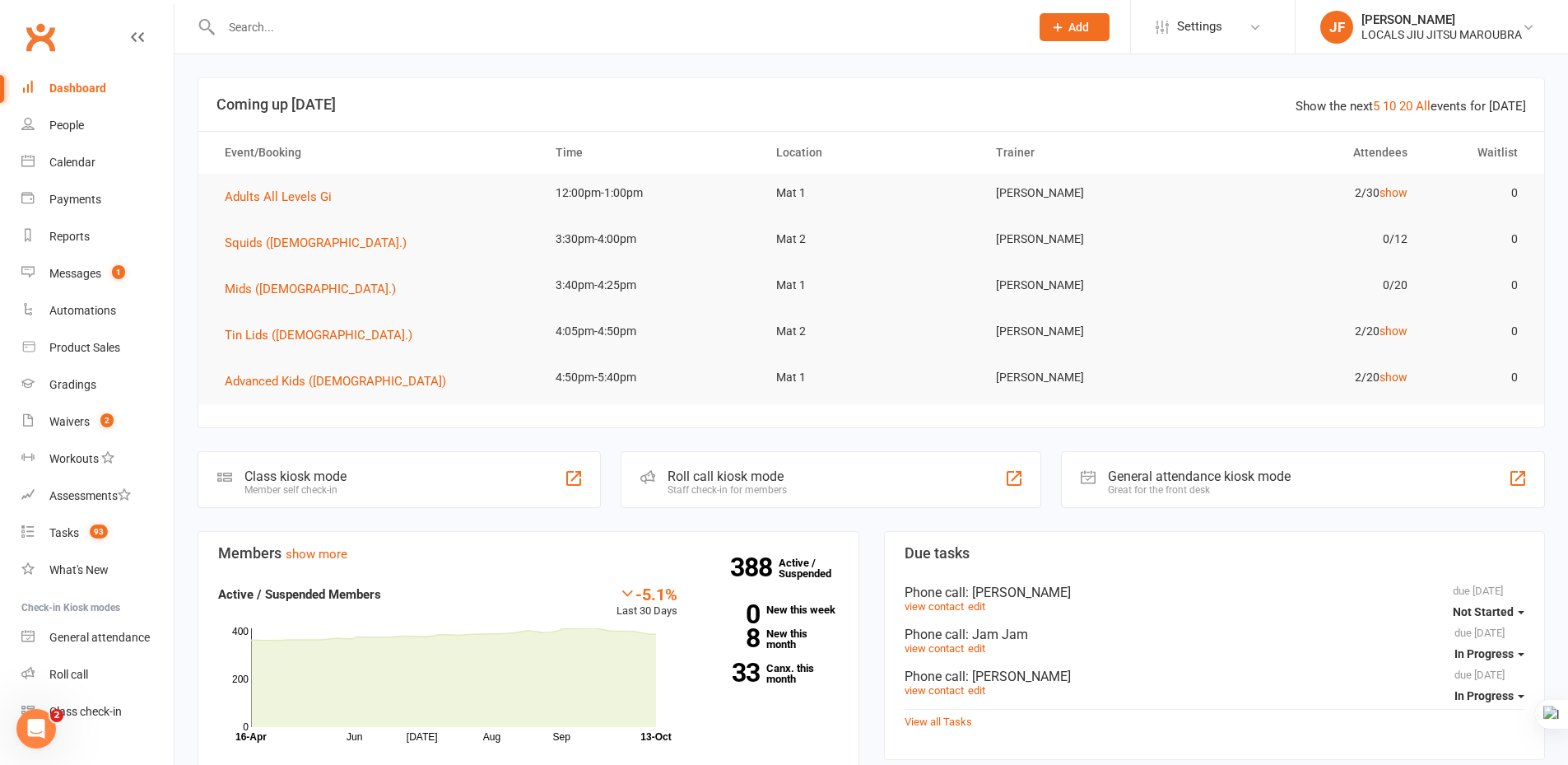
click at [401, 51] on div at bounding box center [608, 27] width 820 height 53
click at [395, 43] on div at bounding box center [608, 27] width 820 height 53
click at [396, 30] on input "text" at bounding box center [617, 27] width 802 height 23
paste input "Kym Gardner"
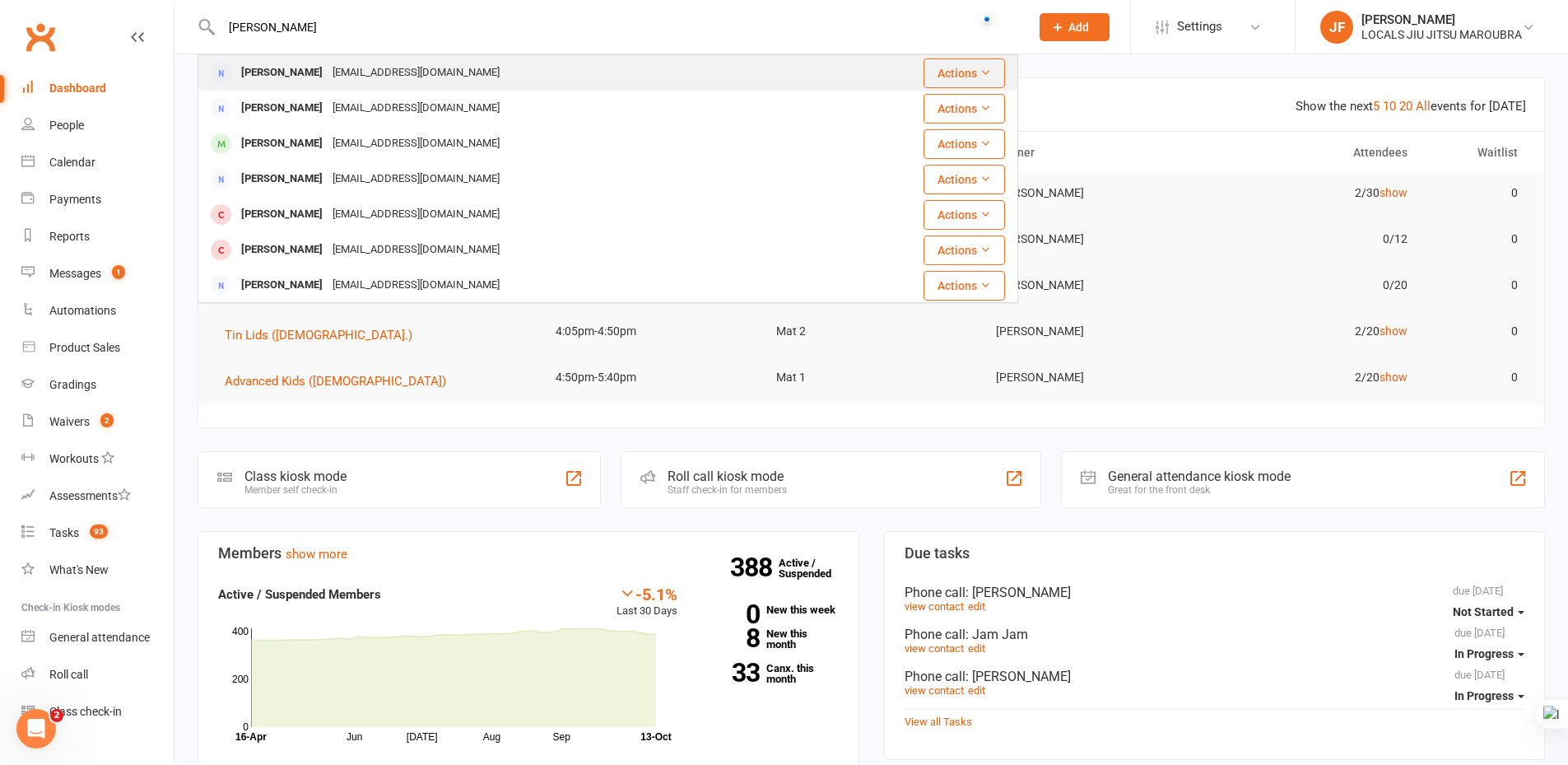
type input "Kym Gardner"
click at [385, 65] on div "Kymdgardner@gmail.com" at bounding box center [416, 73] width 177 height 24
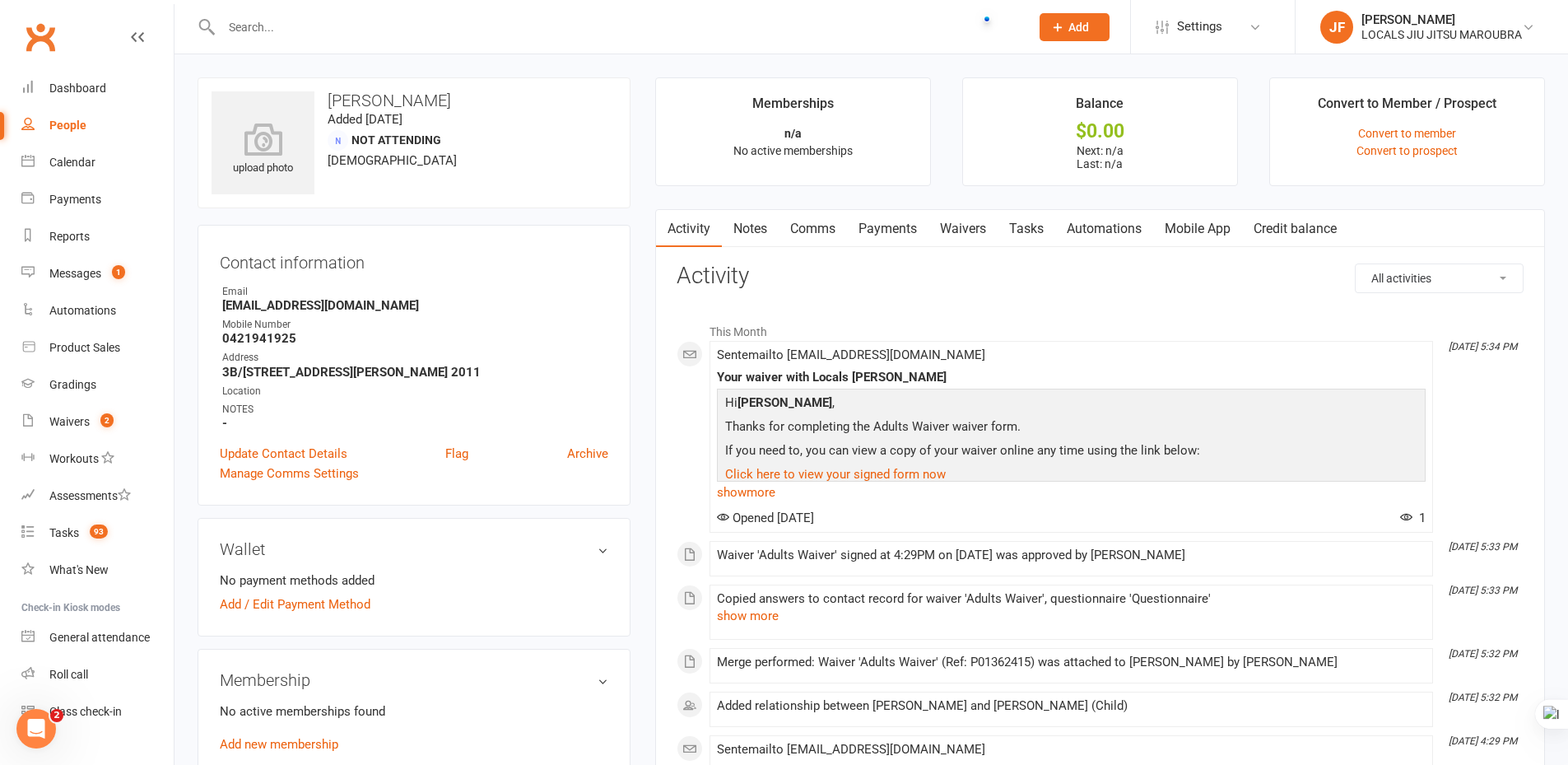
click at [563, 23] on input "text" at bounding box center [617, 27] width 802 height 23
paste input "Ari Zerbst"
type input "Ari Zerbst"
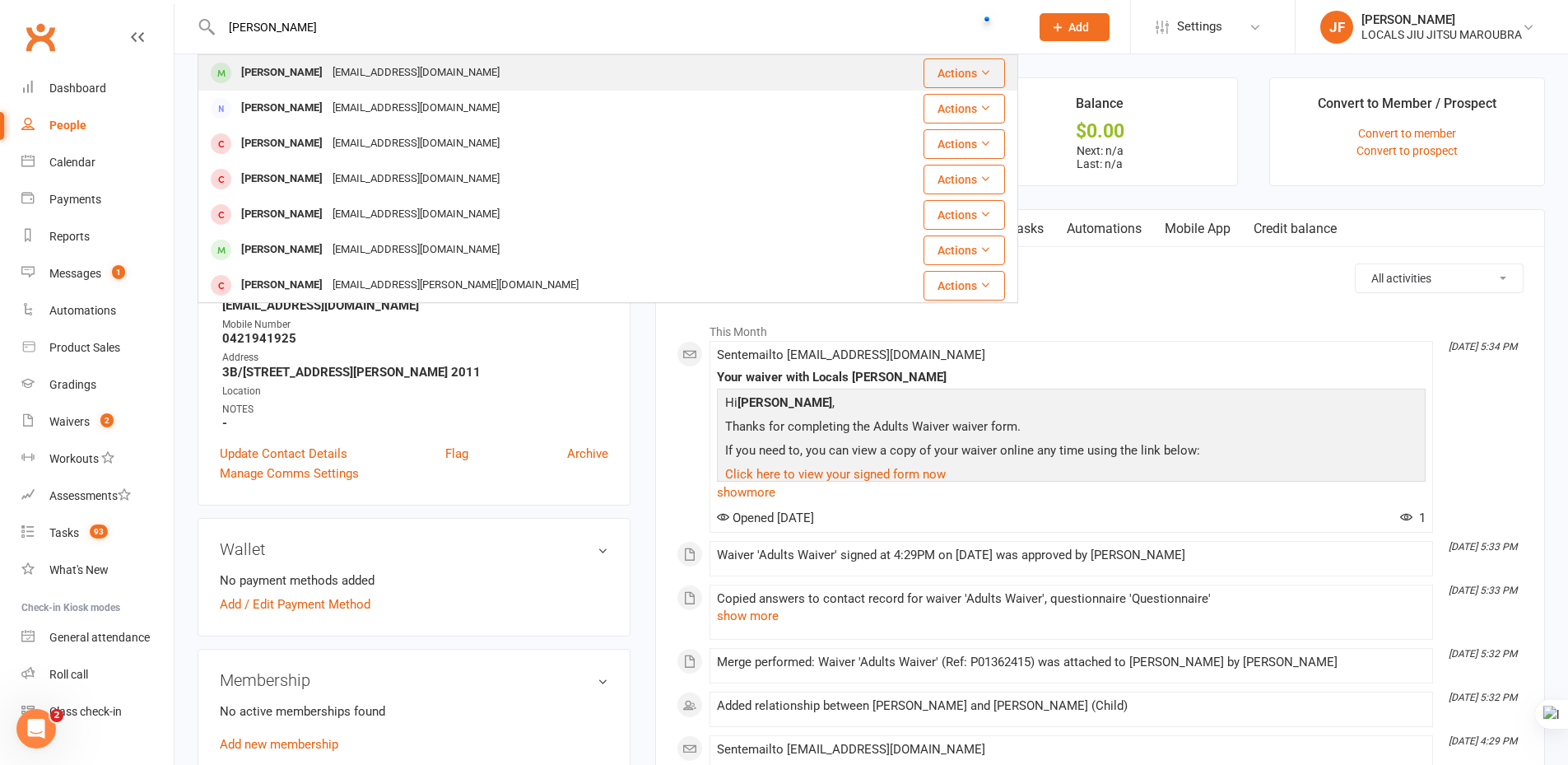
click at [379, 78] on div "Kymdgardner@gmail.com" at bounding box center [416, 73] width 177 height 24
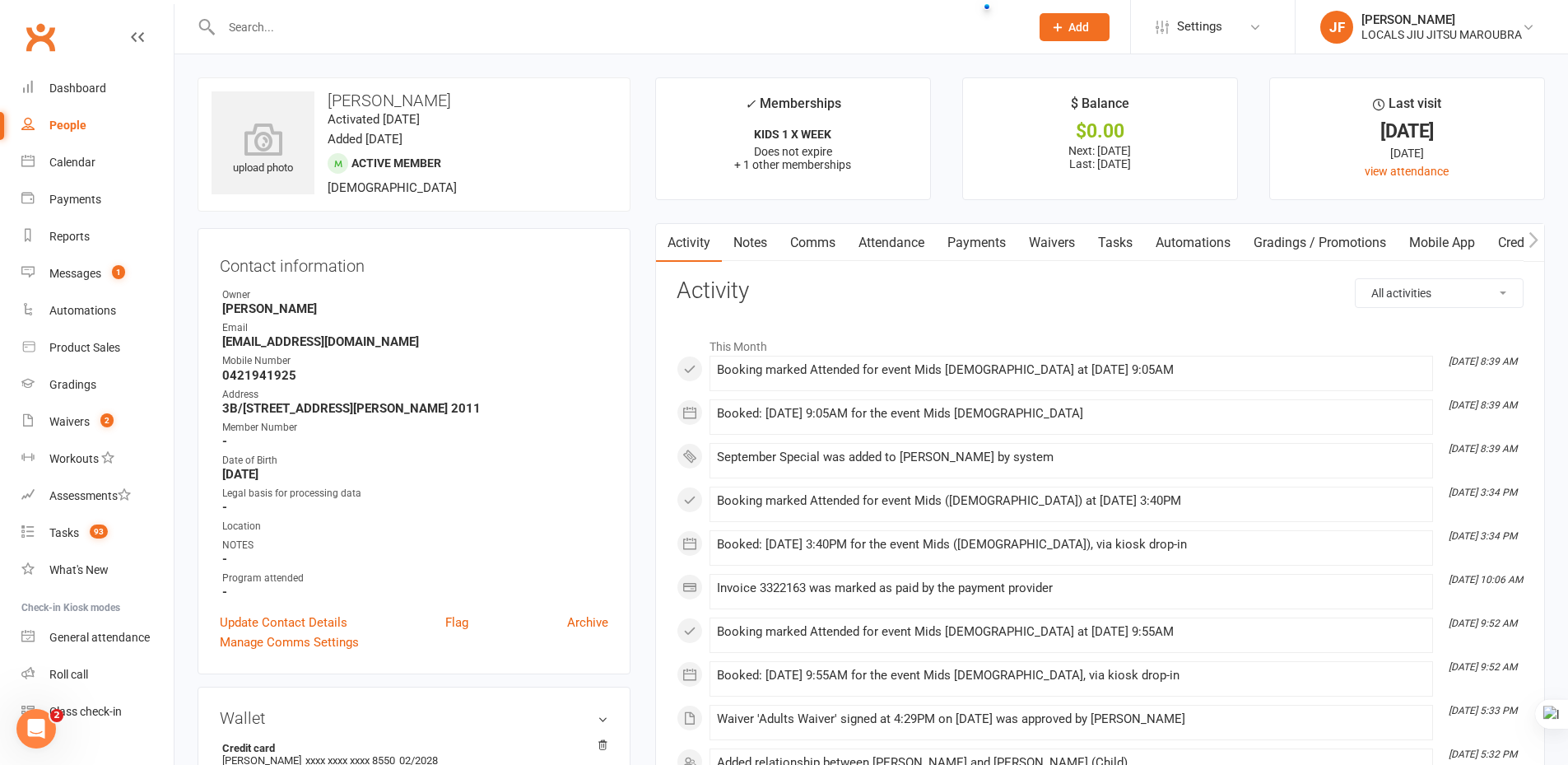
click at [900, 234] on link "Attendance" at bounding box center [891, 242] width 89 height 38
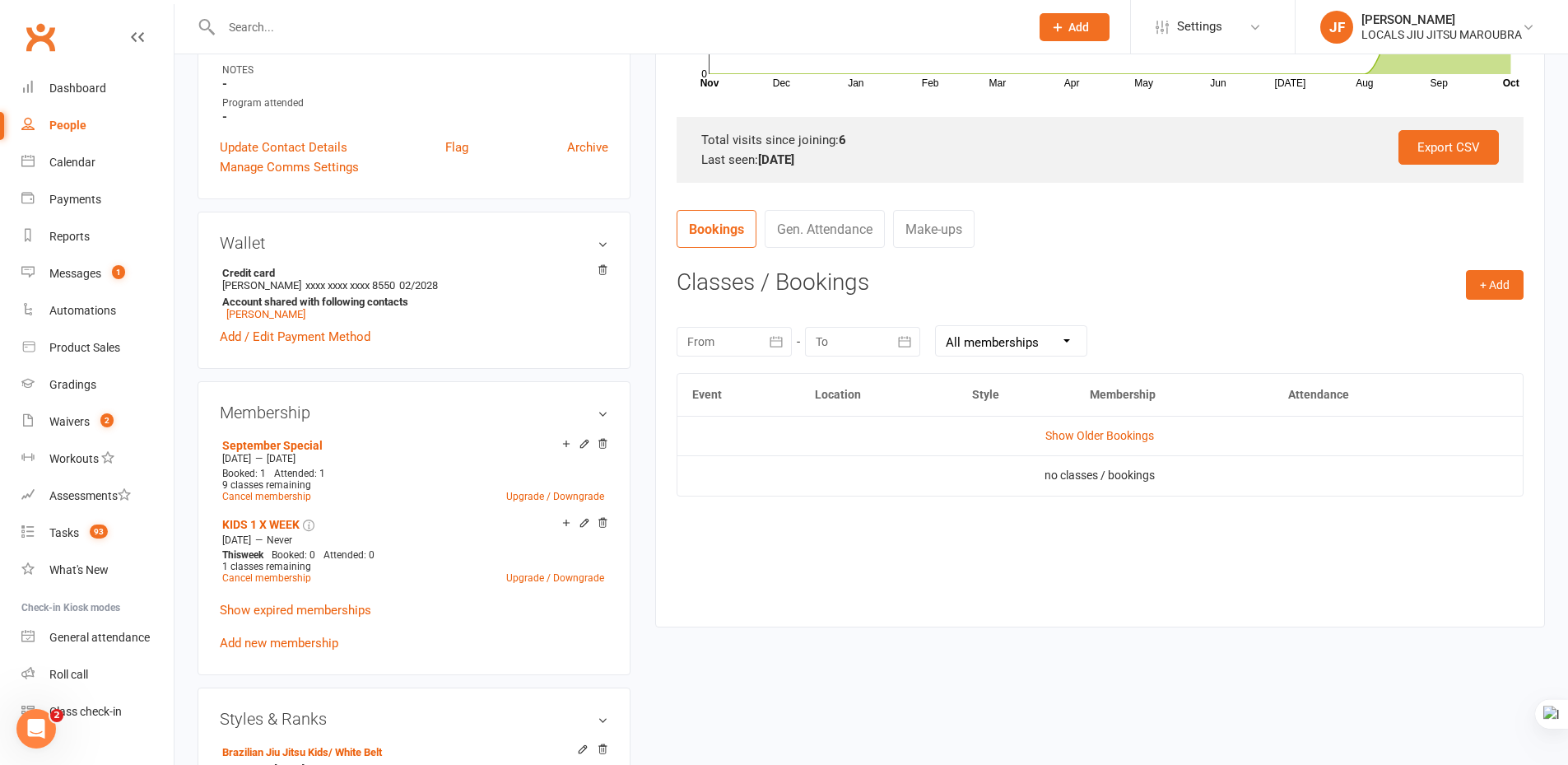
scroll to position [494, 0]
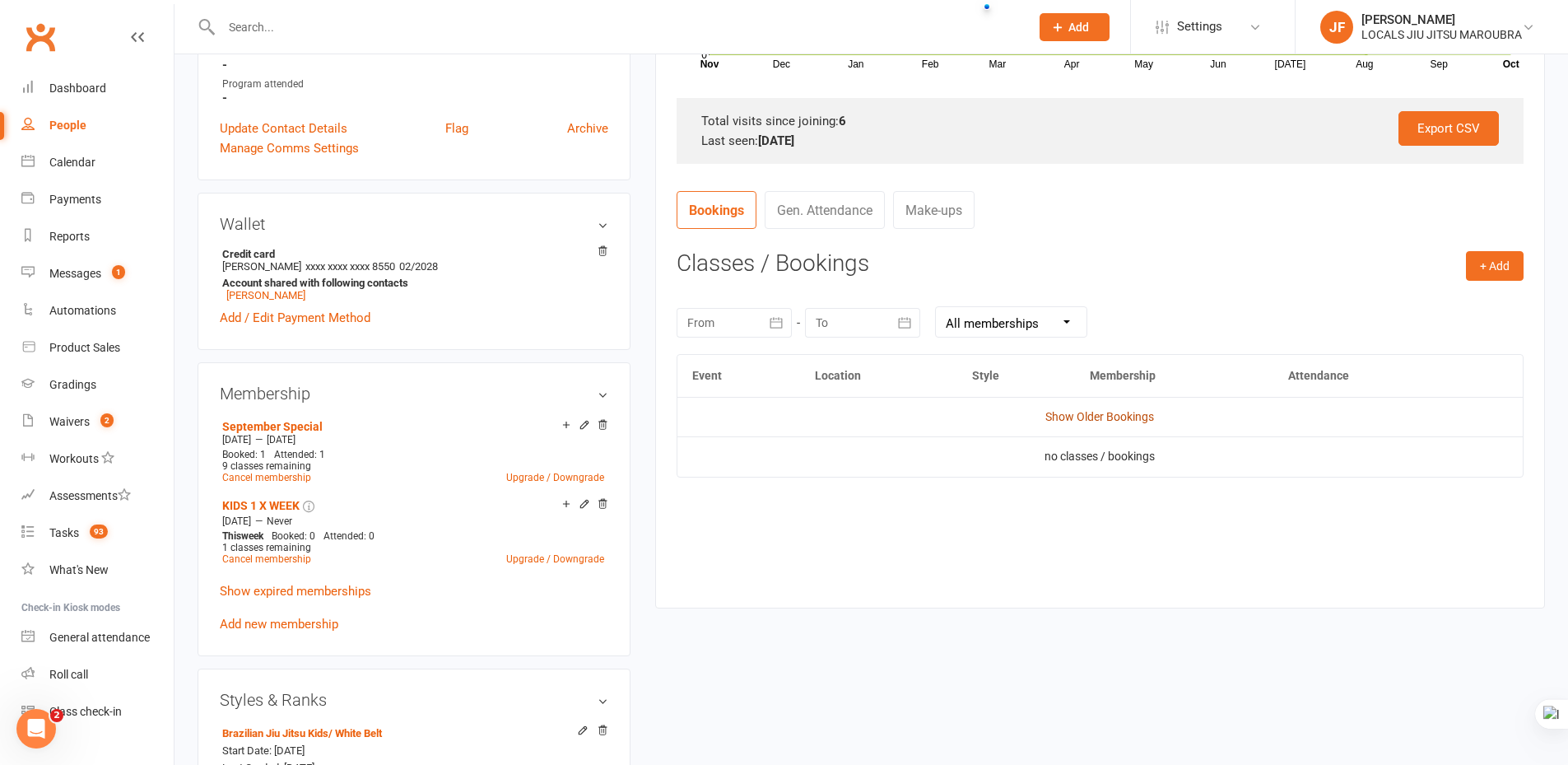
click at [1082, 420] on link "Show Older Bookings" at bounding box center [1100, 416] width 109 height 13
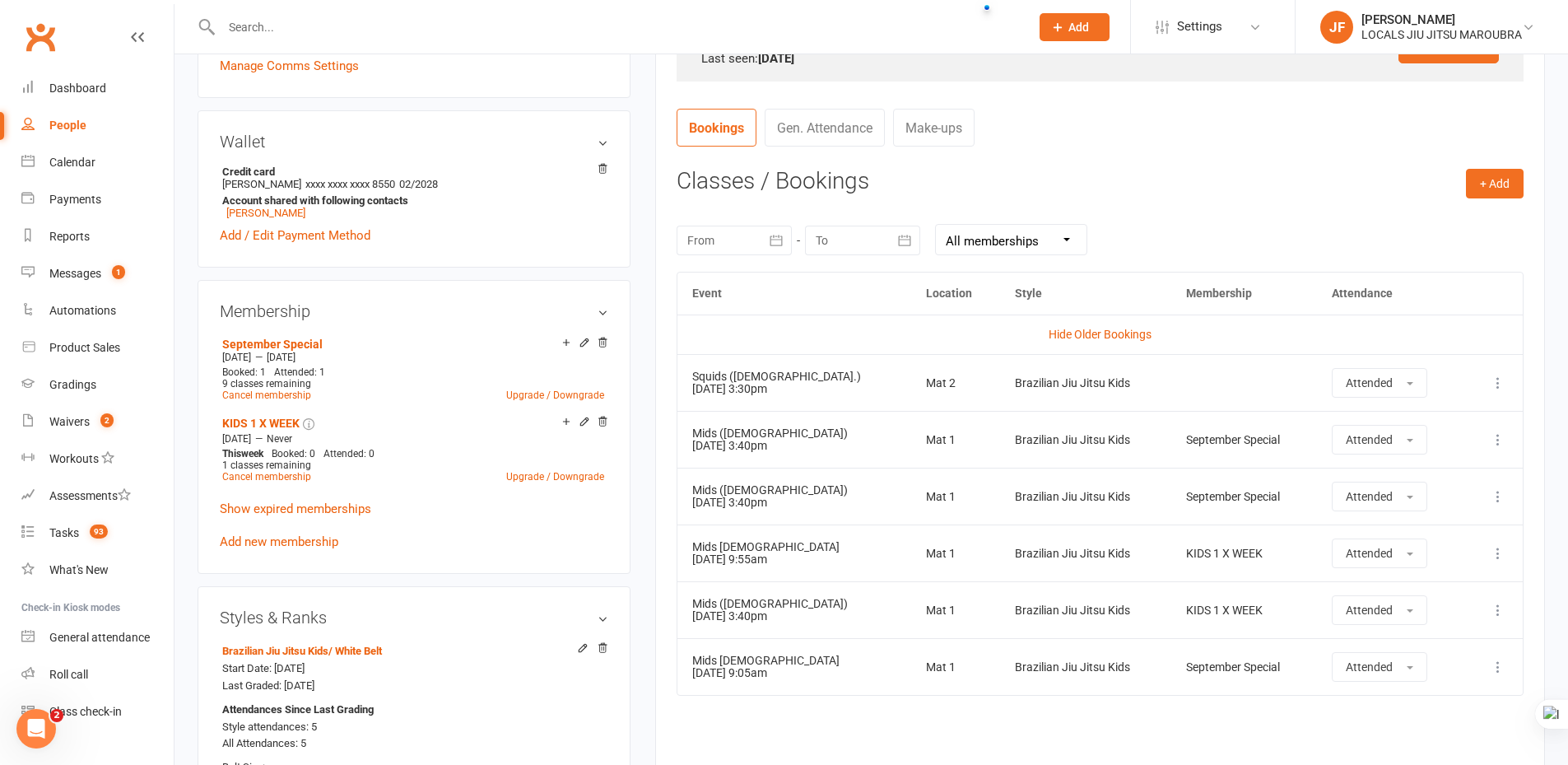
scroll to position [741, 0]
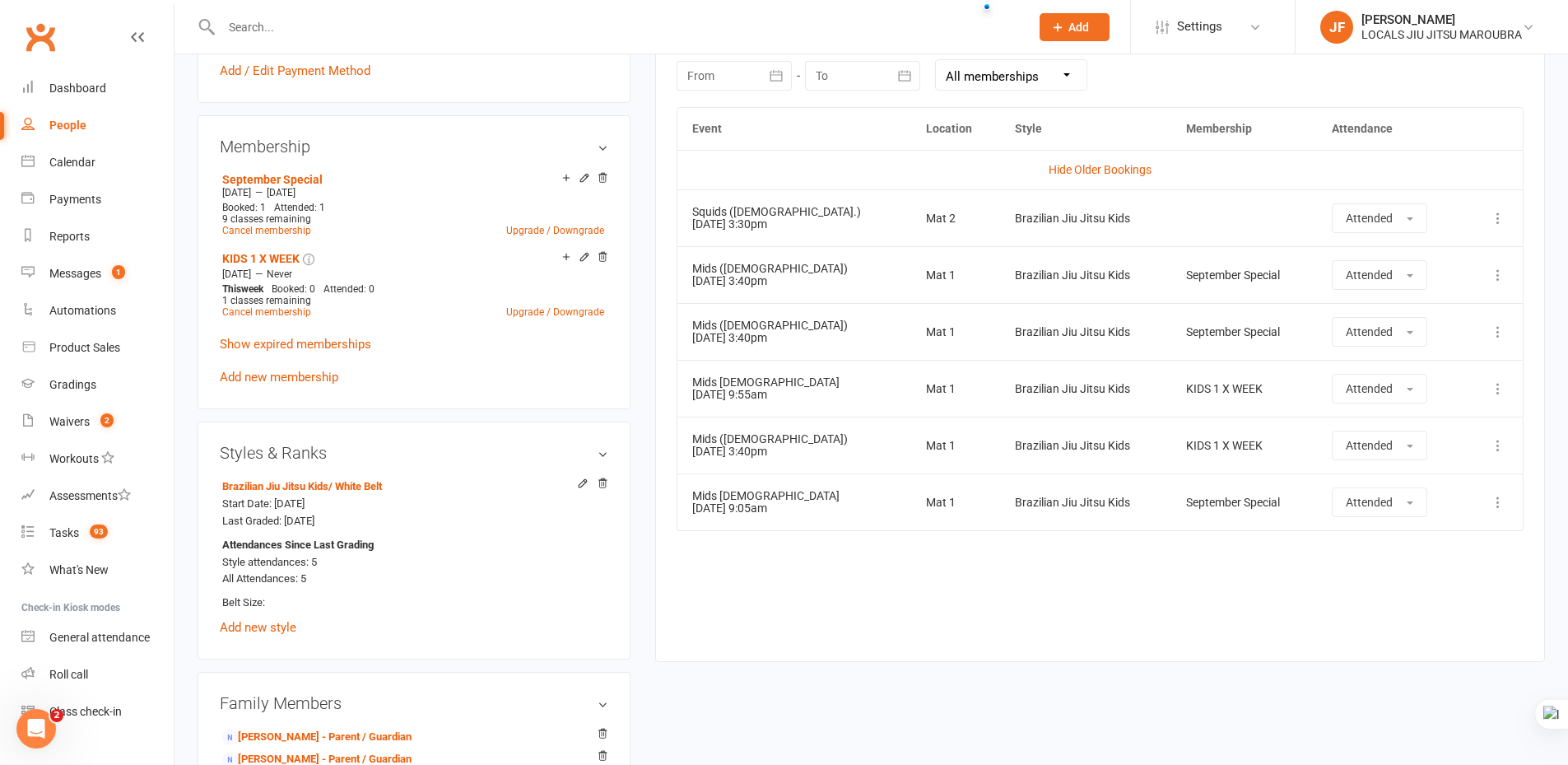
click at [889, 666] on main "✓ Memberships KIDS 1 X WEEK Does not expire + 1 other memberships $ Balance $0.…" at bounding box center [1100, 7] width 915 height 1342
